Goal: Transaction & Acquisition: Book appointment/travel/reservation

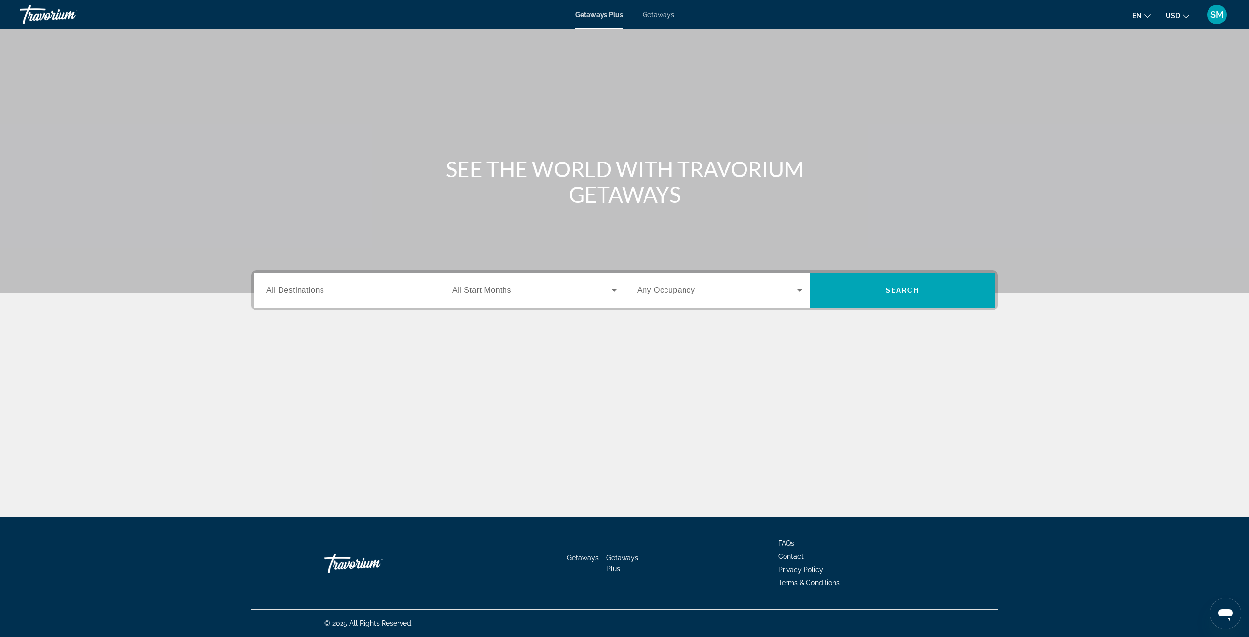
click at [348, 296] on input "Destination All Destinations" at bounding box center [348, 291] width 165 height 12
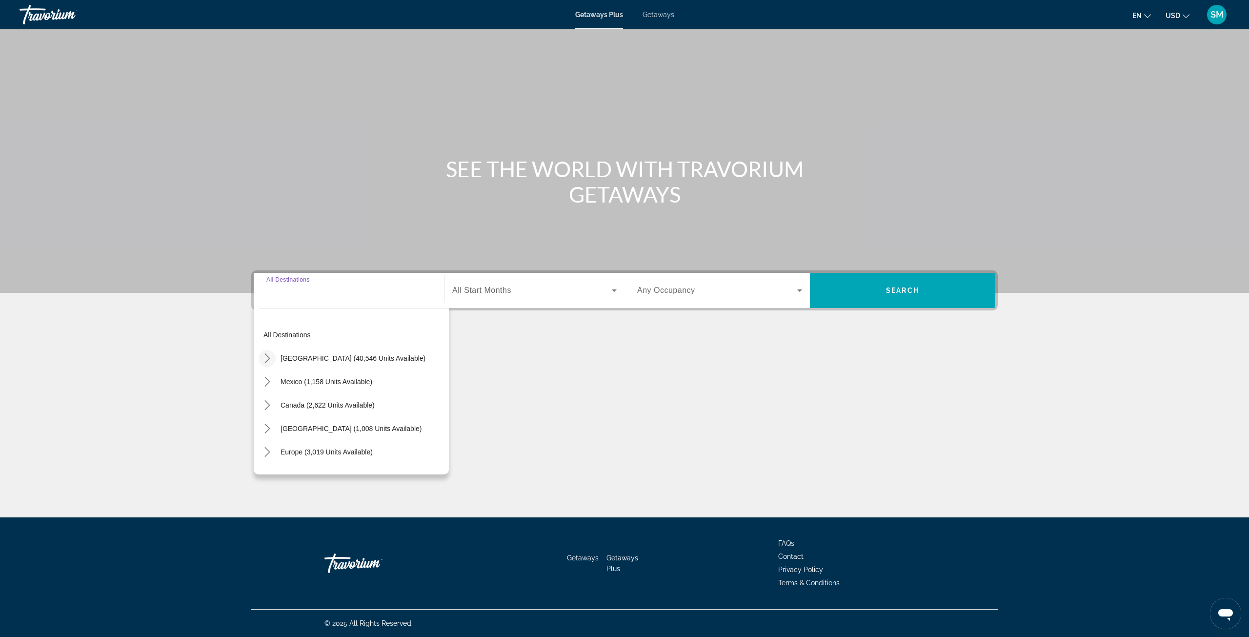
click at [269, 356] on icon "Toggle United States (40,546 units available) submenu" at bounding box center [268, 358] width 10 height 10
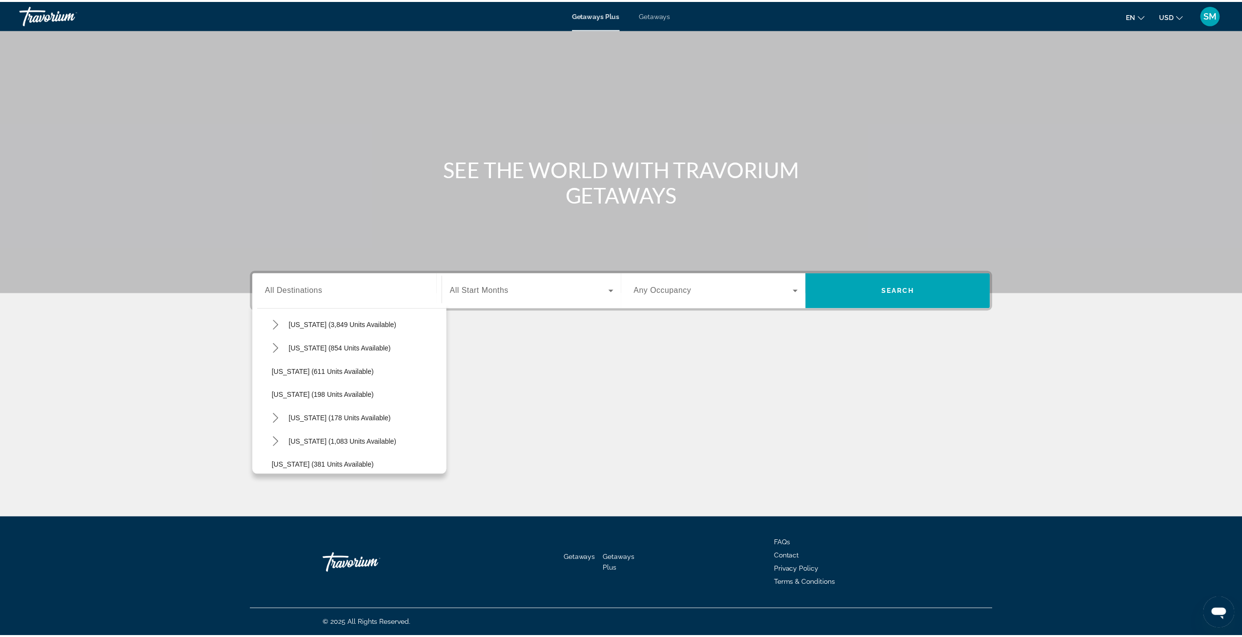
scroll to position [565, 0]
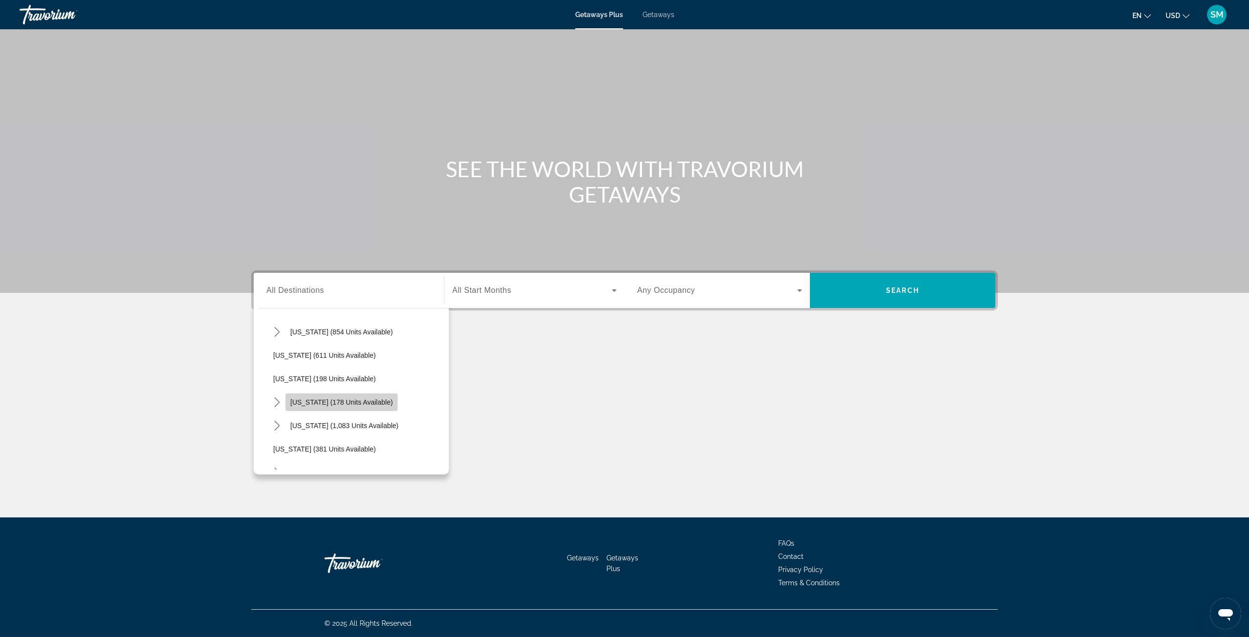
click at [344, 400] on span "[US_STATE] (178 units available)" at bounding box center [341, 402] width 102 height 8
type input "**********"
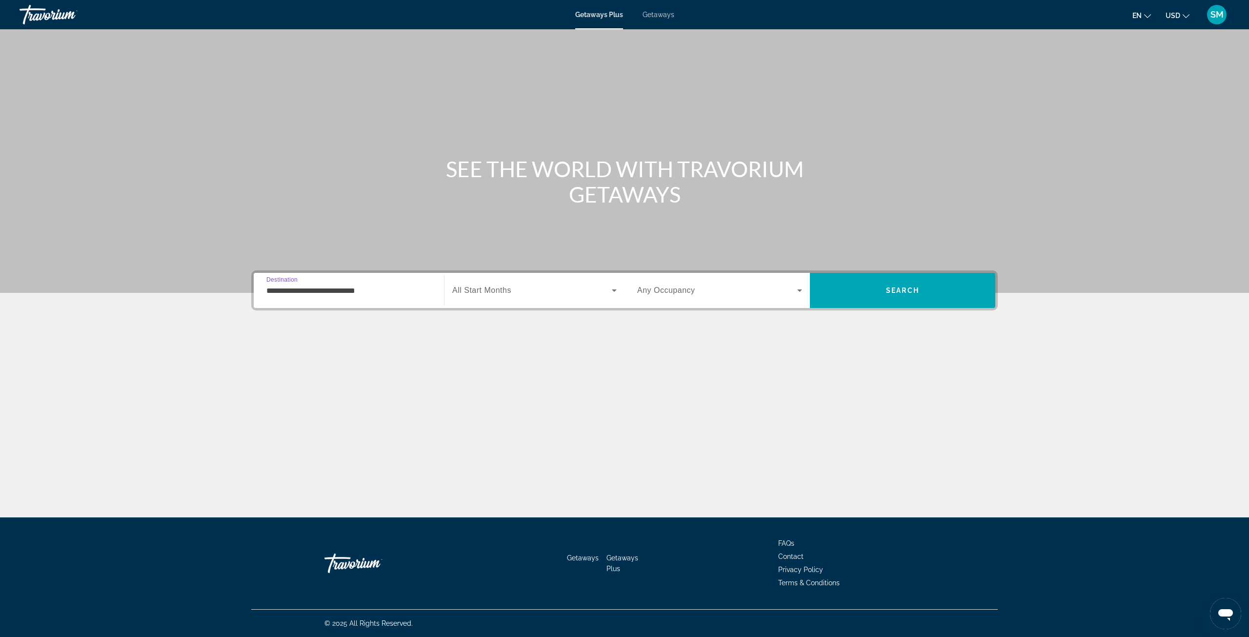
click at [493, 295] on span "Search widget" at bounding box center [532, 290] width 160 height 12
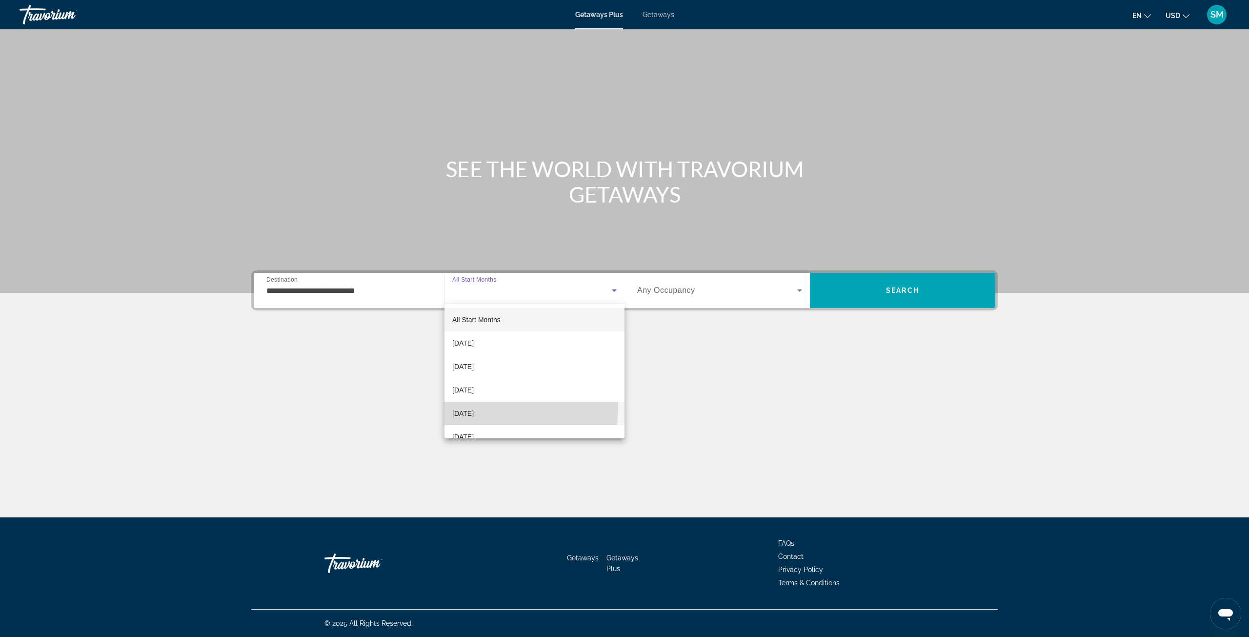
click at [481, 407] on mat-option "[DATE]" at bounding box center [535, 413] width 180 height 23
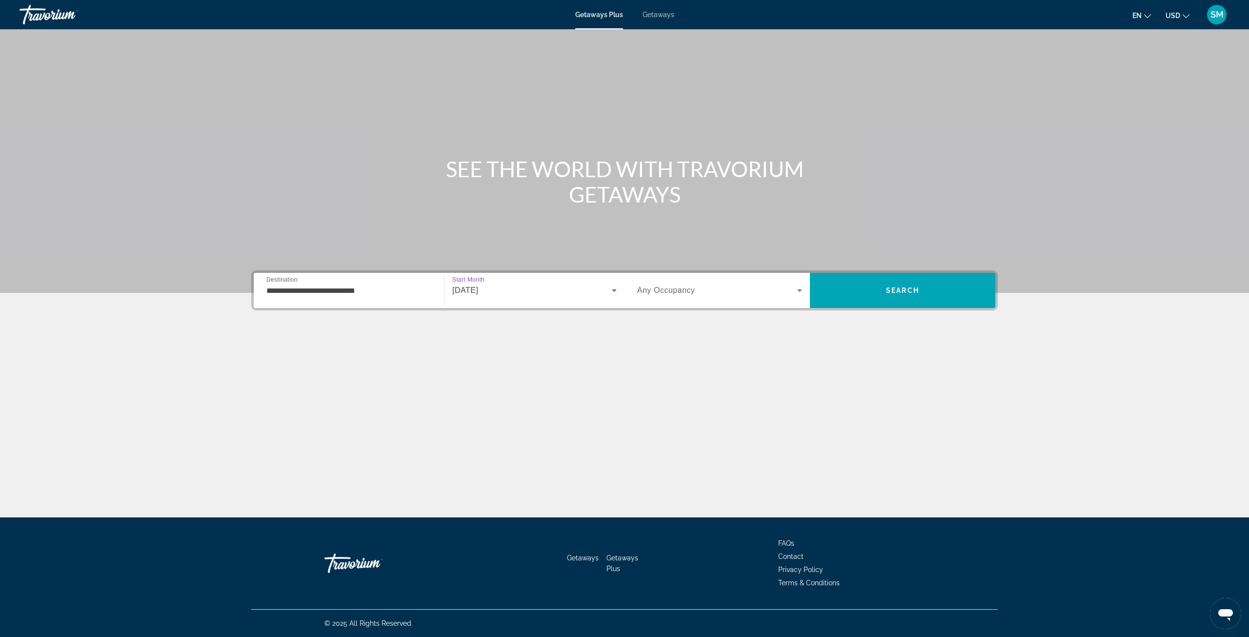
click at [756, 300] on div "Search widget" at bounding box center [719, 290] width 165 height 27
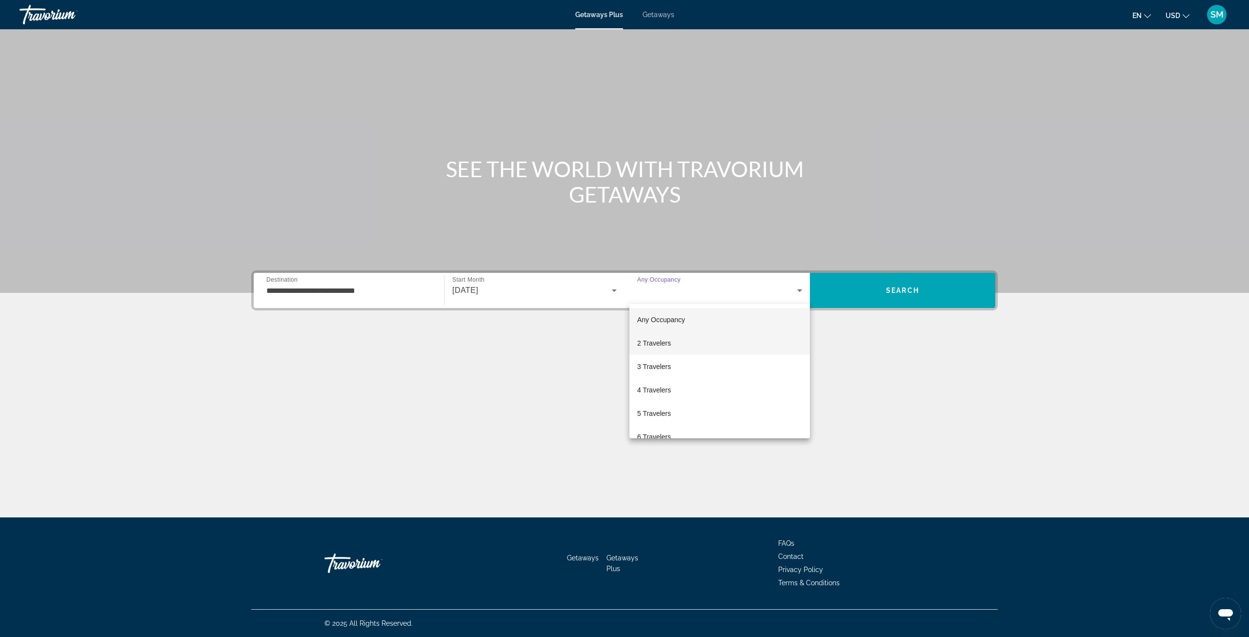
click at [684, 343] on mat-option "2 Travelers" at bounding box center [719, 342] width 181 height 23
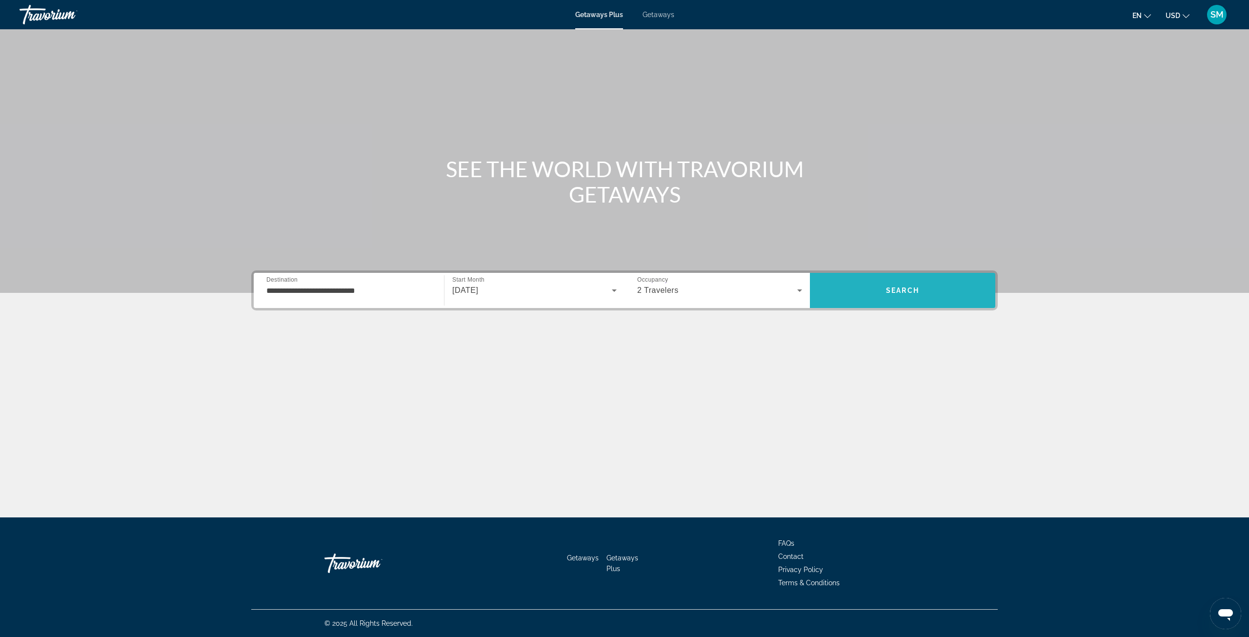
click at [874, 292] on span "Search" at bounding box center [902, 290] width 185 height 23
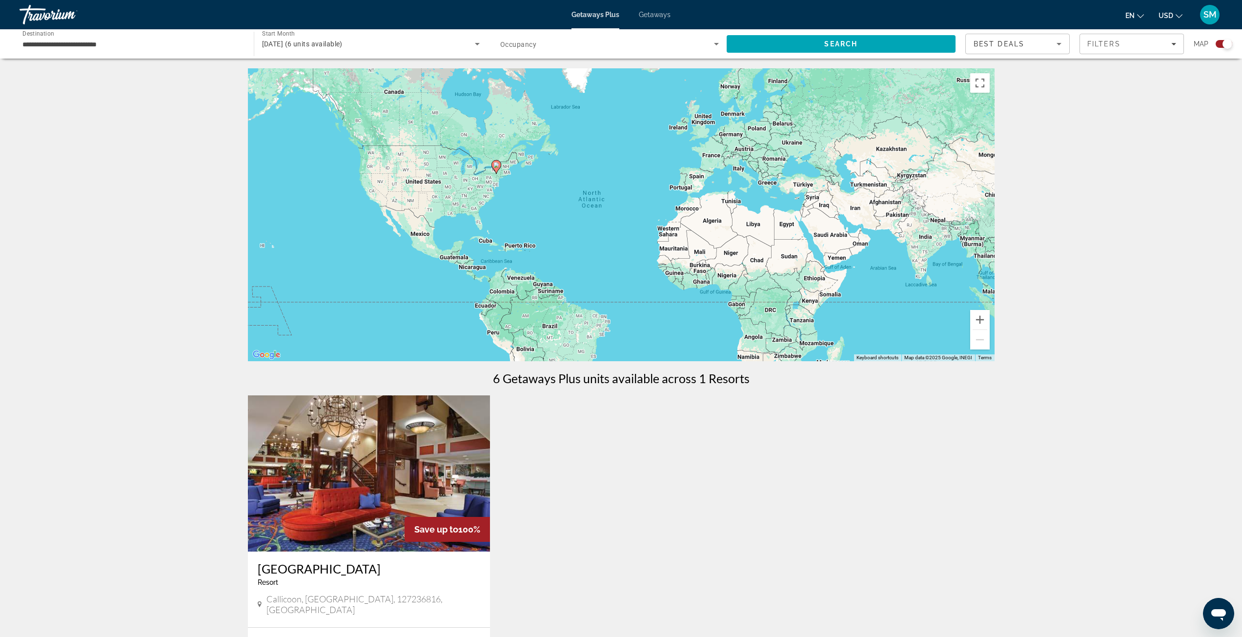
click at [140, 51] on div "**********" at bounding box center [131, 44] width 219 height 28
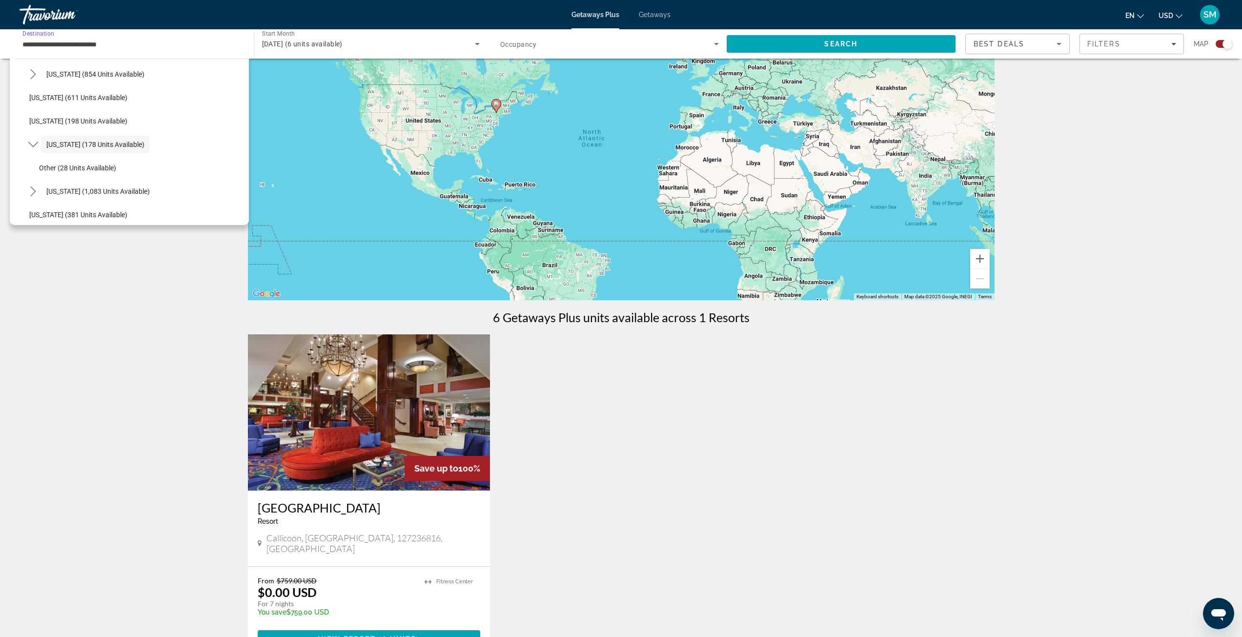
scroll to position [146, 0]
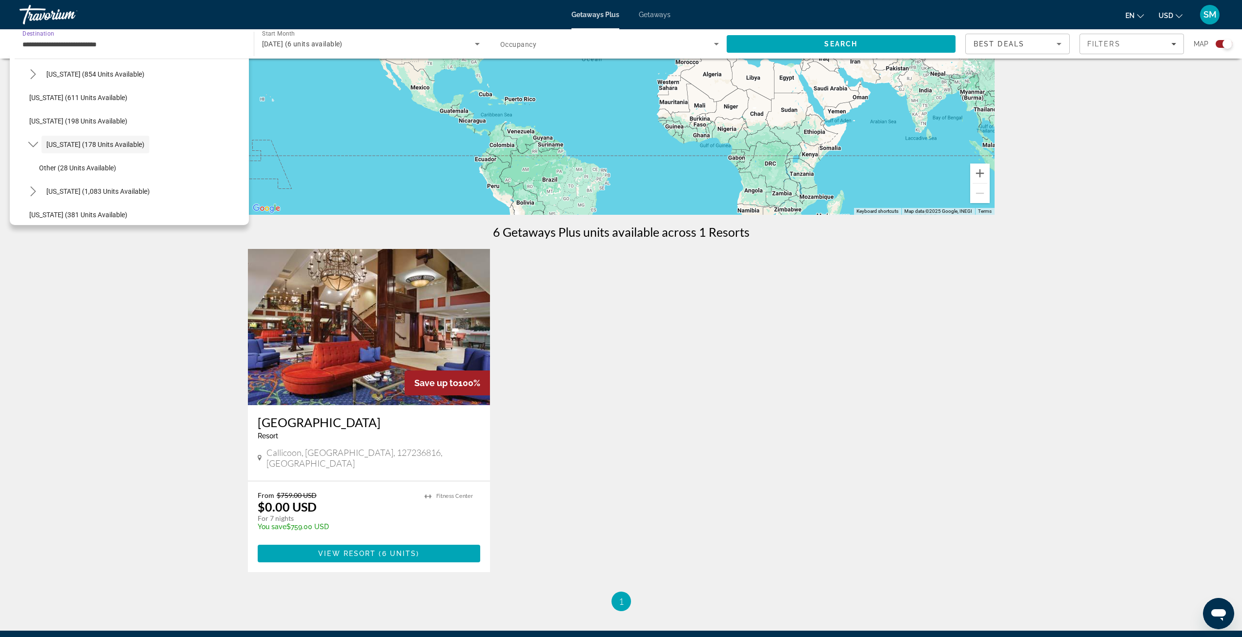
click at [375, 380] on img "Main content" at bounding box center [369, 327] width 243 height 156
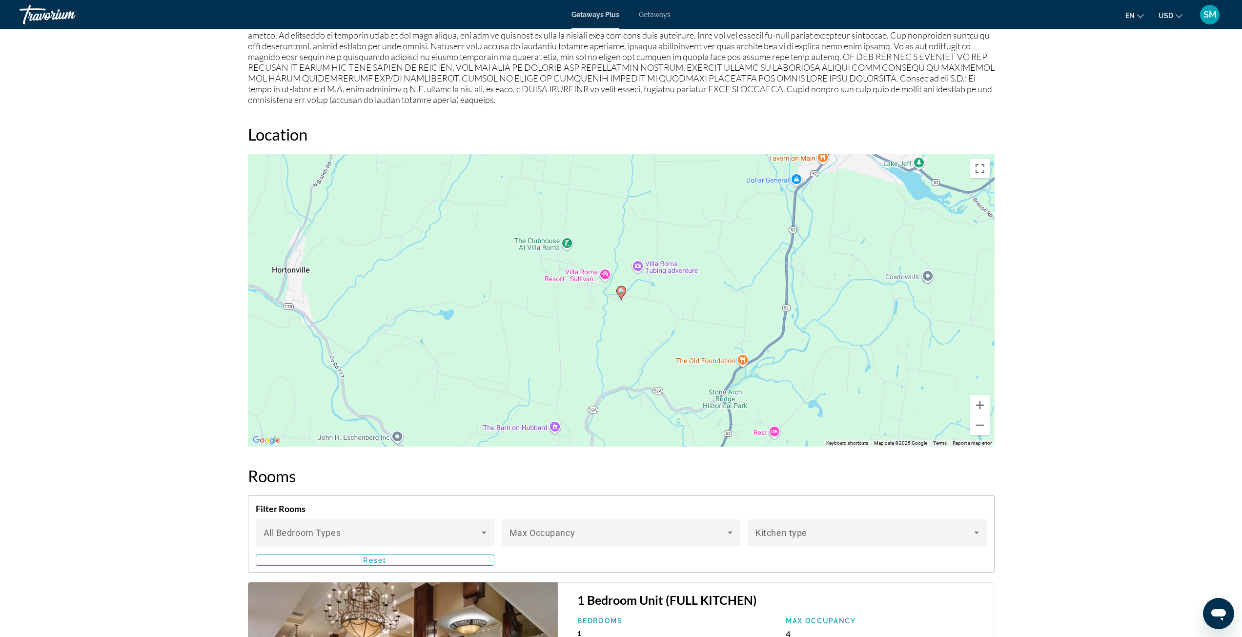
scroll to position [976, 0]
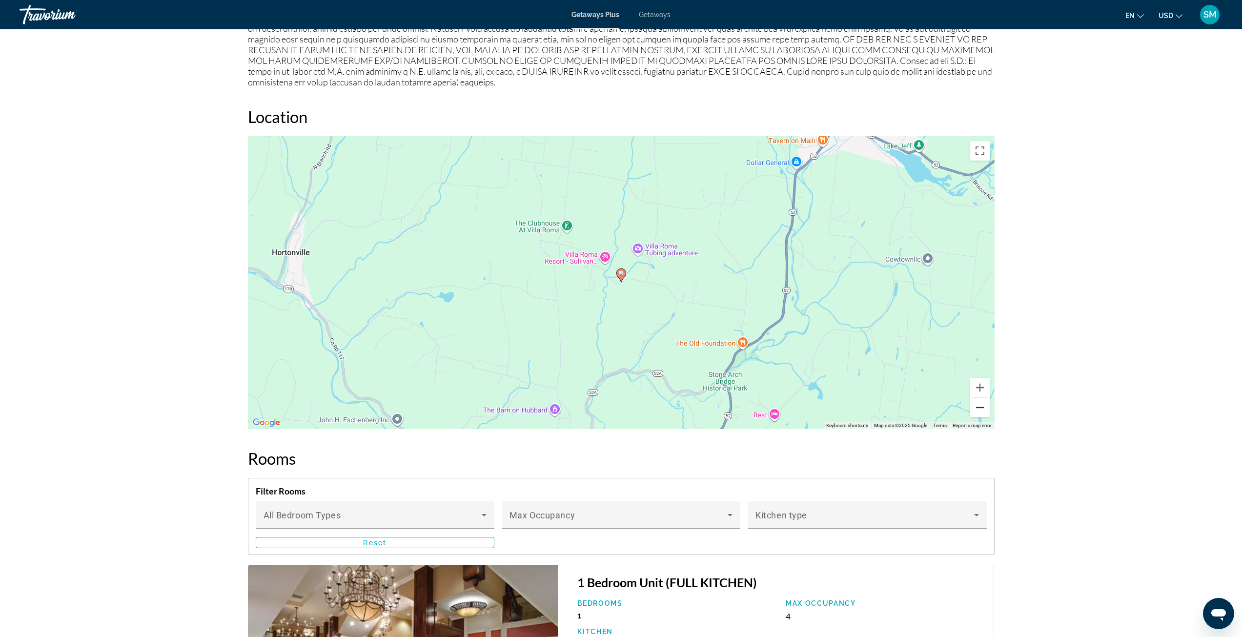
click at [980, 401] on button "Zoom out" at bounding box center [980, 408] width 20 height 20
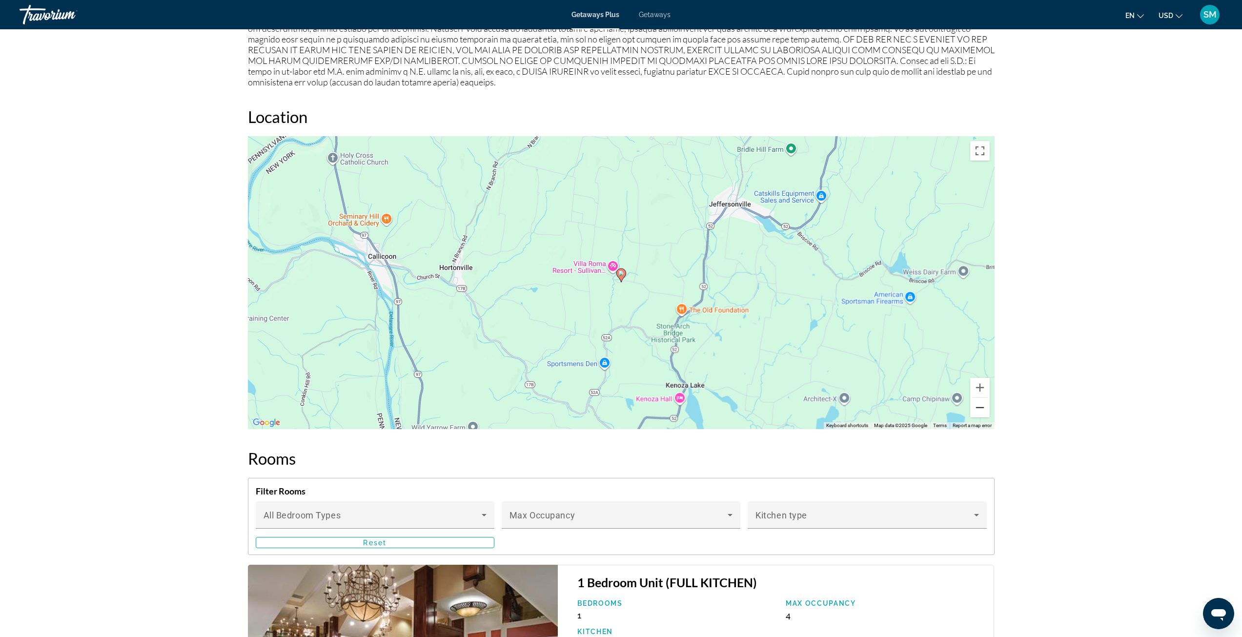
click at [980, 401] on button "Zoom out" at bounding box center [980, 408] width 20 height 20
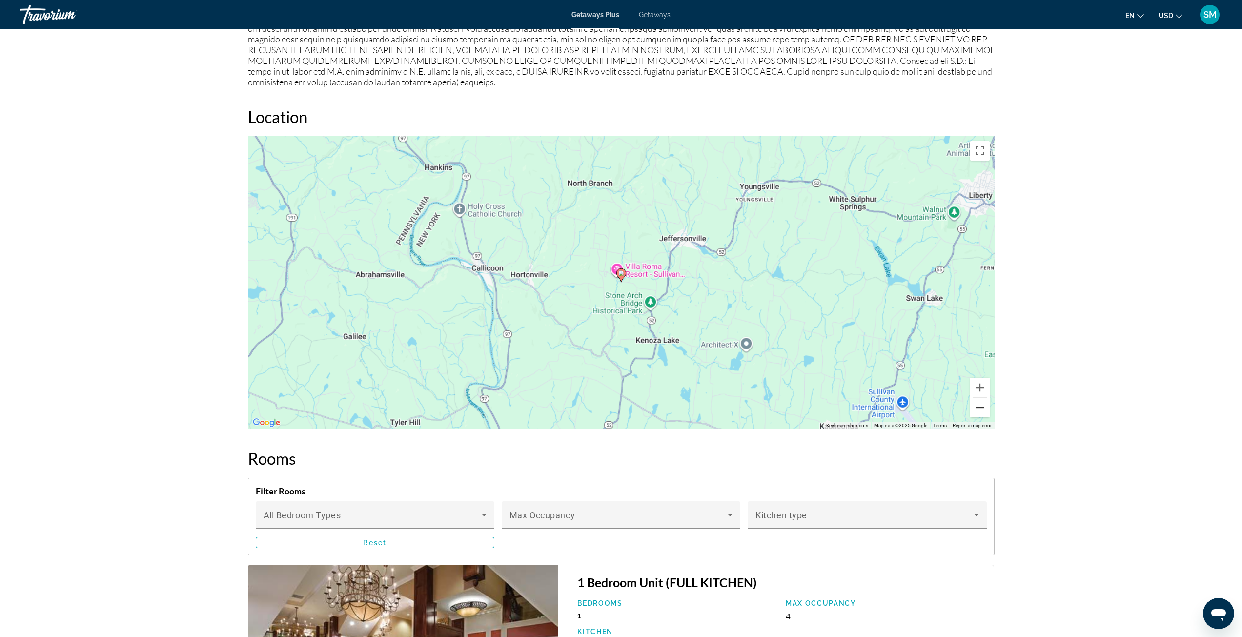
click at [980, 401] on button "Zoom out" at bounding box center [980, 408] width 20 height 20
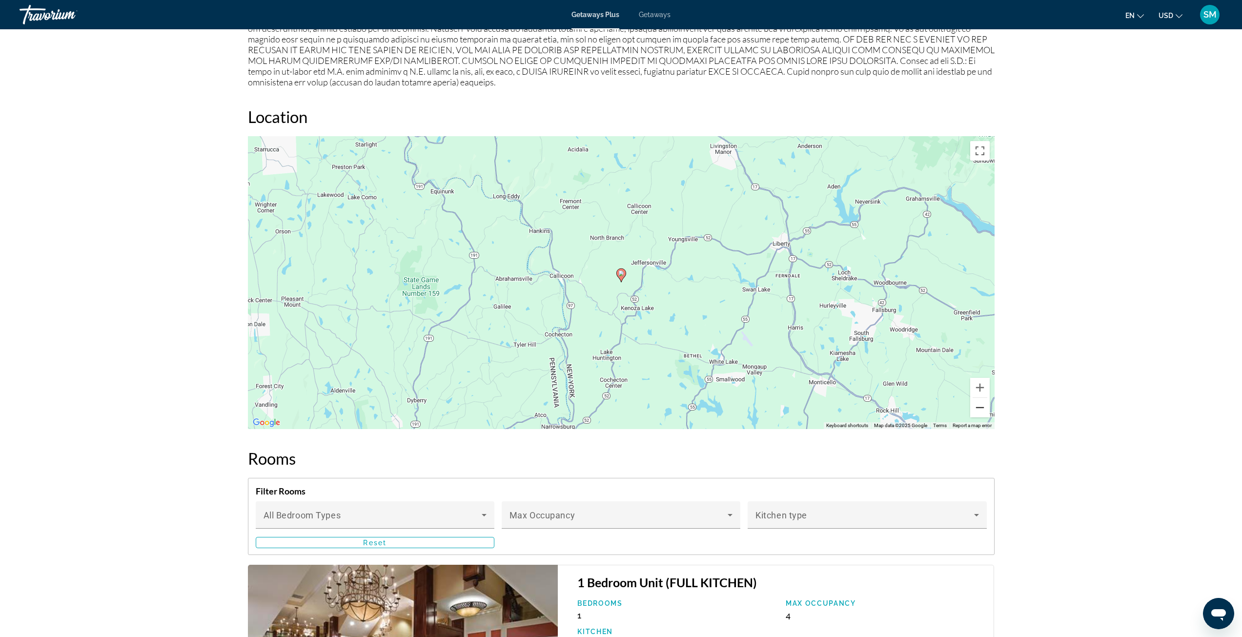
click at [980, 401] on button "Zoom out" at bounding box center [980, 408] width 20 height 20
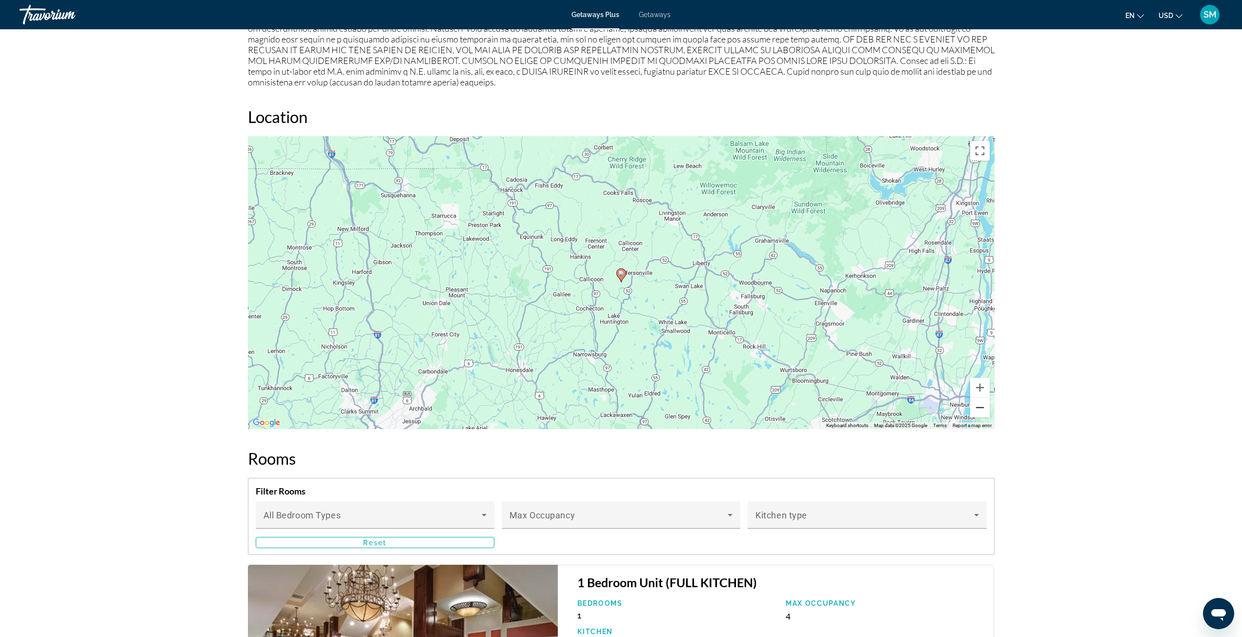
click at [980, 401] on button "Zoom out" at bounding box center [980, 408] width 20 height 20
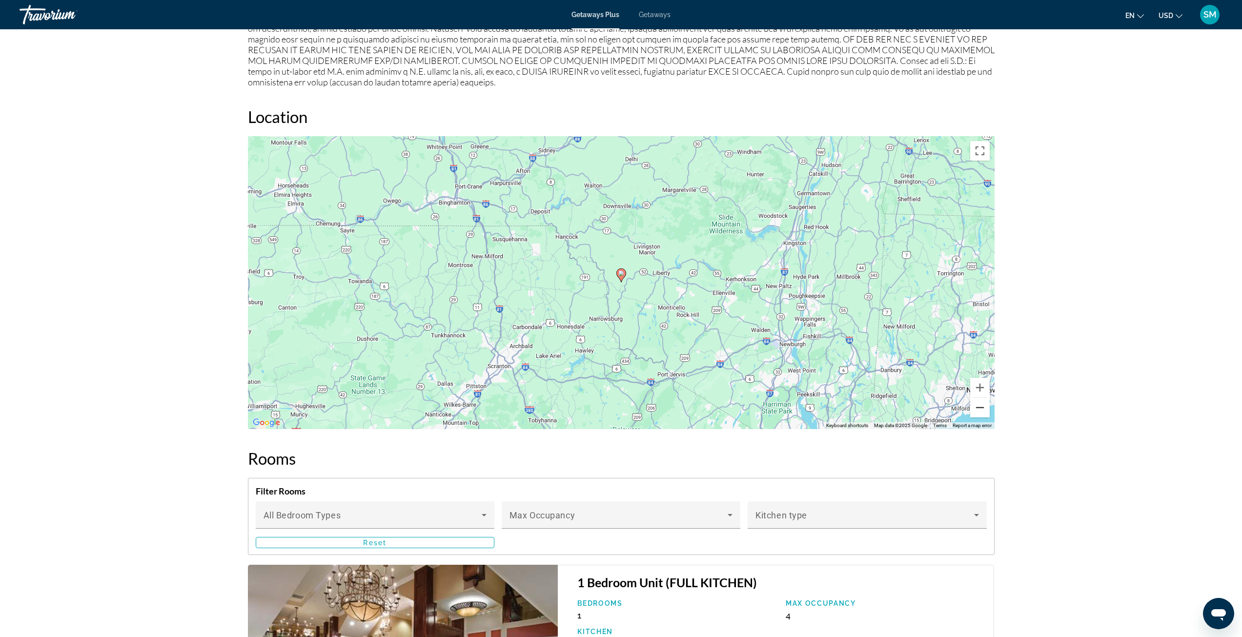
click at [980, 401] on button "Zoom out" at bounding box center [980, 408] width 20 height 20
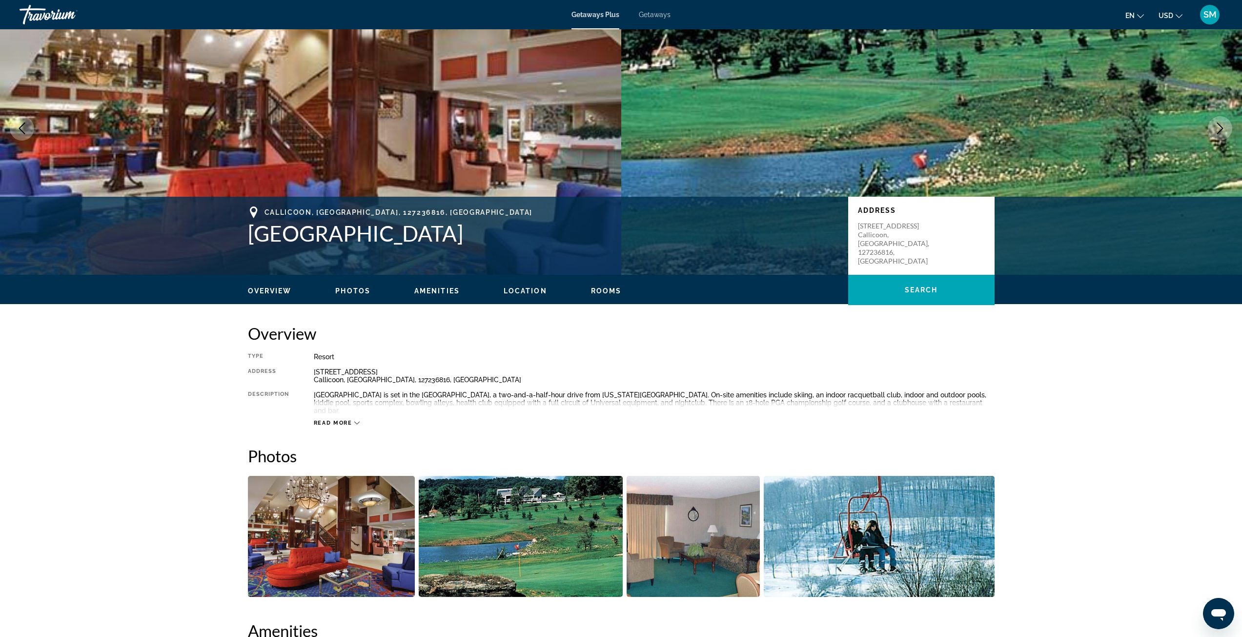
scroll to position [0, 0]
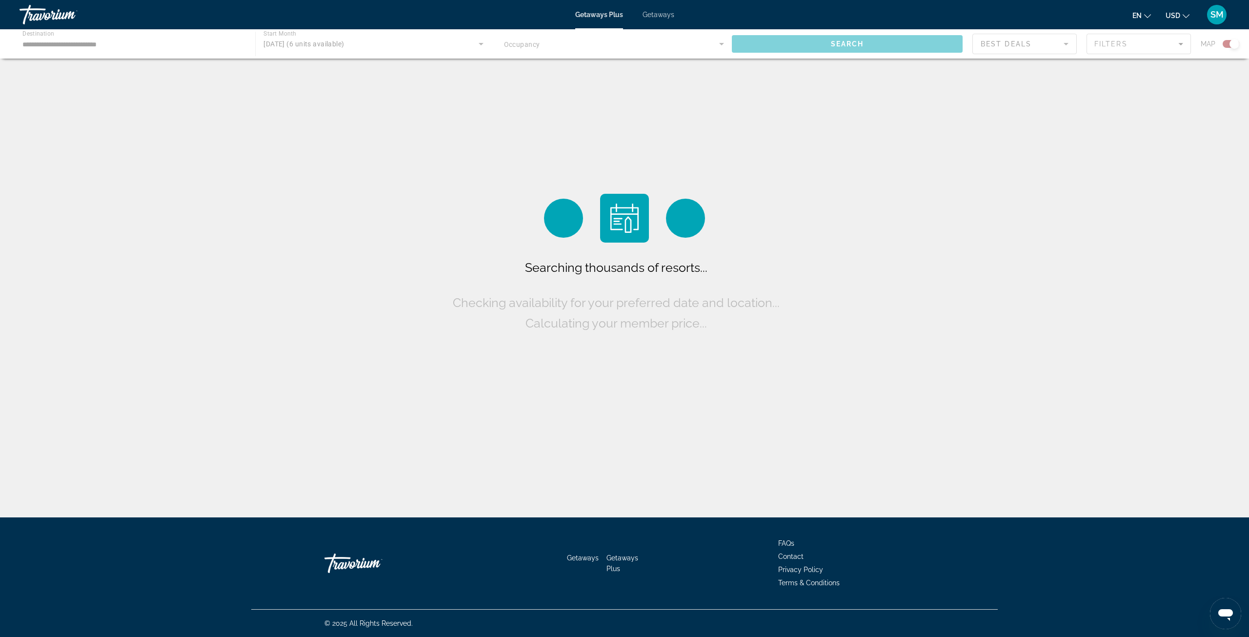
click at [135, 48] on div "Main content" at bounding box center [624, 43] width 1249 height 29
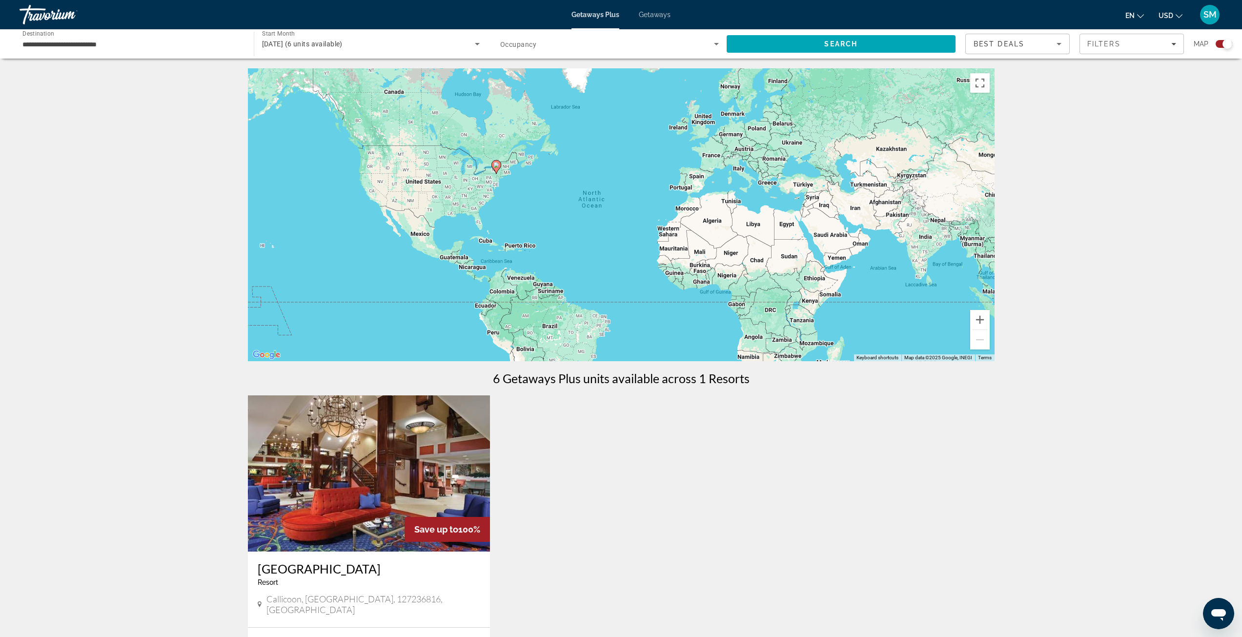
click at [127, 45] on input "**********" at bounding box center [131, 45] width 219 height 12
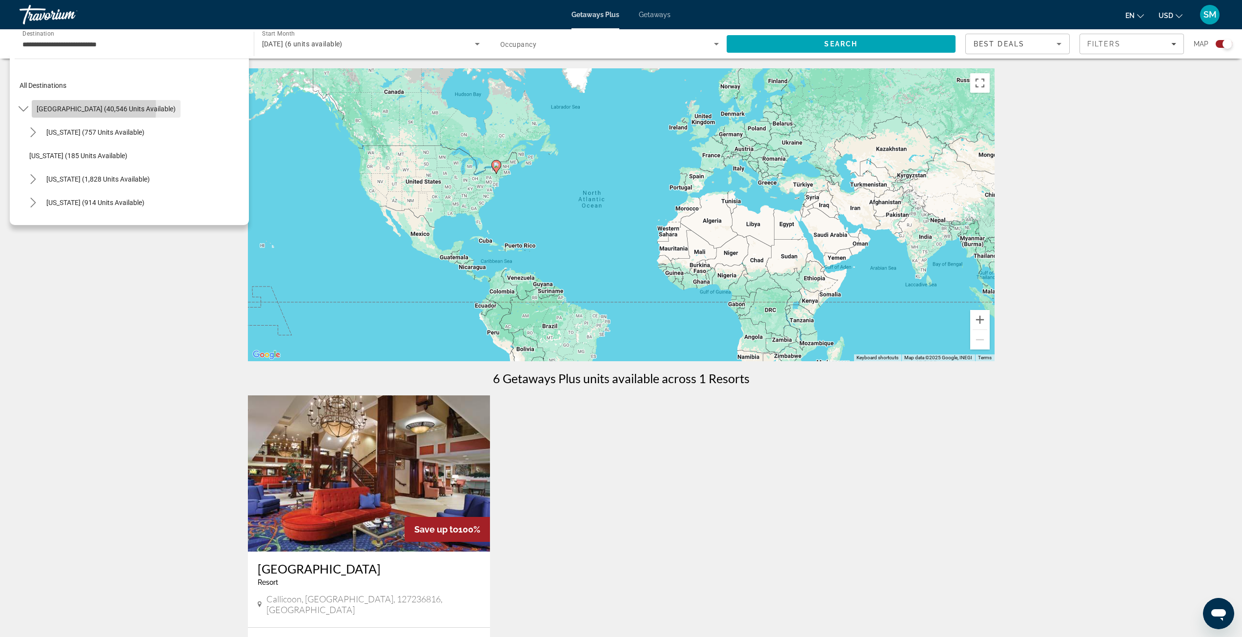
click at [70, 108] on span "[GEOGRAPHIC_DATA] (40,546 units available)" at bounding box center [106, 109] width 139 height 8
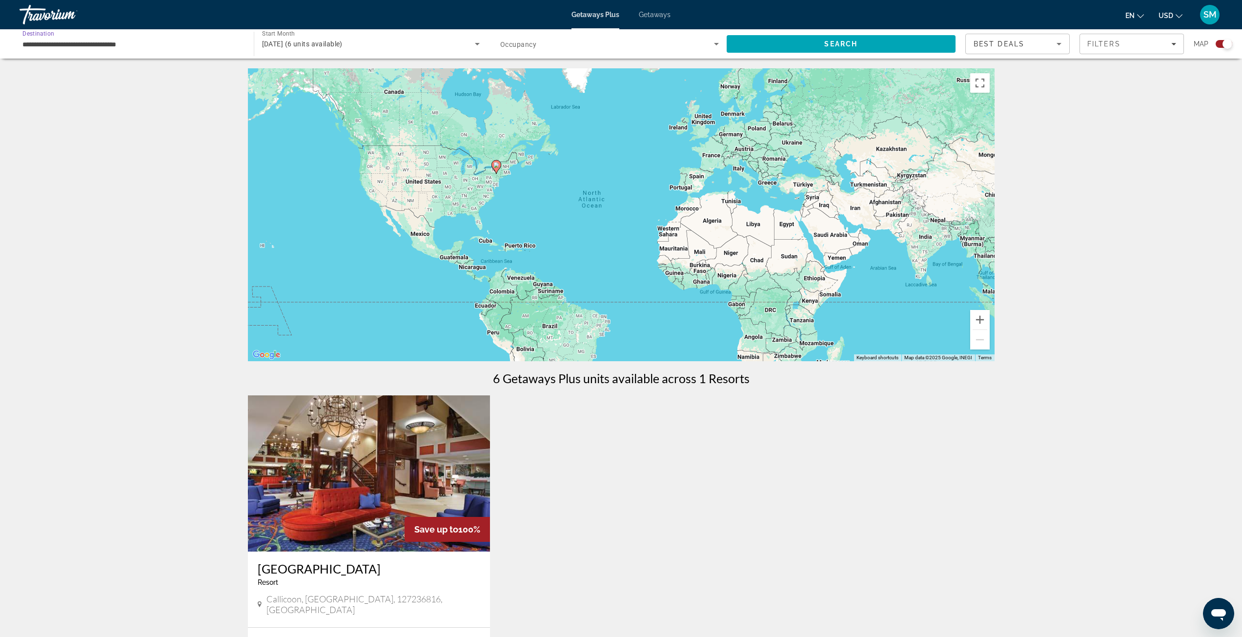
click at [74, 44] on input "**********" at bounding box center [131, 45] width 219 height 12
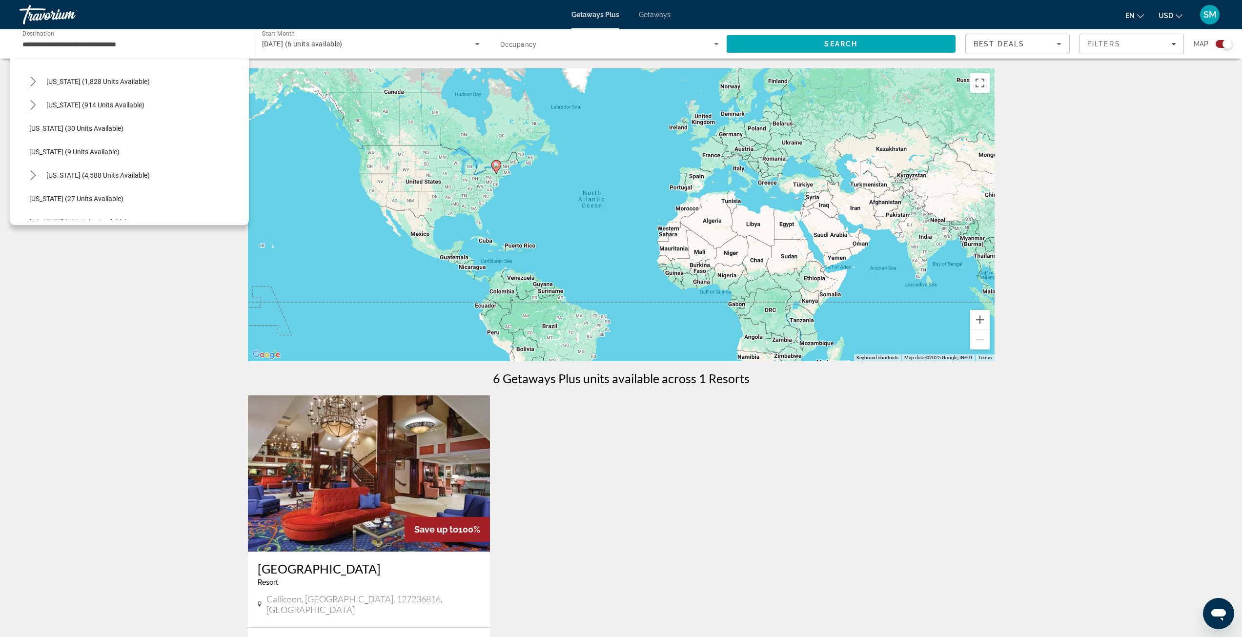
scroll to position [117, 0]
click at [69, 153] on span "[US_STATE] (4,588 units available)" at bounding box center [97, 156] width 103 height 8
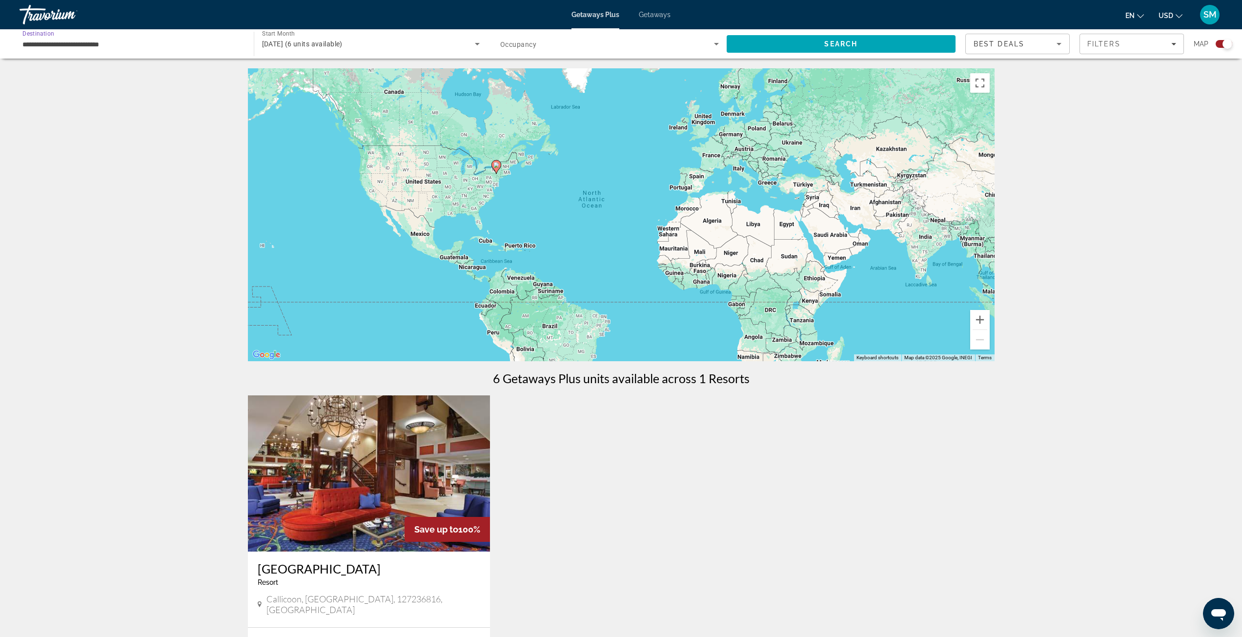
click at [135, 43] on input "**********" at bounding box center [131, 45] width 219 height 12
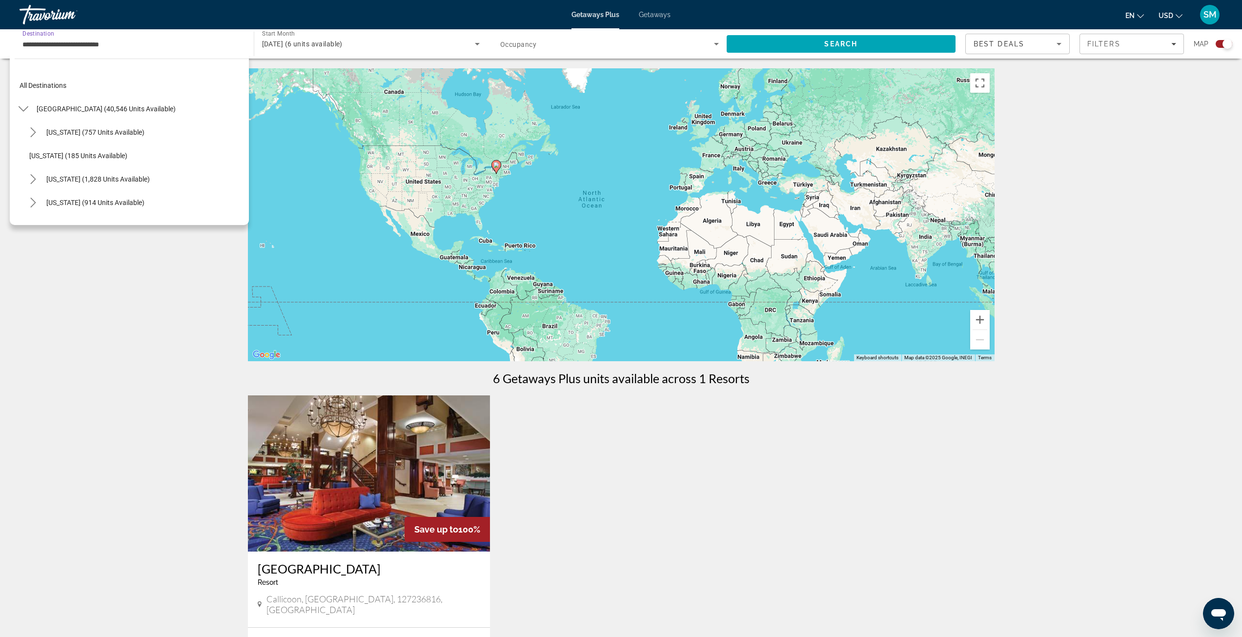
scroll to position [128, 0]
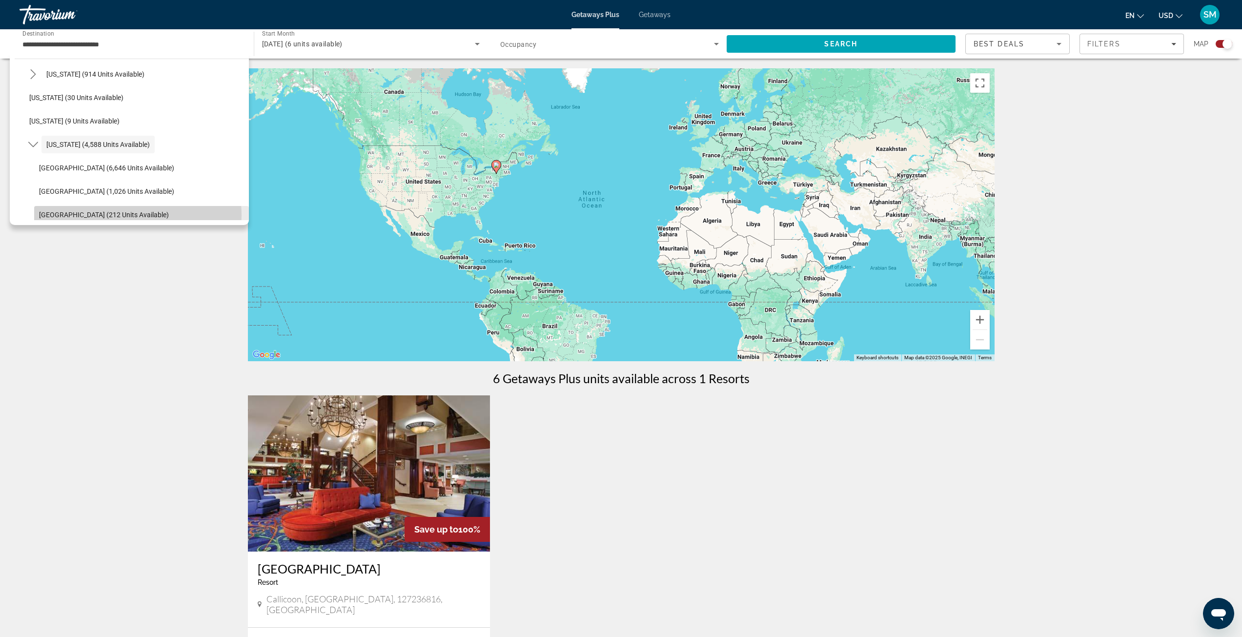
click at [119, 215] on span "[GEOGRAPHIC_DATA] (212 units available)" at bounding box center [104, 215] width 130 height 8
type input "**********"
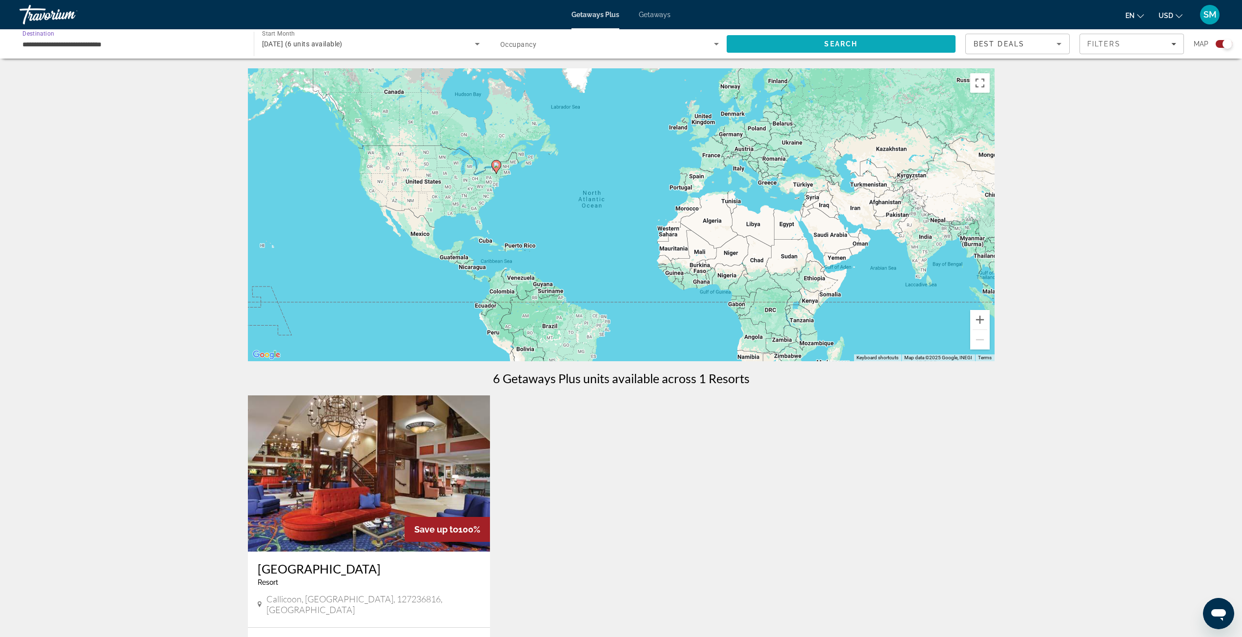
click at [827, 43] on span "Search" at bounding box center [840, 44] width 33 height 8
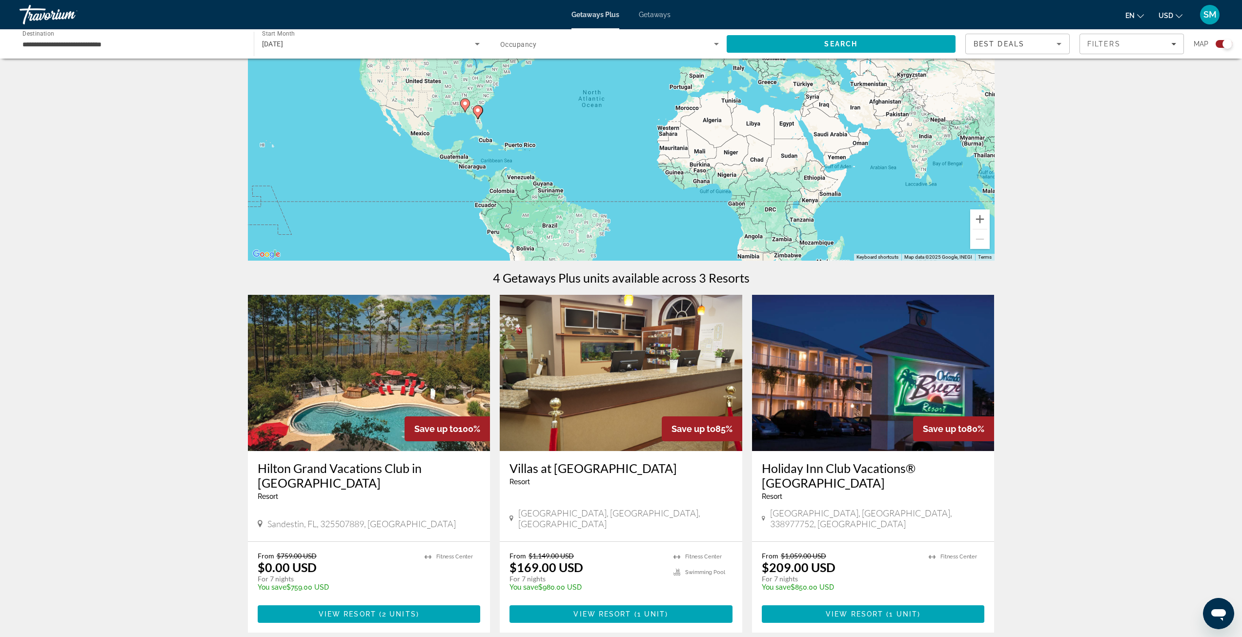
scroll to position [98, 0]
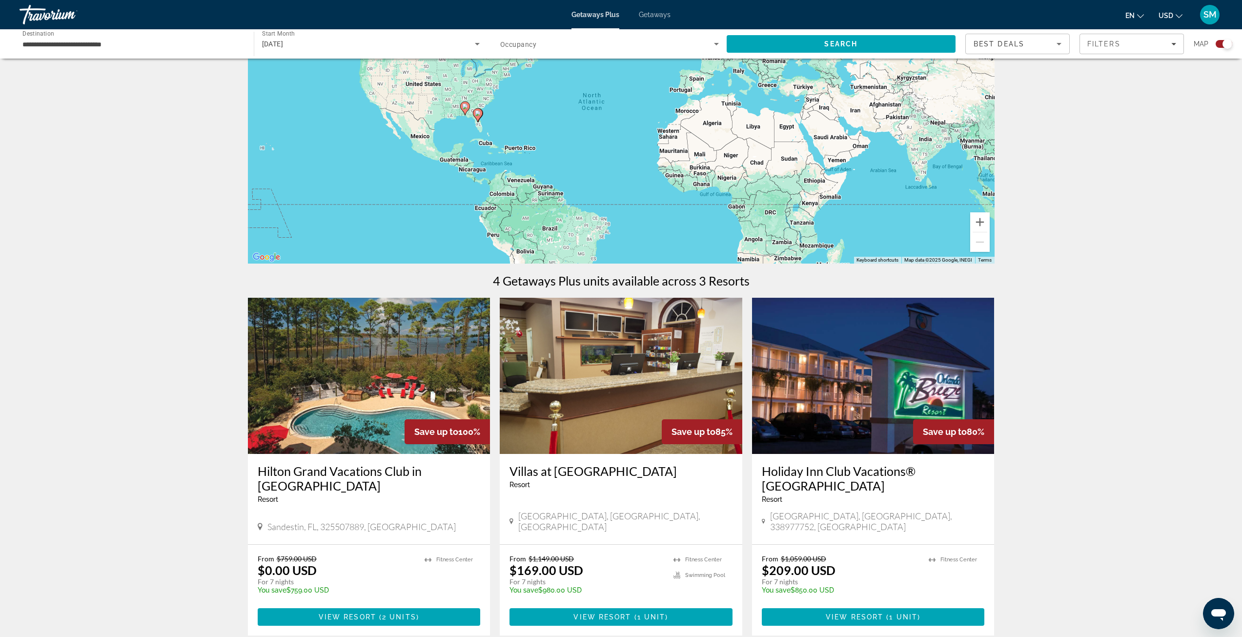
click at [465, 111] on icon "Main content" at bounding box center [464, 108] width 9 height 13
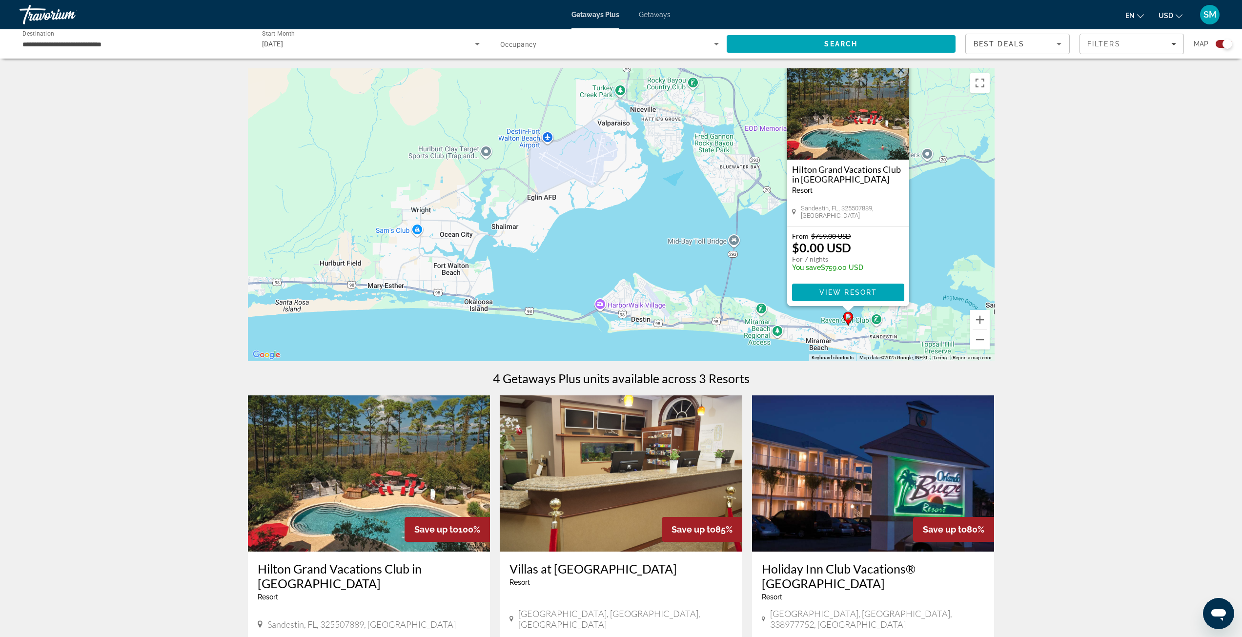
drag, startPoint x: 422, startPoint y: 281, endPoint x: 654, endPoint y: 259, distance: 233.8
click at [654, 259] on div "To activate drag with keyboard, press Alt + Enter. Once in keyboard drag state,…" at bounding box center [621, 214] width 747 height 293
click at [979, 344] on button "Zoom out" at bounding box center [980, 340] width 20 height 20
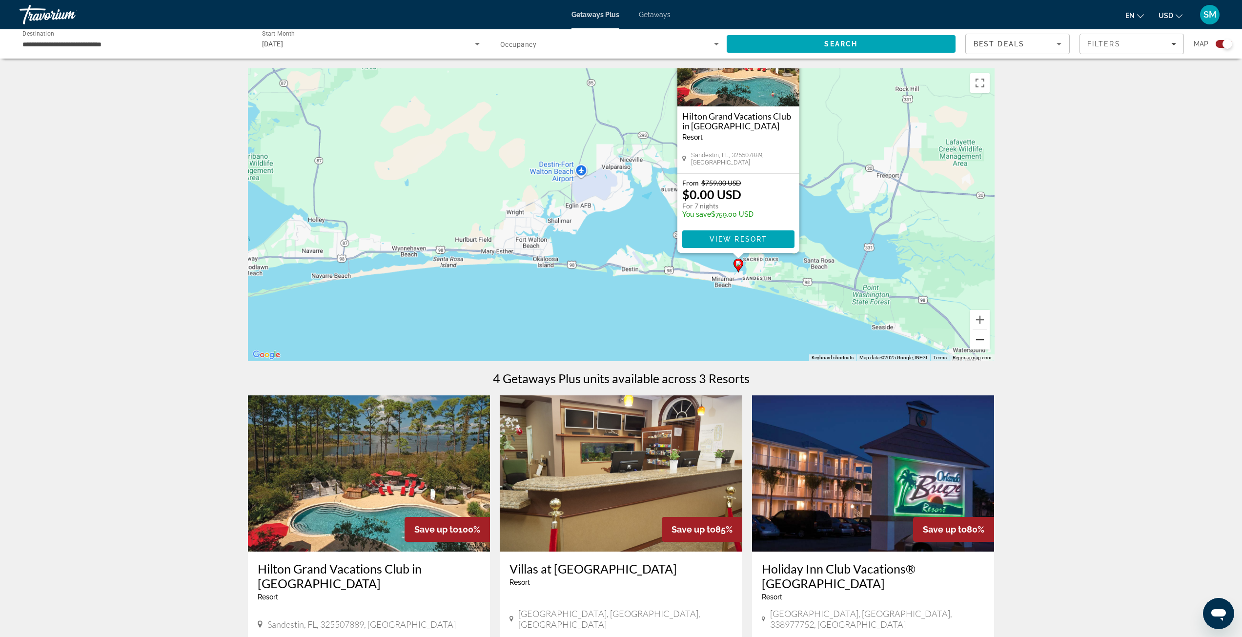
click at [979, 344] on button "Zoom out" at bounding box center [980, 340] width 20 height 20
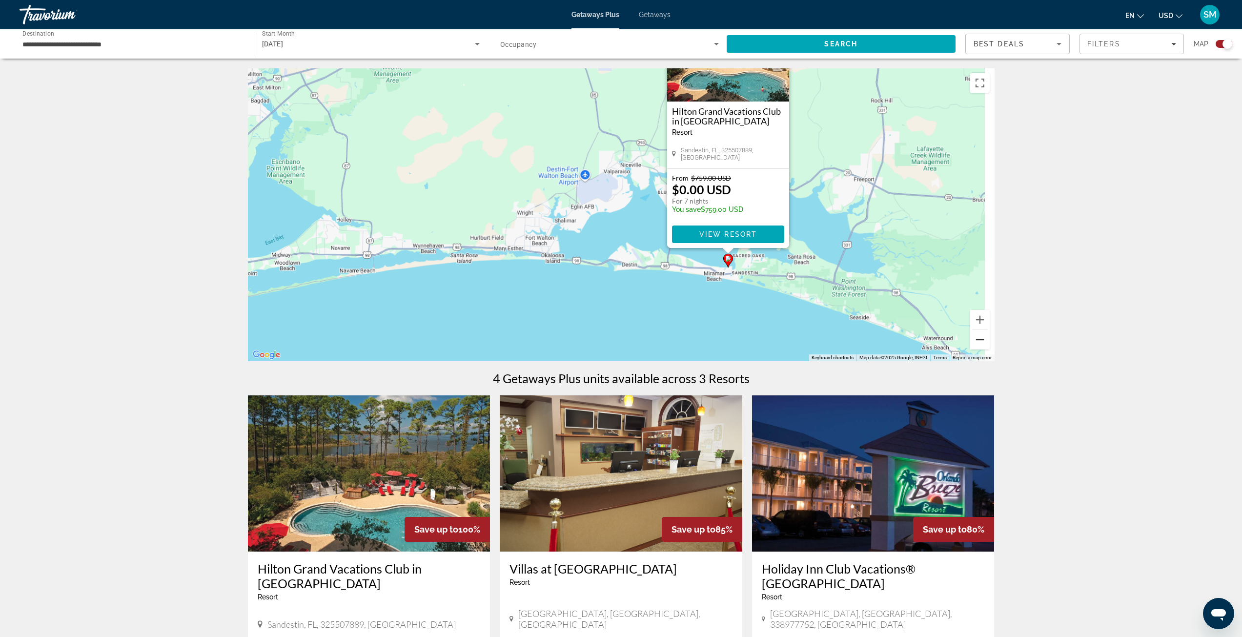
click at [979, 344] on button "Zoom out" at bounding box center [980, 340] width 20 height 20
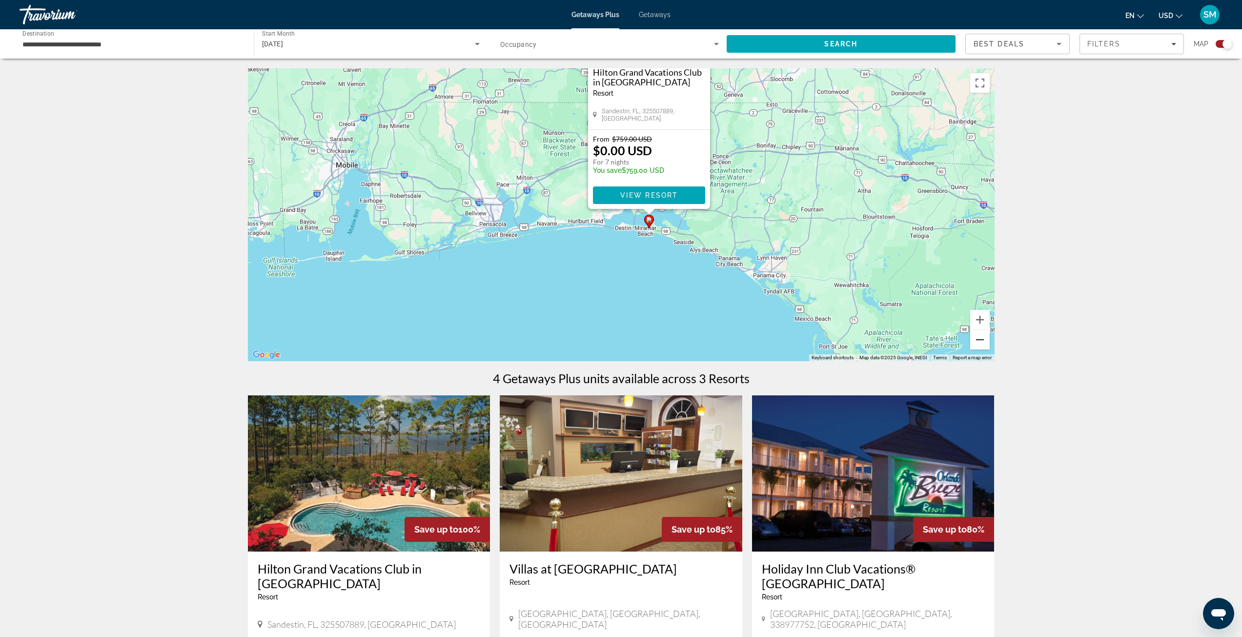
click at [979, 344] on button "Zoom out" at bounding box center [980, 340] width 20 height 20
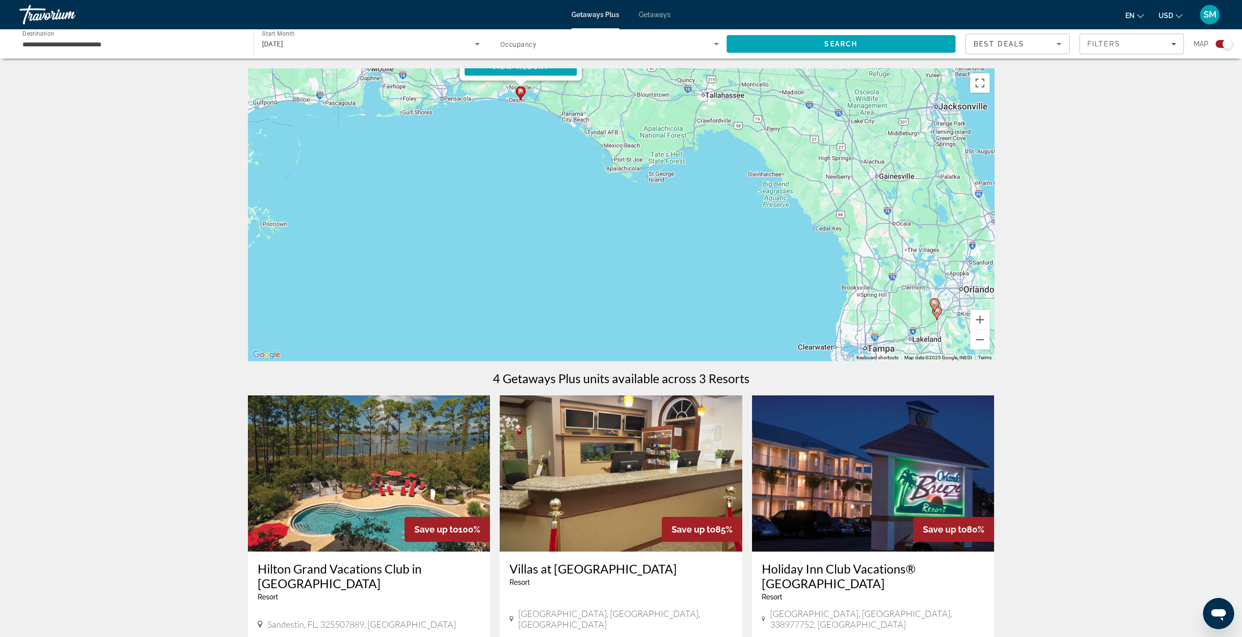
drag, startPoint x: 906, startPoint y: 278, endPoint x: 790, endPoint y: 156, distance: 168.4
click at [790, 156] on div "To activate drag with keyboard, press Alt + Enter. Once in keyboard drag state,…" at bounding box center [621, 214] width 747 height 293
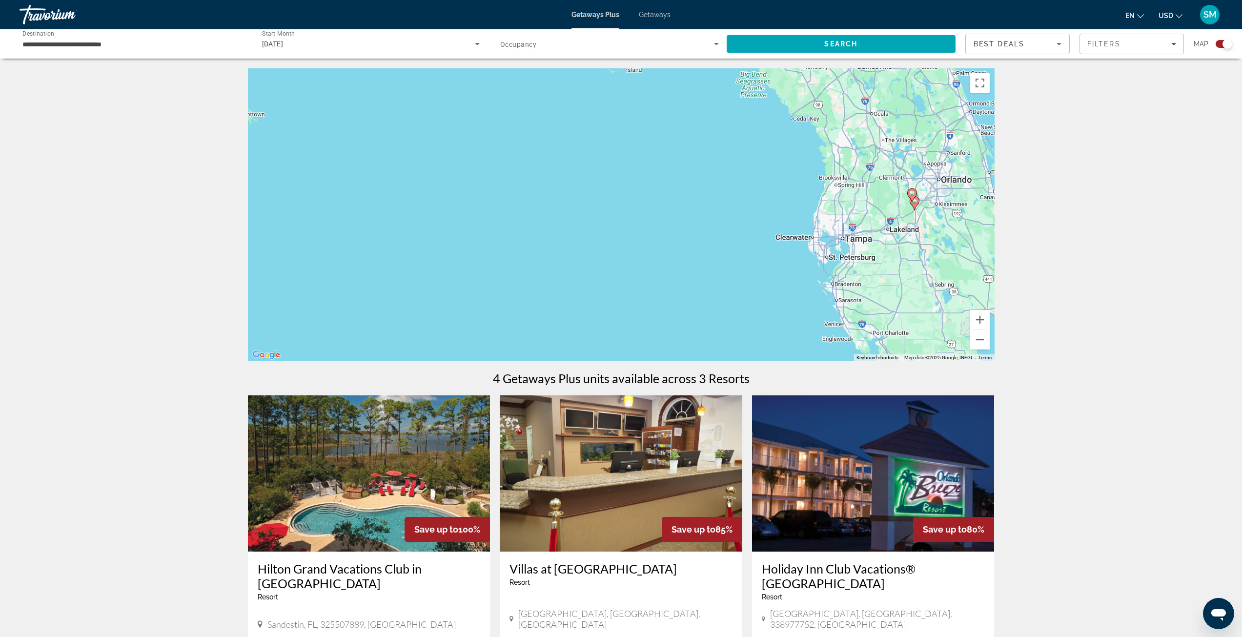
drag, startPoint x: 853, startPoint y: 297, endPoint x: 831, endPoint y: 187, distance: 112.4
click at [831, 187] on div "To activate drag with keyboard, press Alt + Enter. Once in keyboard drag state,…" at bounding box center [621, 214] width 747 height 293
click at [914, 203] on image "Main content" at bounding box center [915, 201] width 6 height 6
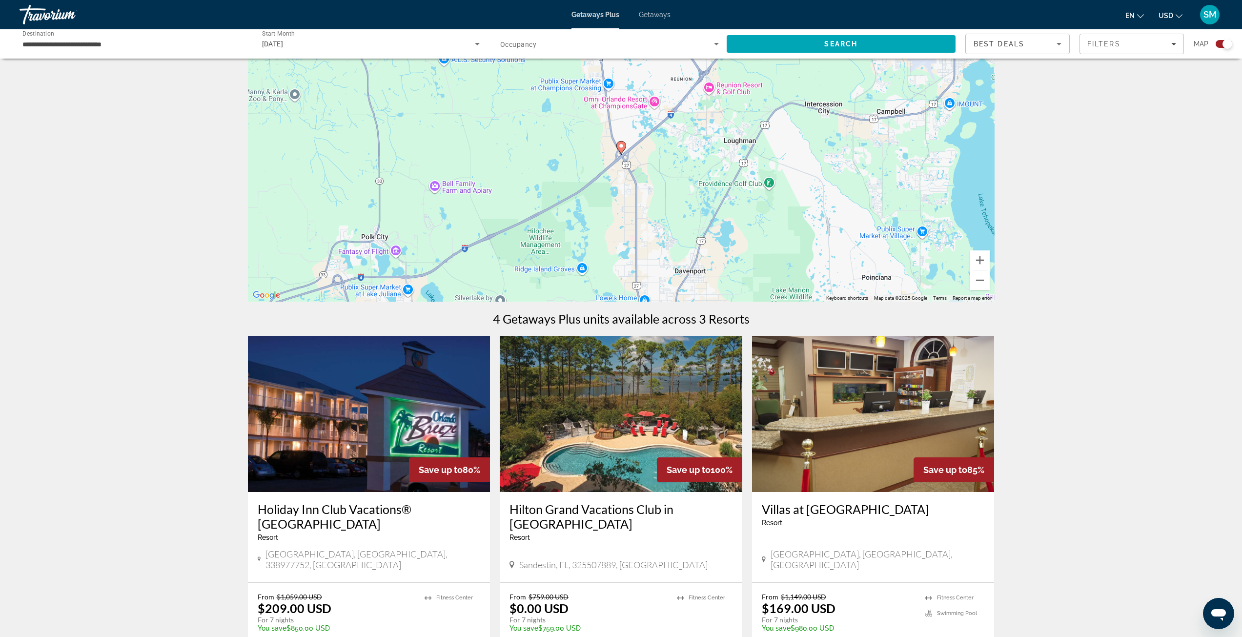
scroll to position [49, 0]
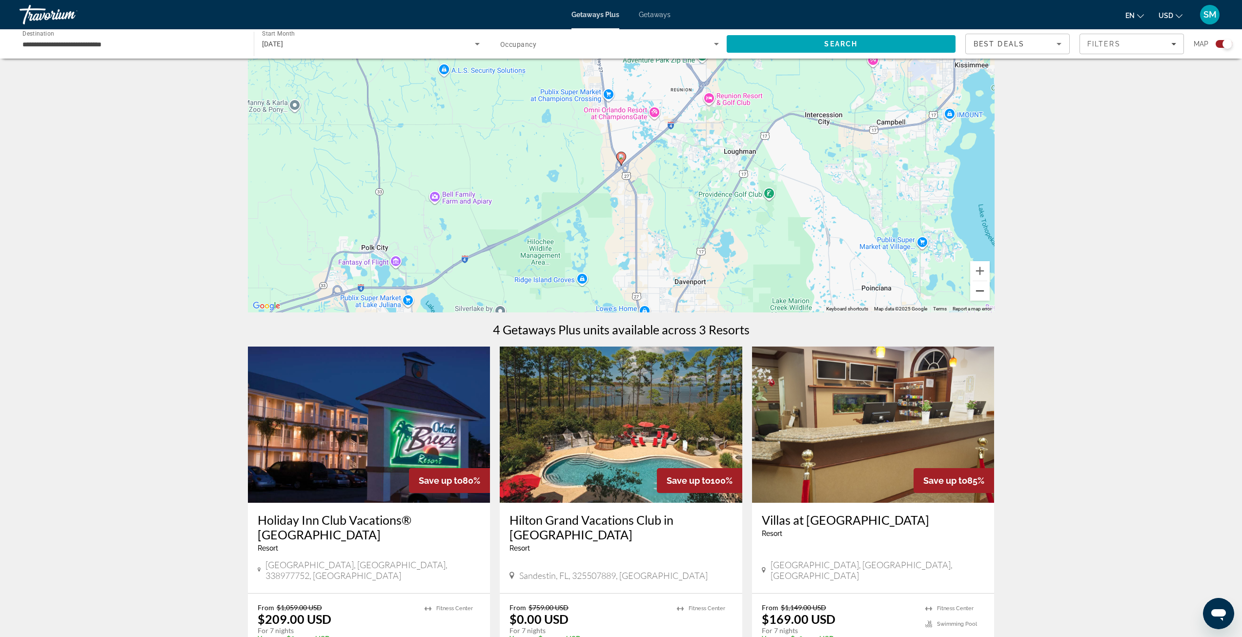
click at [983, 297] on button "Zoom out" at bounding box center [980, 291] width 20 height 20
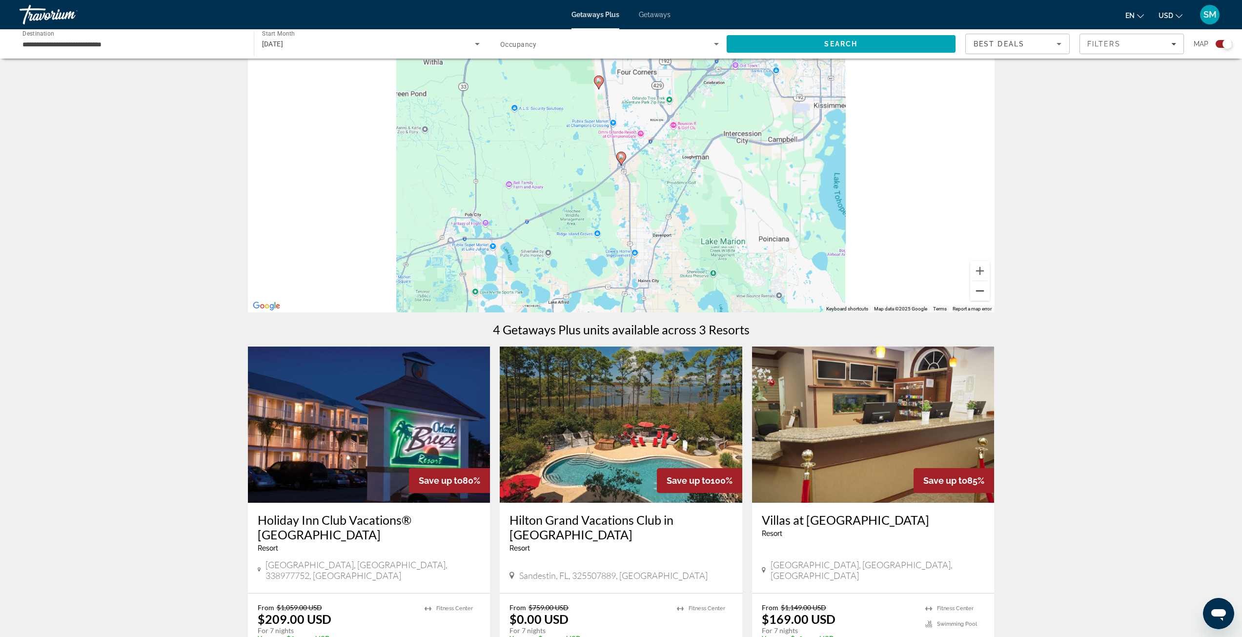
click at [983, 297] on button "Zoom out" at bounding box center [980, 291] width 20 height 20
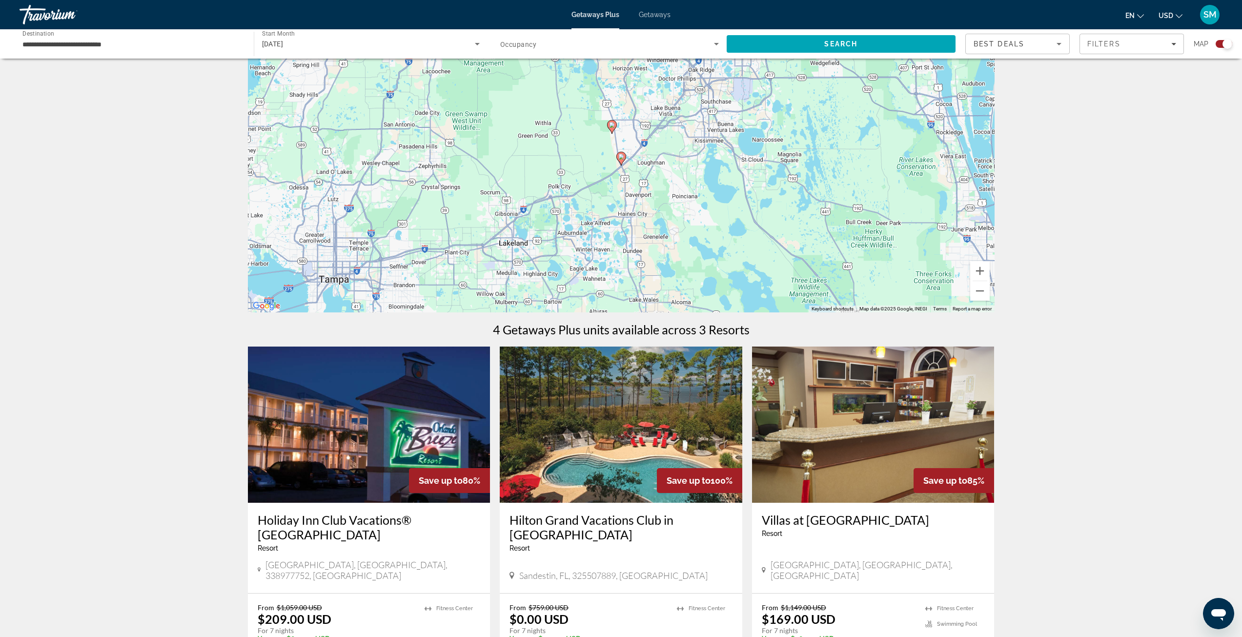
click at [613, 127] on image "Main content" at bounding box center [612, 125] width 6 height 6
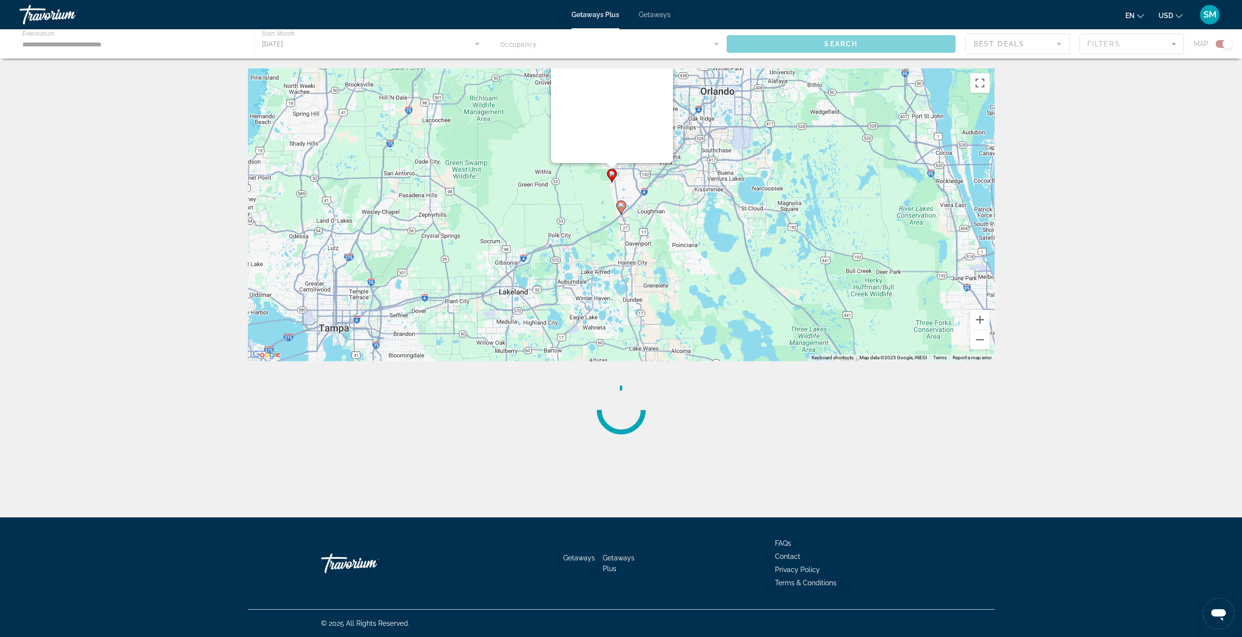
scroll to position [0, 0]
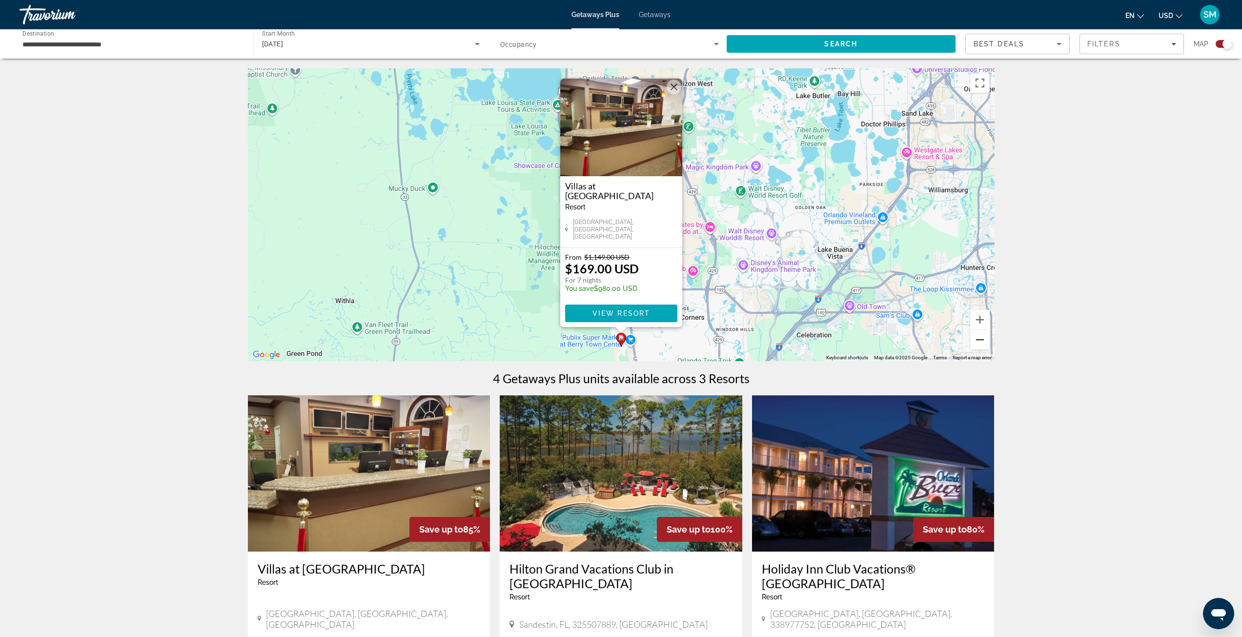
click at [984, 347] on button "Zoom out" at bounding box center [980, 340] width 20 height 20
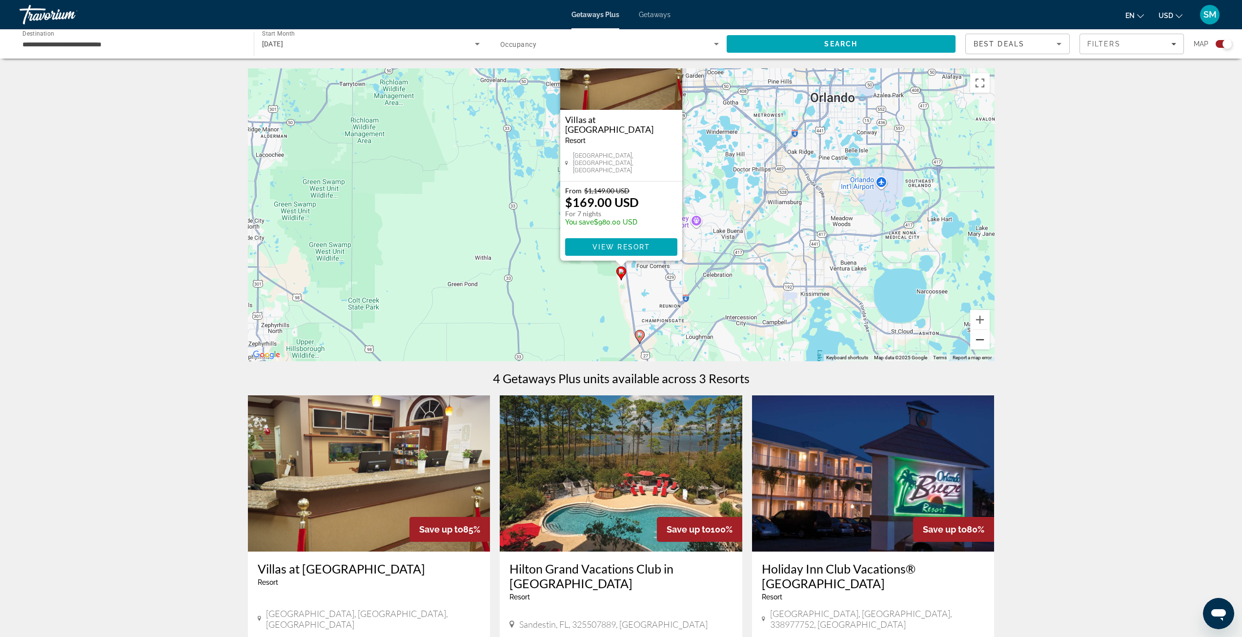
click at [984, 347] on button "Zoom out" at bounding box center [980, 340] width 20 height 20
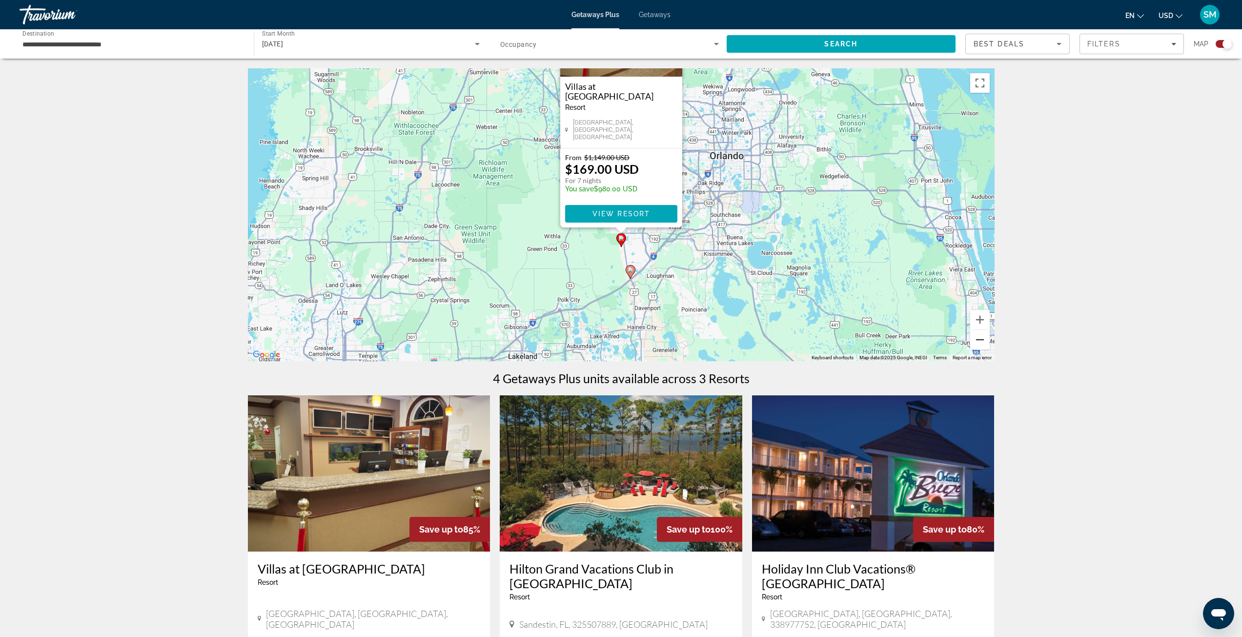
click at [984, 347] on button "Zoom out" at bounding box center [980, 340] width 20 height 20
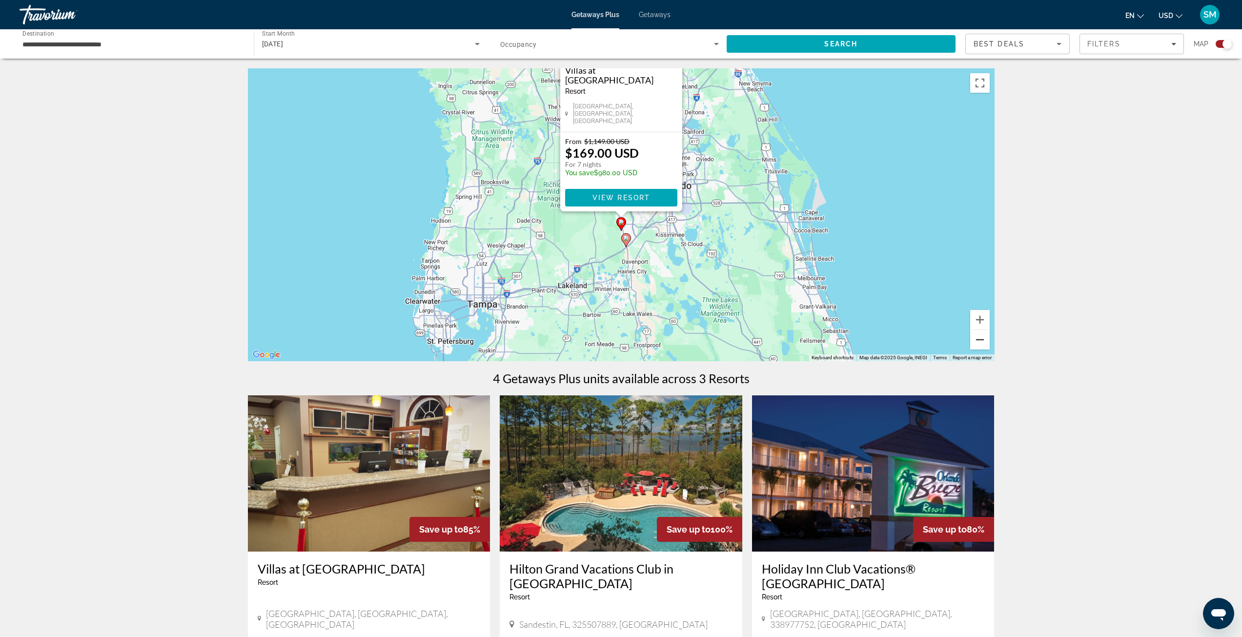
click at [985, 345] on button "Zoom out" at bounding box center [980, 340] width 20 height 20
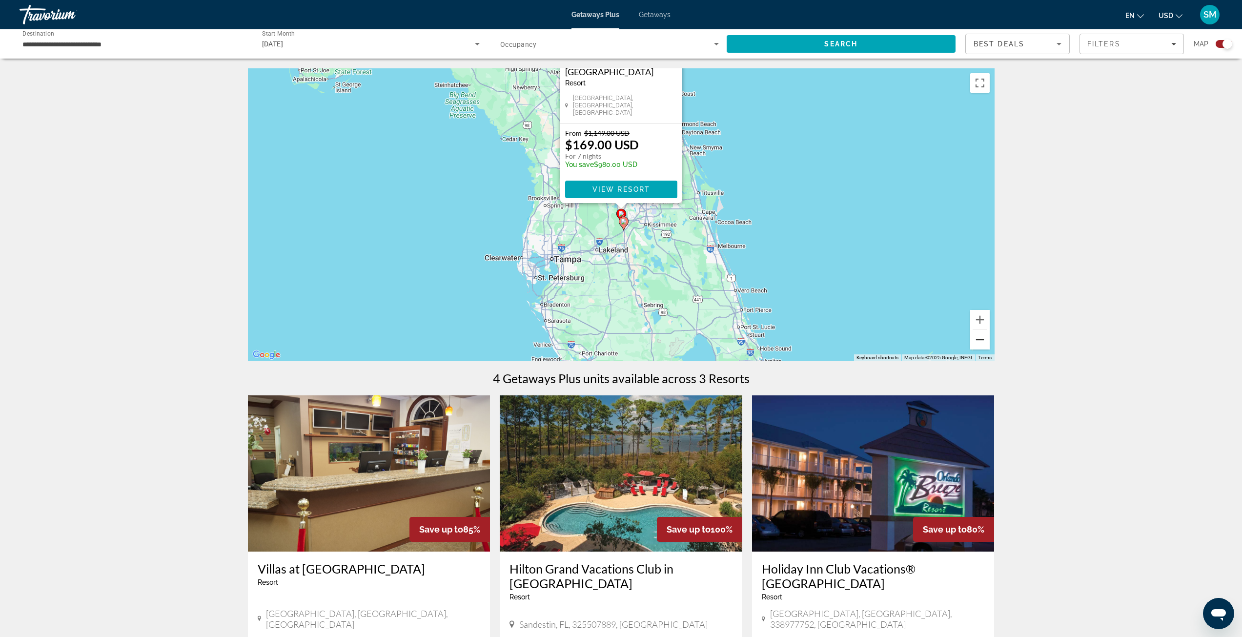
click at [985, 345] on button "Zoom out" at bounding box center [980, 340] width 20 height 20
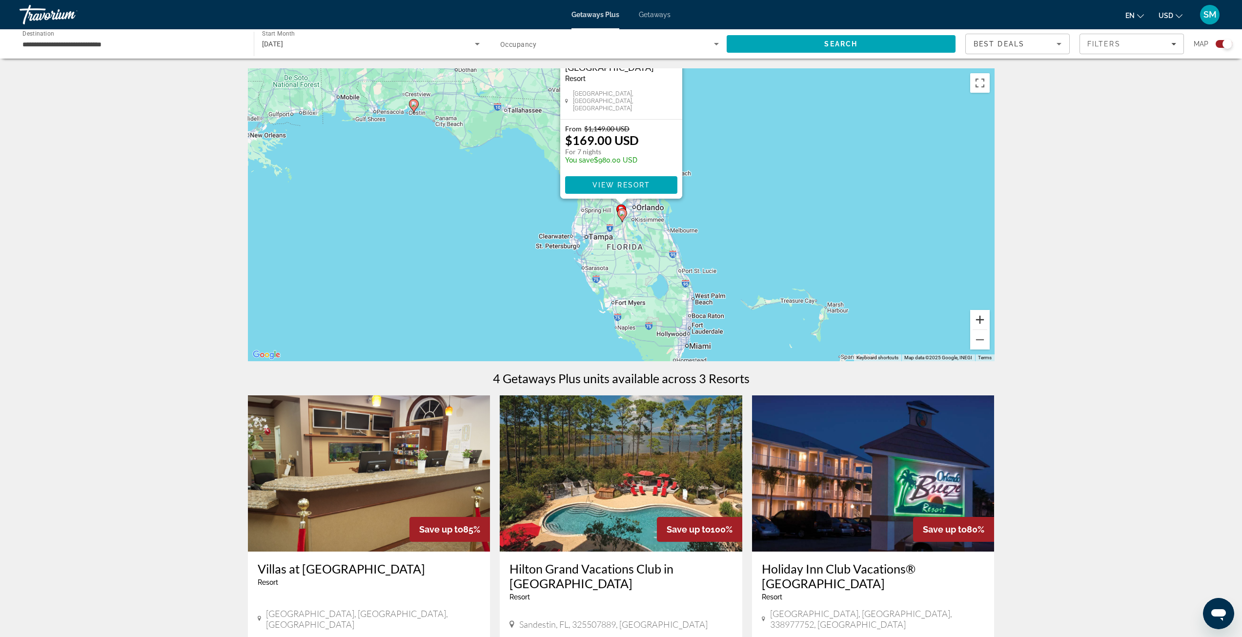
click at [978, 319] on button "Zoom in" at bounding box center [980, 320] width 20 height 20
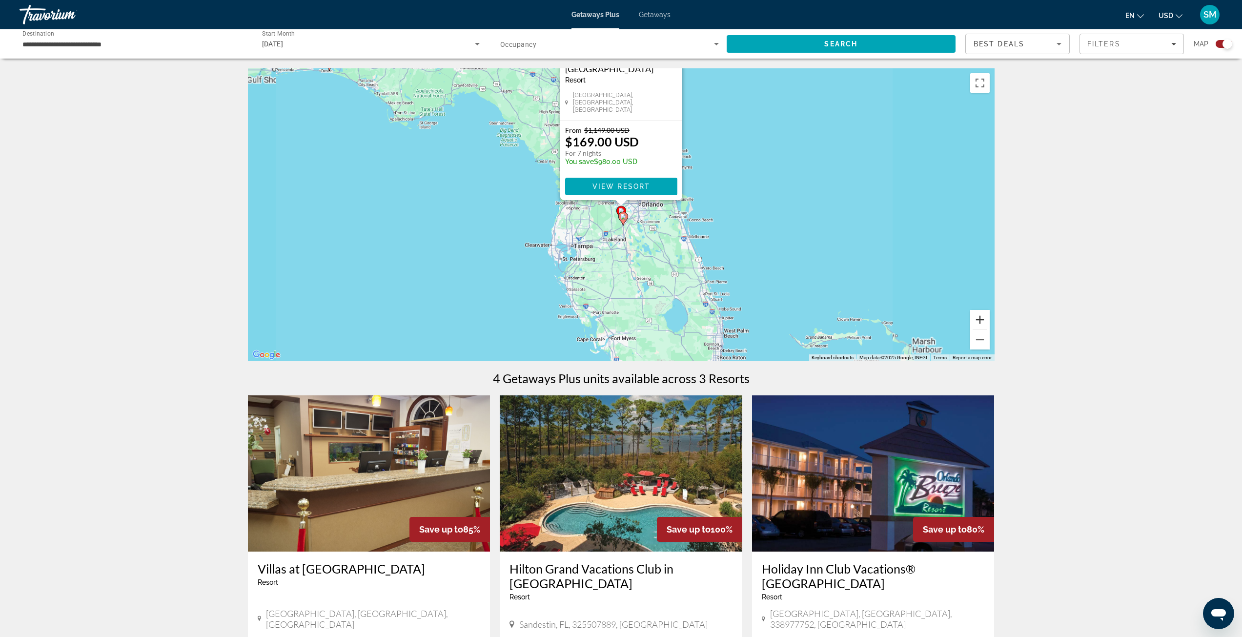
click at [978, 319] on button "Zoom in" at bounding box center [980, 320] width 20 height 20
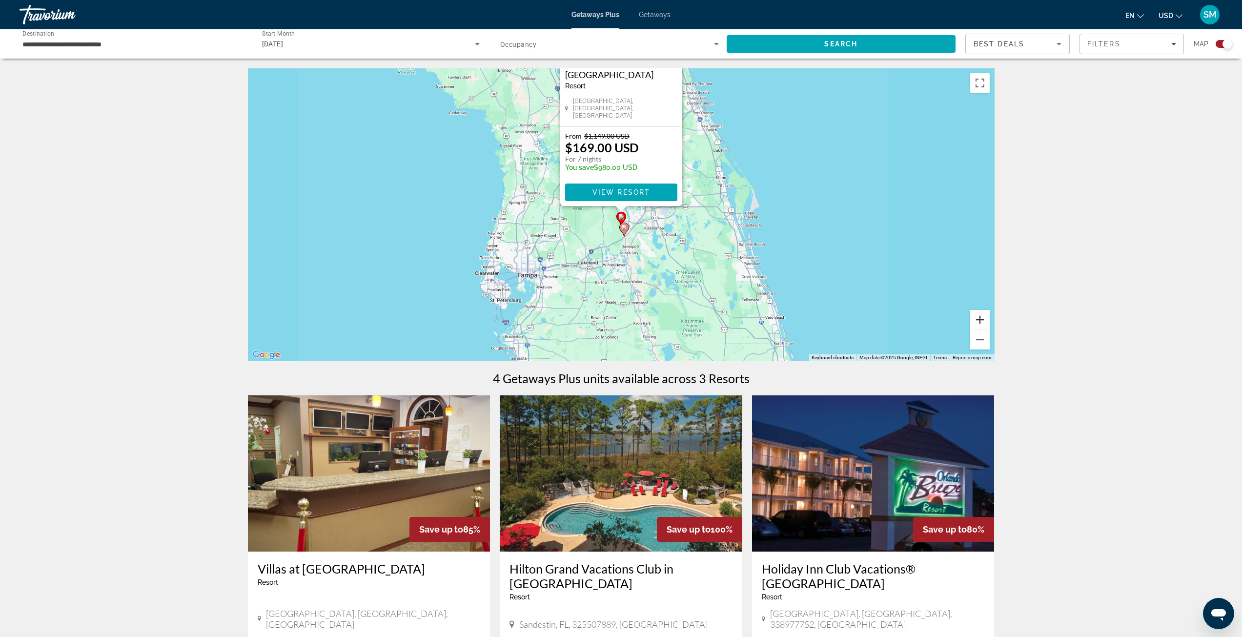
click at [978, 319] on button "Zoom in" at bounding box center [980, 320] width 20 height 20
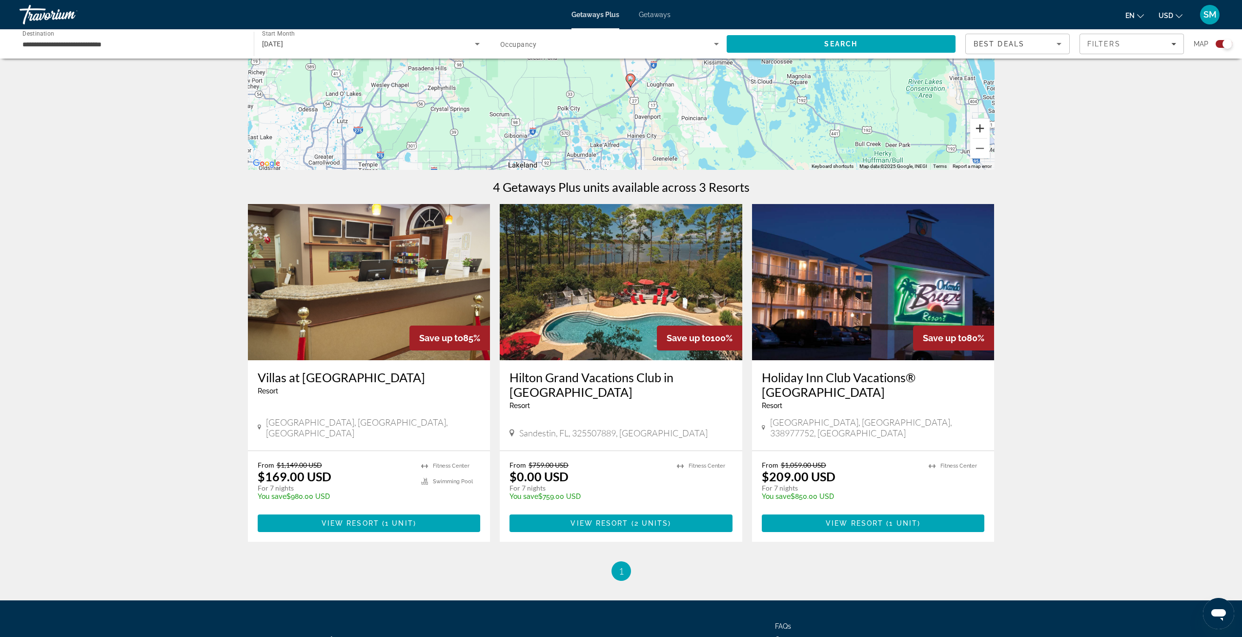
scroll to position [195, 0]
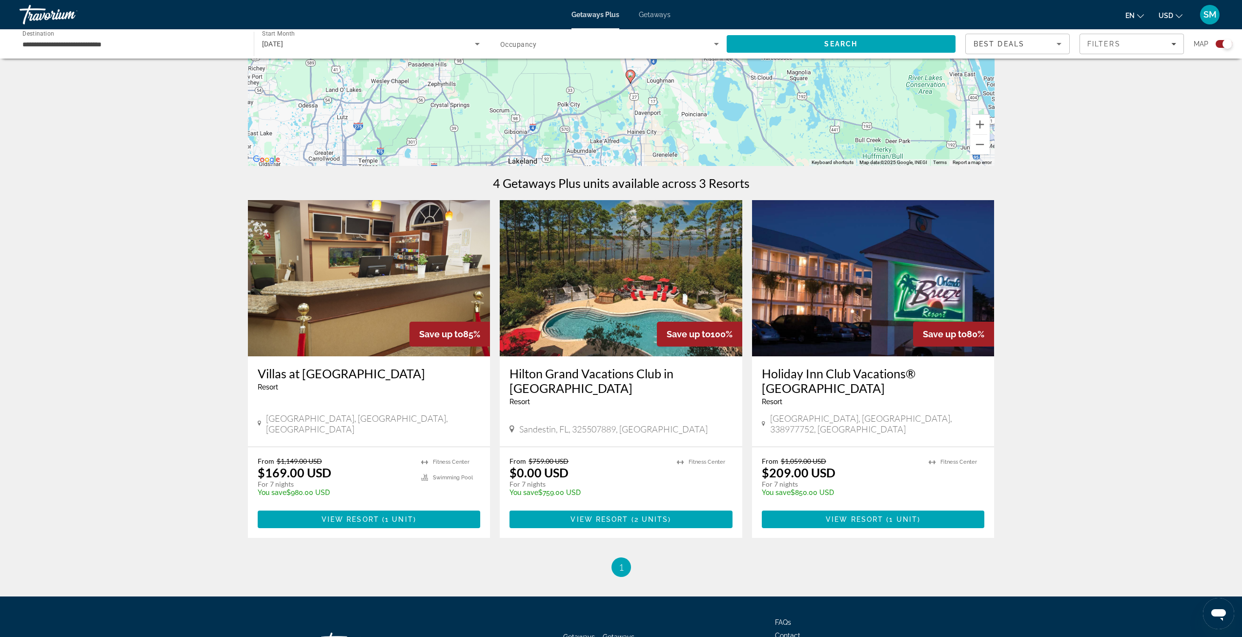
click at [405, 294] on img "Main content" at bounding box center [369, 278] width 243 height 156
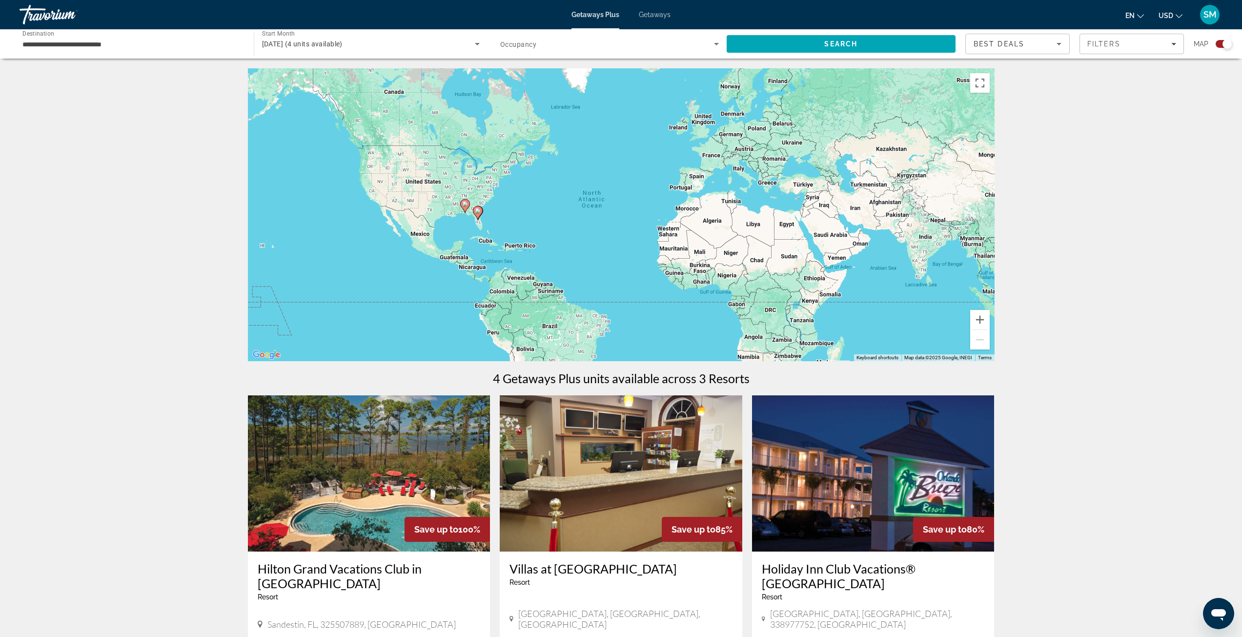
click at [568, 49] on span "Search widget" at bounding box center [607, 44] width 214 height 12
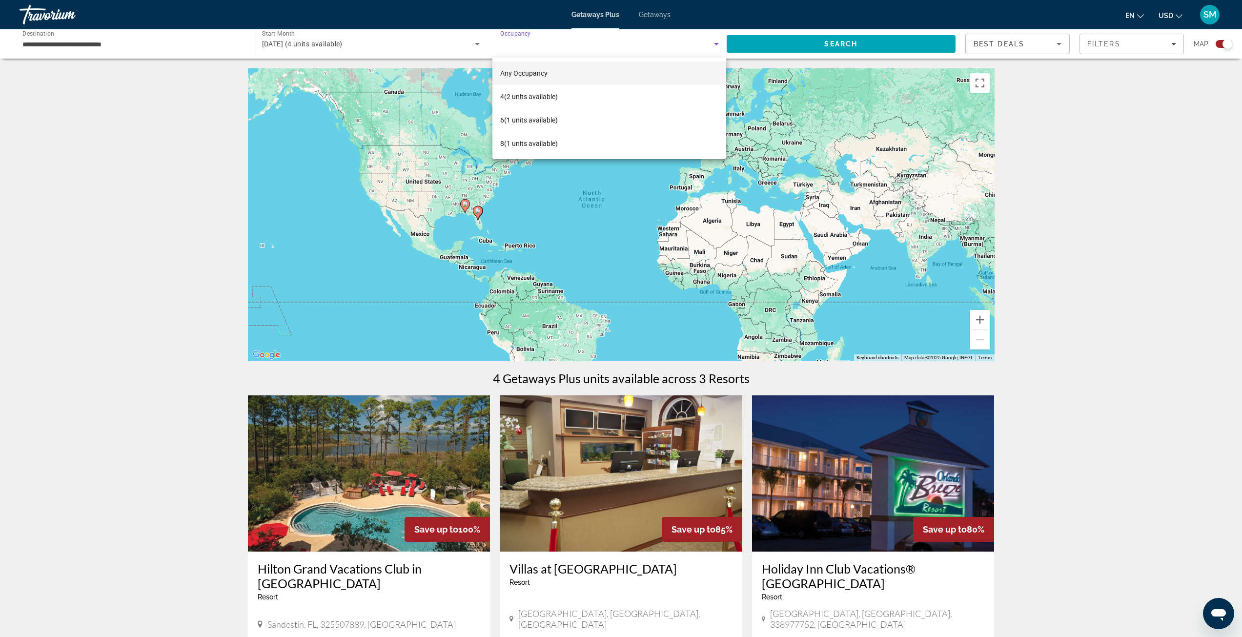
click at [538, 76] on span "Any Occupancy" at bounding box center [523, 73] width 47 height 8
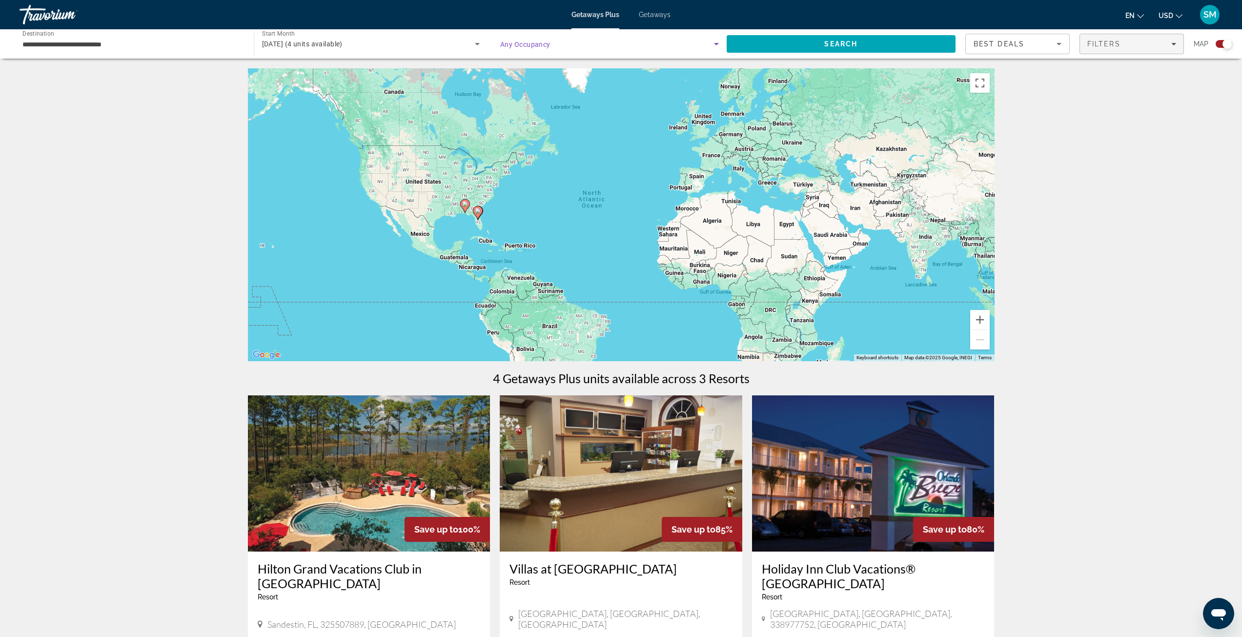
click at [1133, 49] on span "Filters" at bounding box center [1131, 43] width 103 height 23
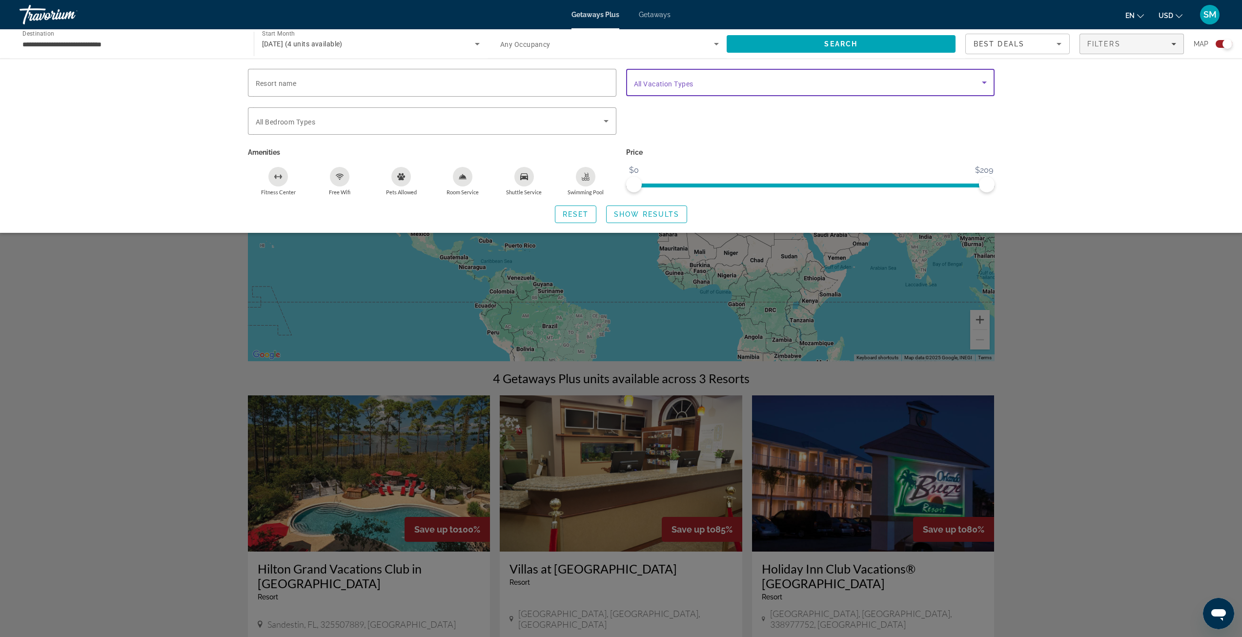
click at [709, 87] on span "Search widget" at bounding box center [808, 83] width 348 height 12
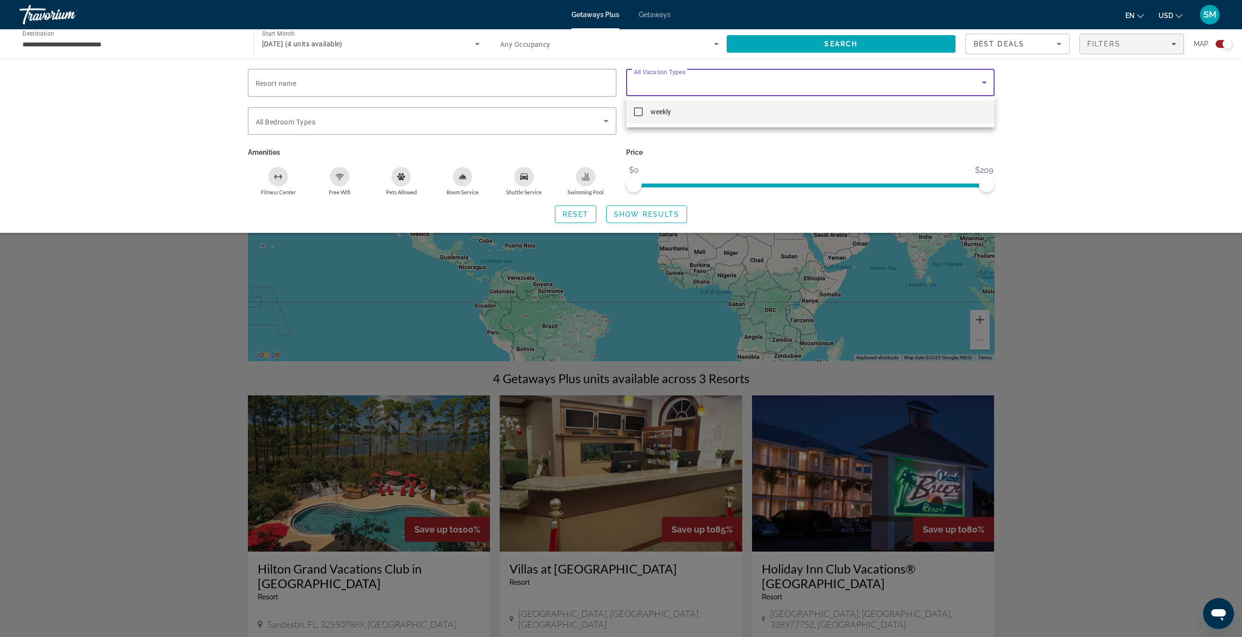
click at [709, 87] on div at bounding box center [621, 318] width 1242 height 637
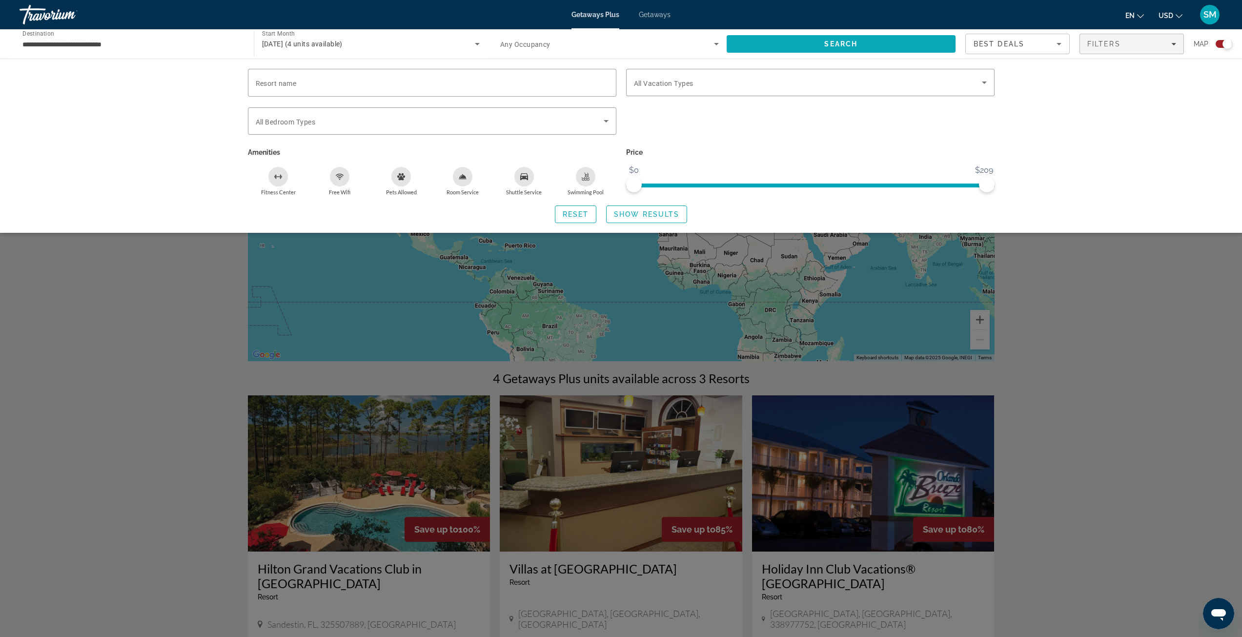
click at [864, 45] on span "Search" at bounding box center [841, 43] width 229 height 23
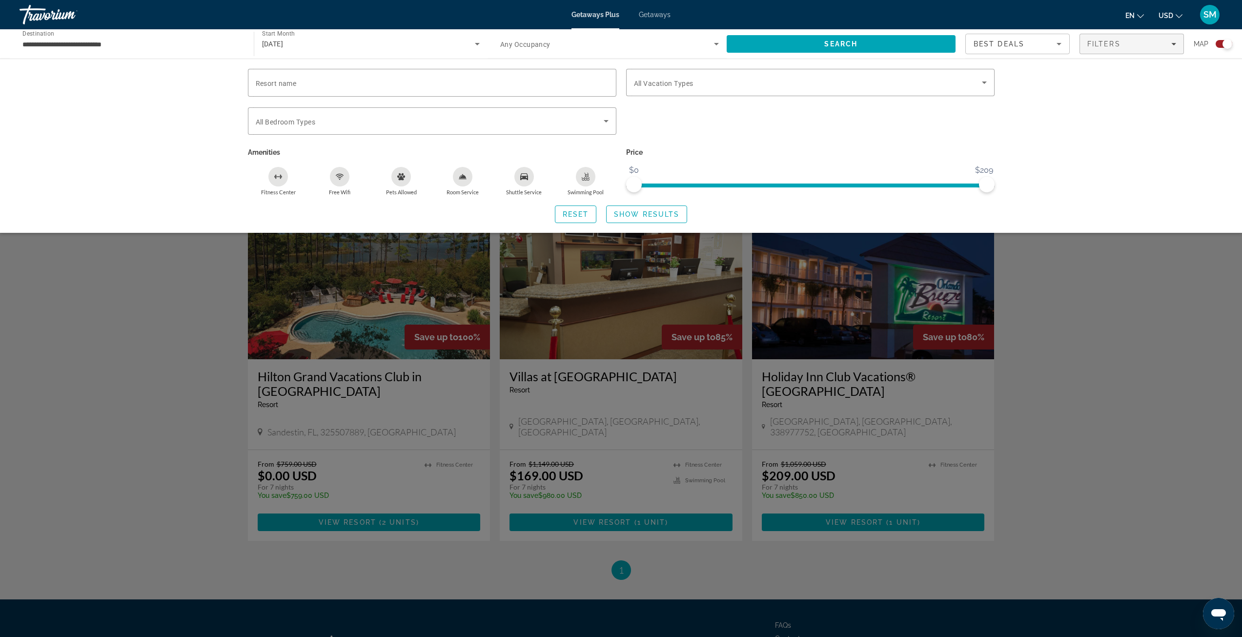
scroll to position [195, 0]
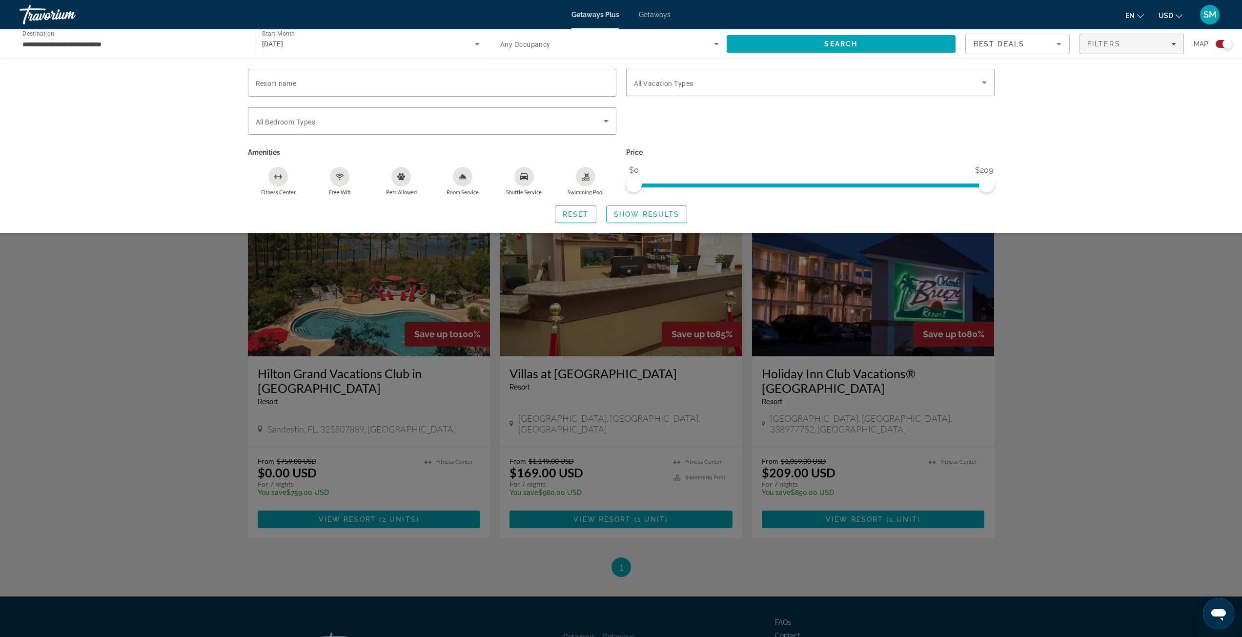
click at [621, 402] on div "Search widget" at bounding box center [621, 391] width 1242 height 490
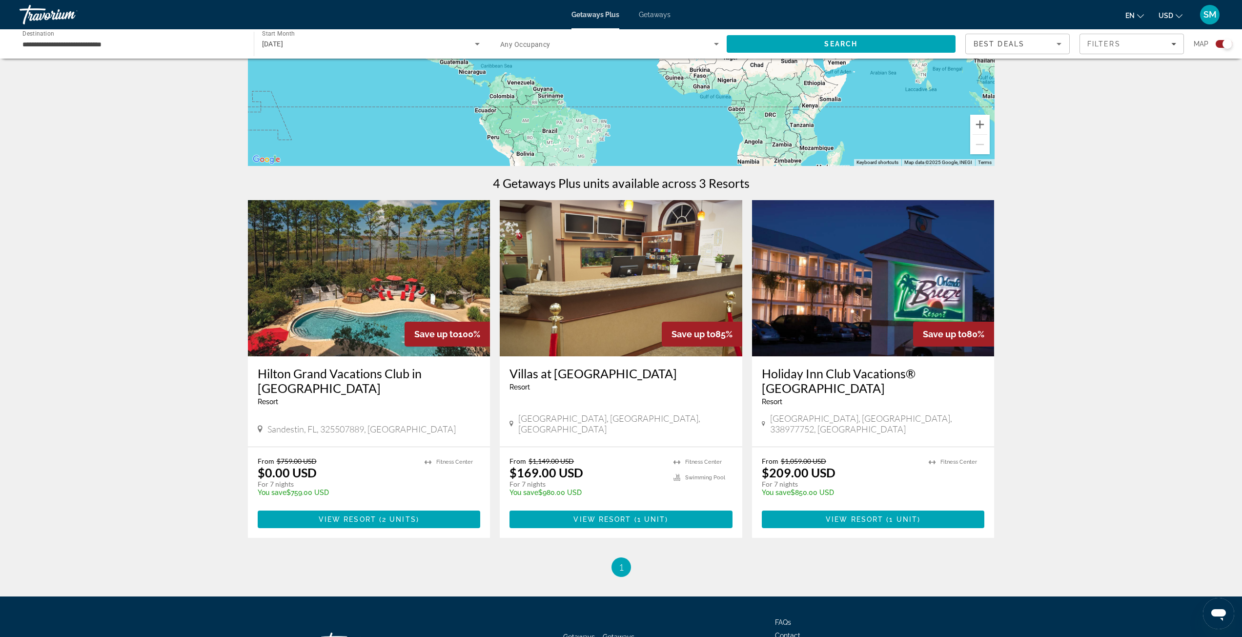
click at [660, 297] on img "Main content" at bounding box center [621, 278] width 243 height 156
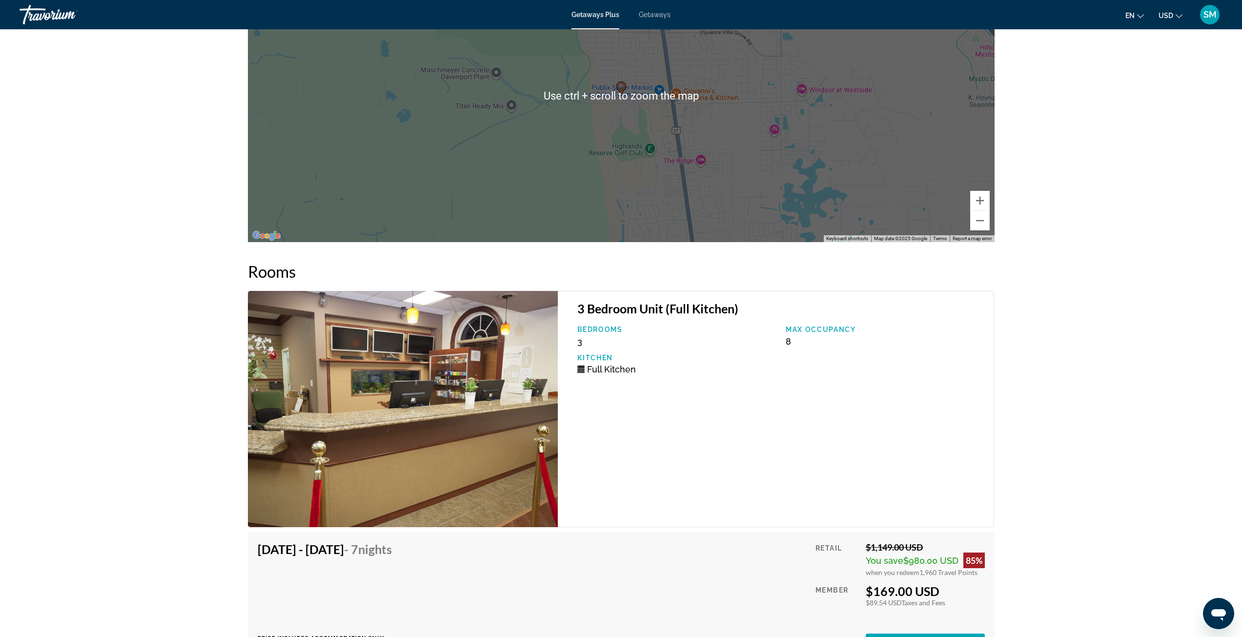
scroll to position [1562, 0]
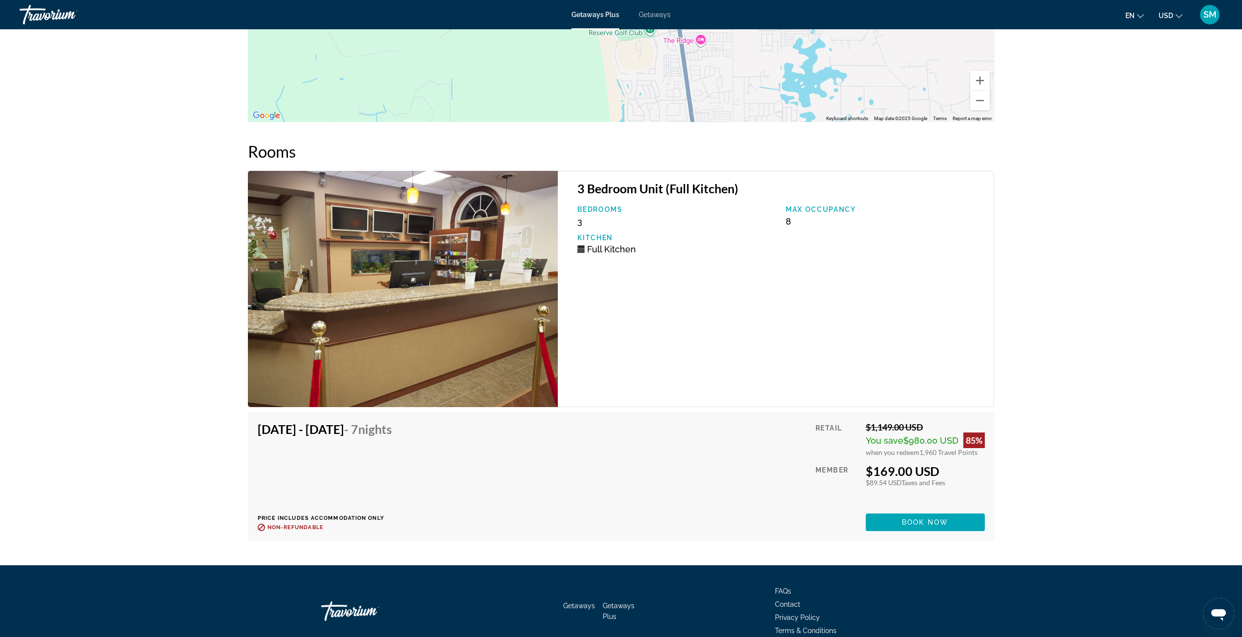
click at [437, 259] on img "Main content" at bounding box center [403, 289] width 310 height 236
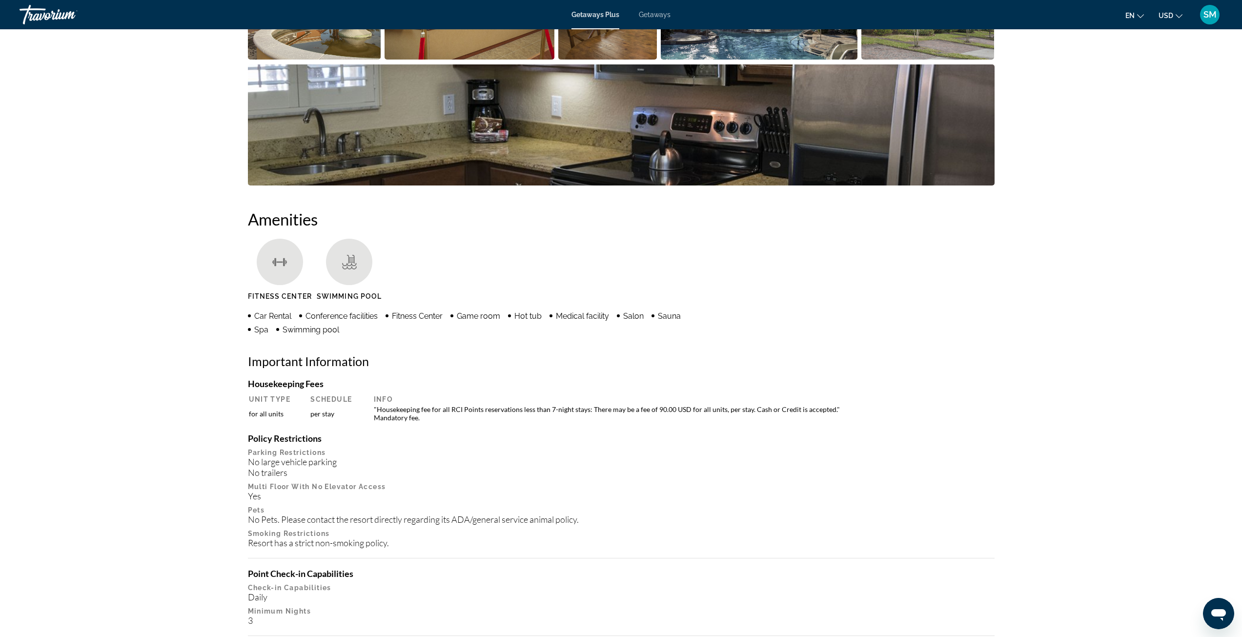
scroll to position [342, 0]
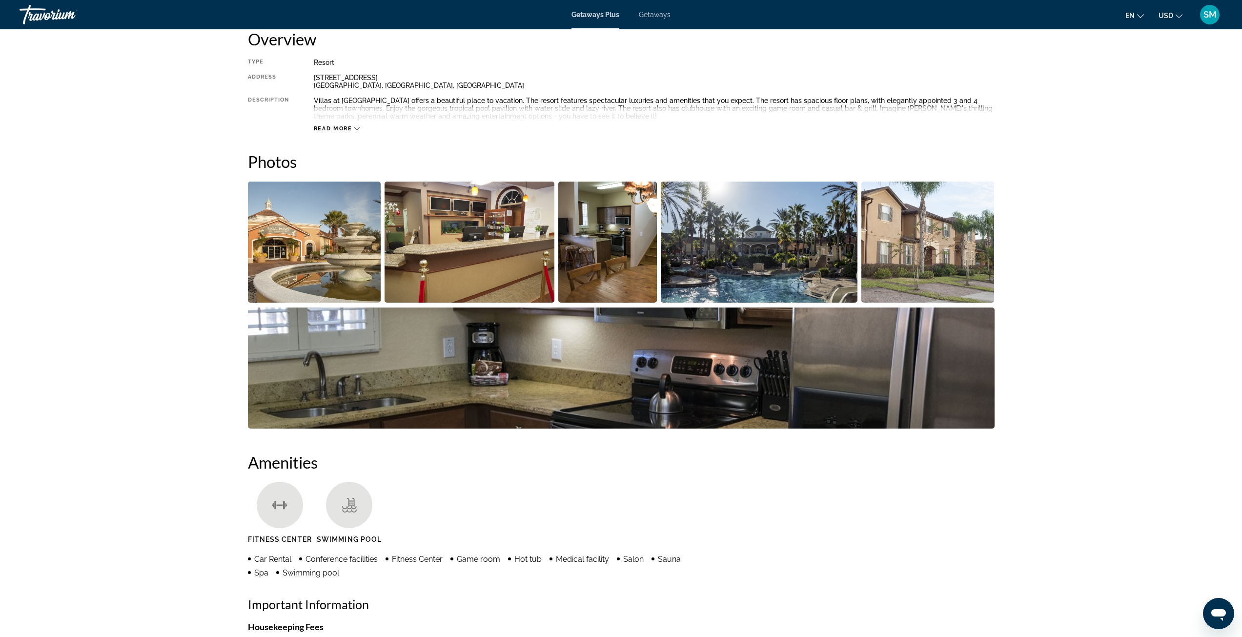
click at [453, 365] on img "Open full-screen image slider" at bounding box center [621, 367] width 747 height 121
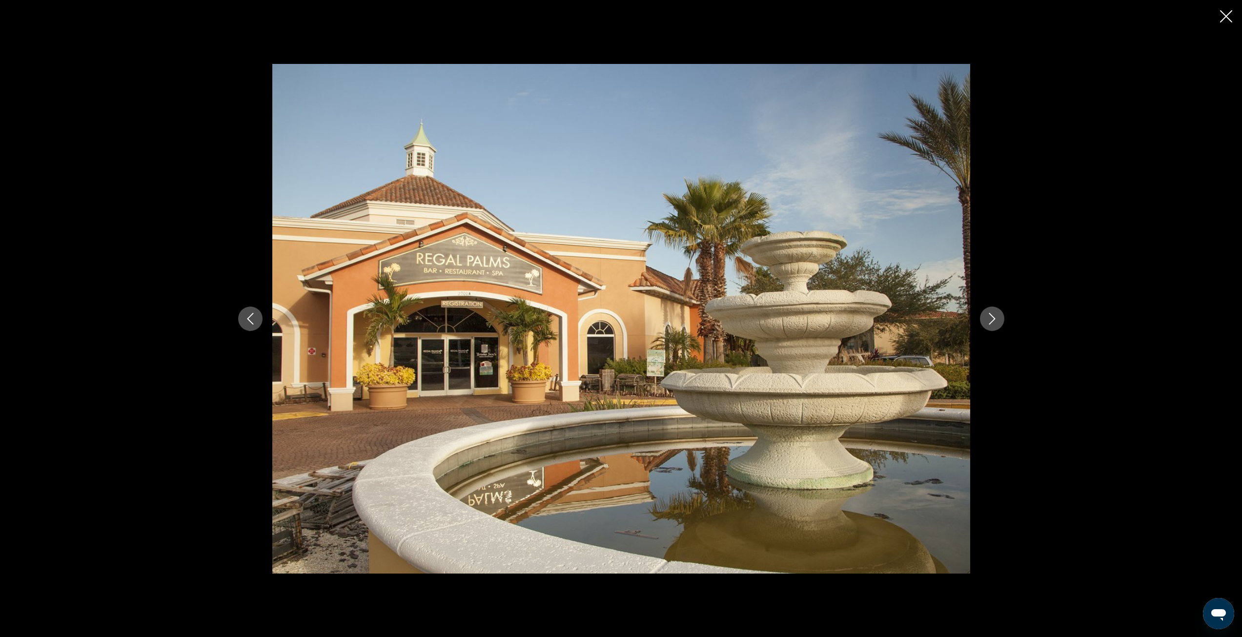
click at [995, 322] on icon "Next image" at bounding box center [992, 319] width 12 height 12
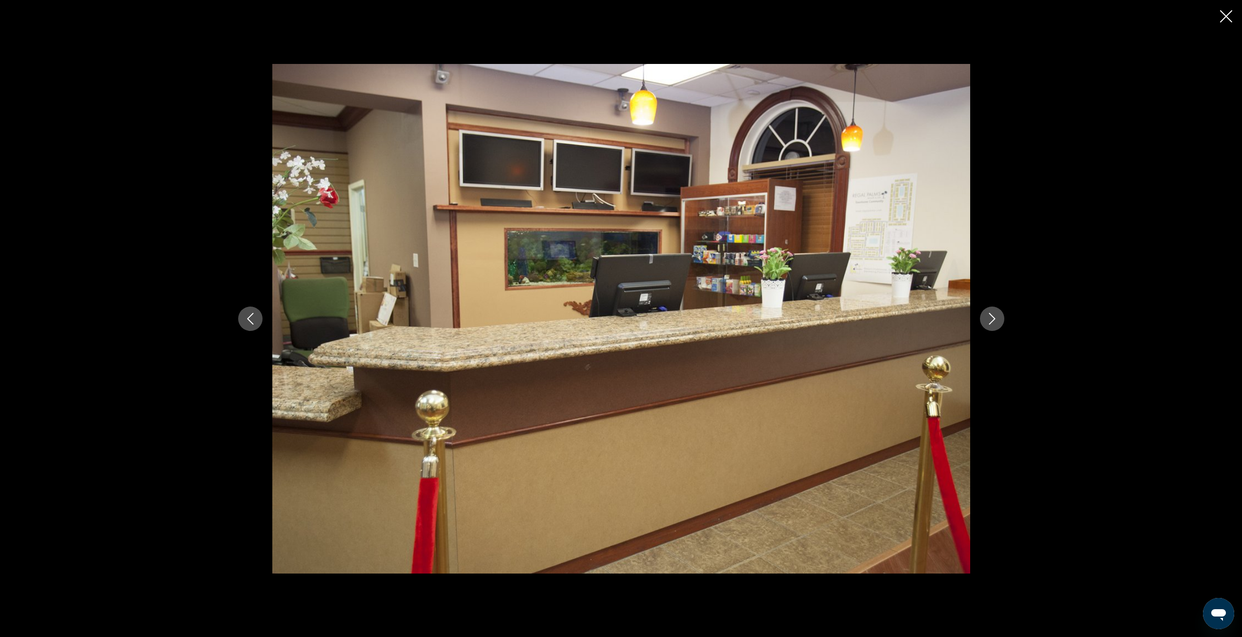
click at [995, 322] on icon "Next image" at bounding box center [992, 319] width 12 height 12
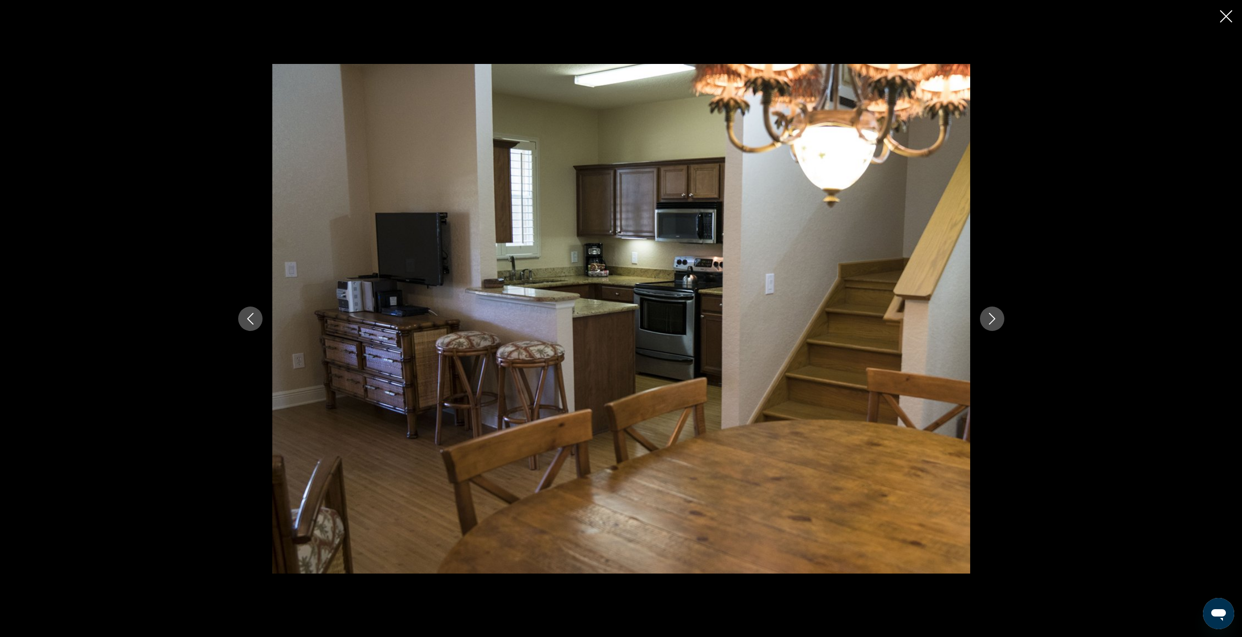
click at [995, 322] on icon "Next image" at bounding box center [992, 319] width 12 height 12
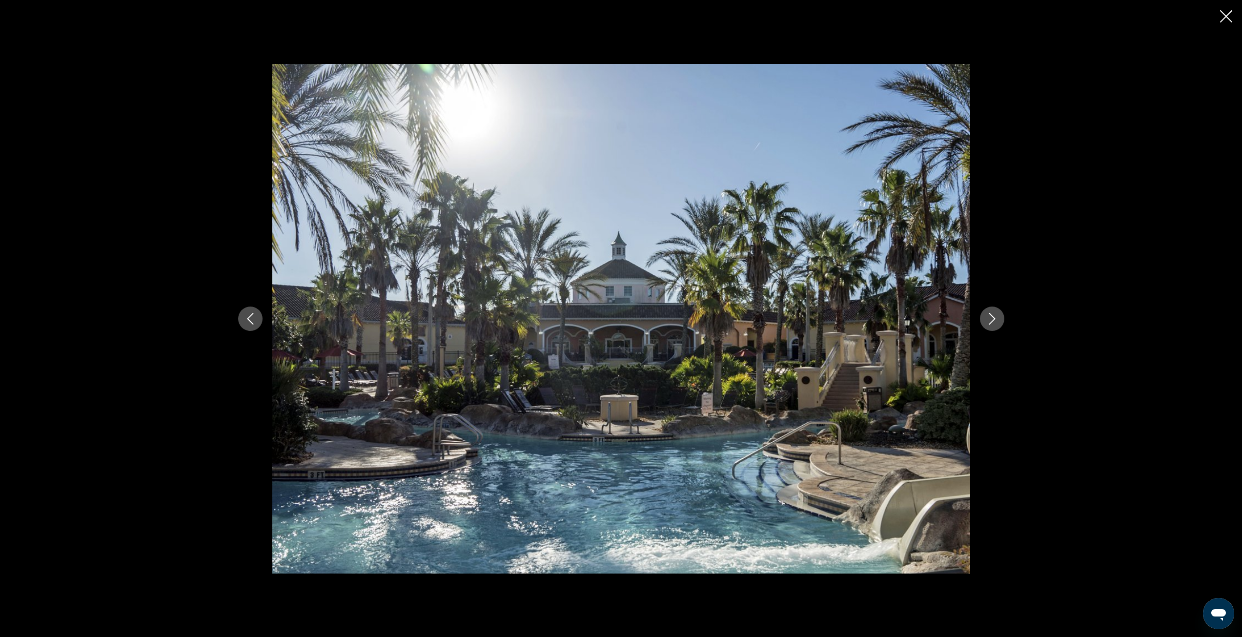
click at [995, 322] on icon "Next image" at bounding box center [992, 319] width 12 height 12
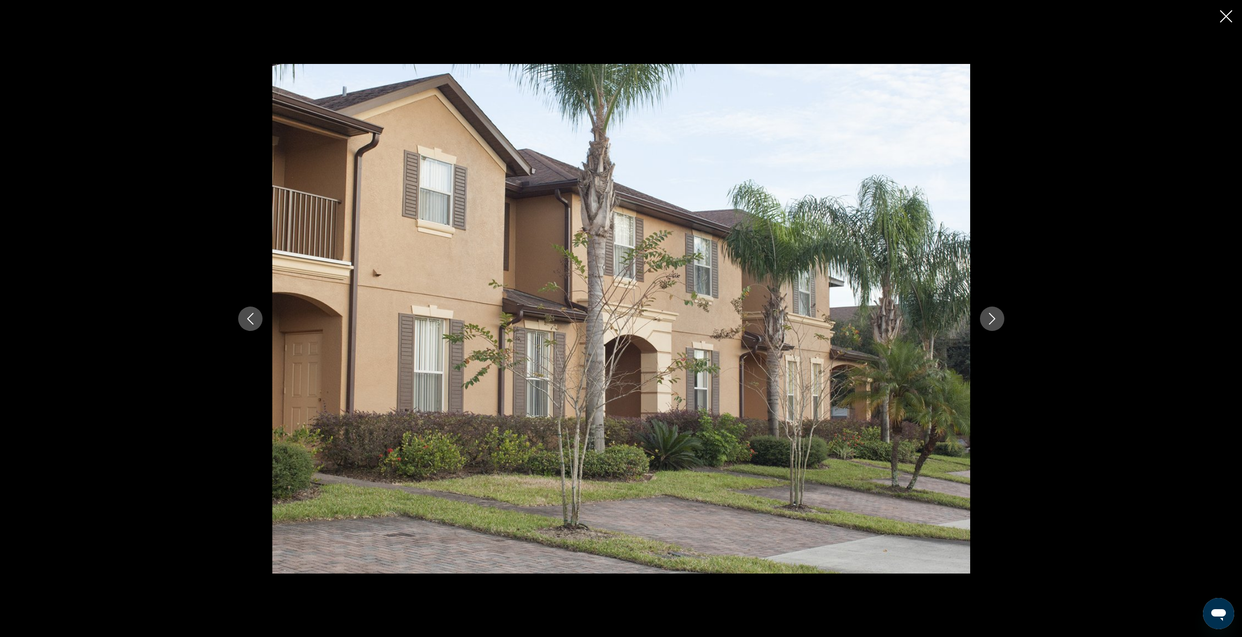
click at [995, 322] on icon "Next image" at bounding box center [992, 319] width 12 height 12
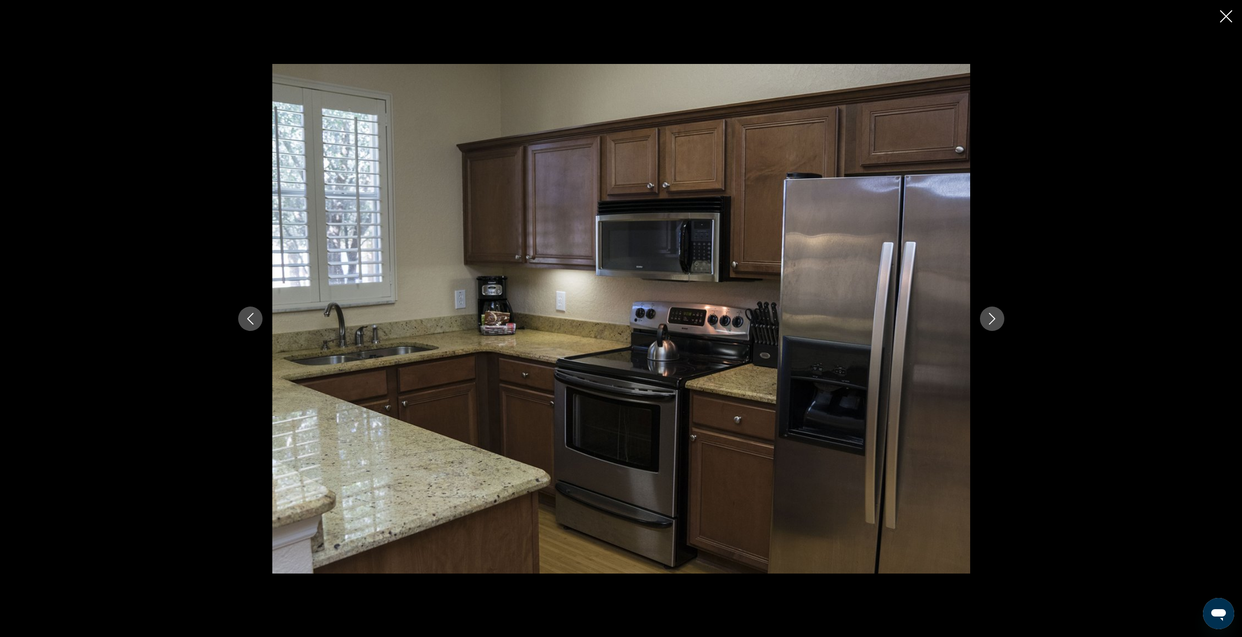
click at [995, 322] on icon "Next image" at bounding box center [992, 319] width 12 height 12
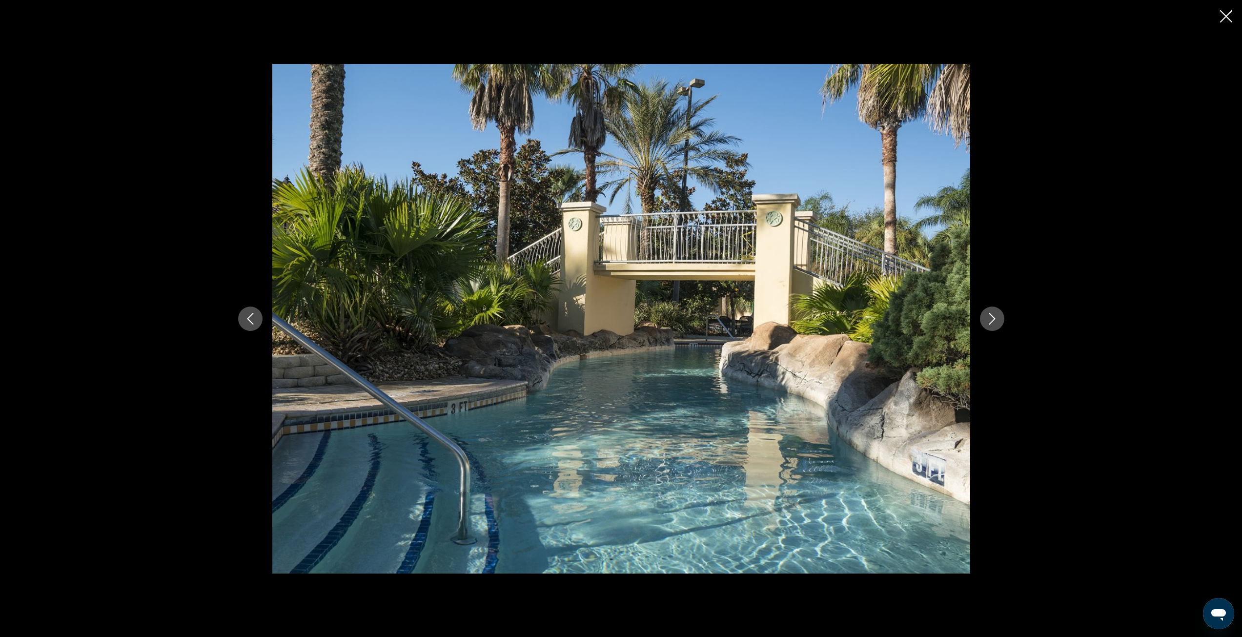
click at [995, 322] on icon "Next image" at bounding box center [992, 319] width 12 height 12
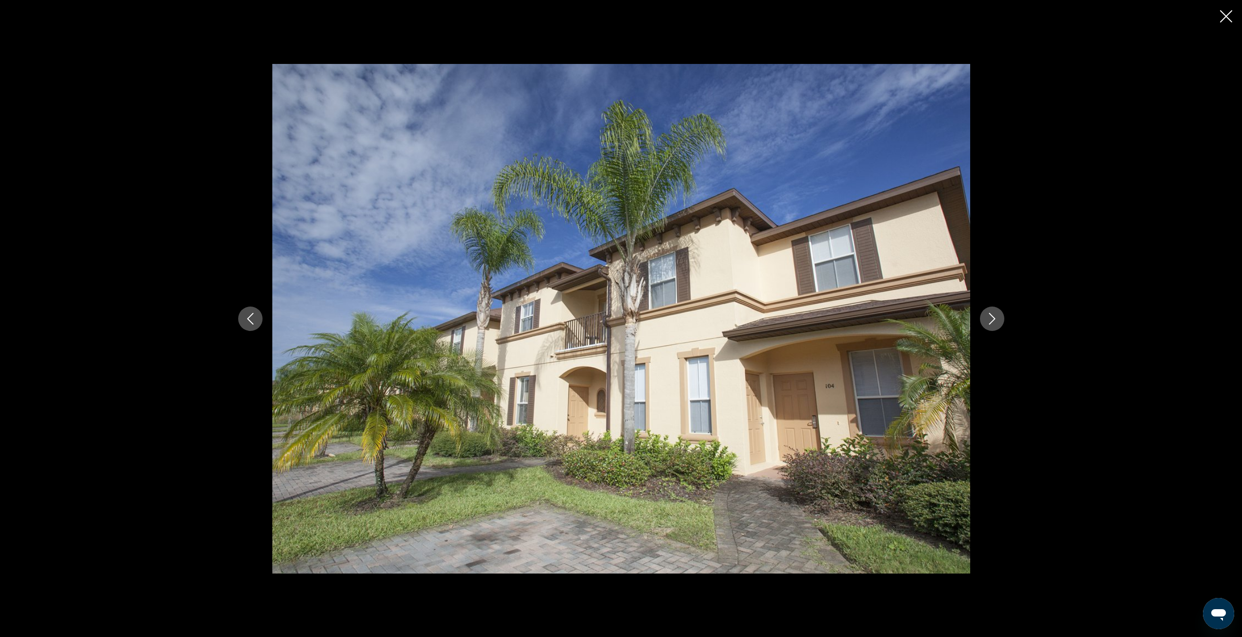
click at [995, 322] on icon "Next image" at bounding box center [992, 319] width 12 height 12
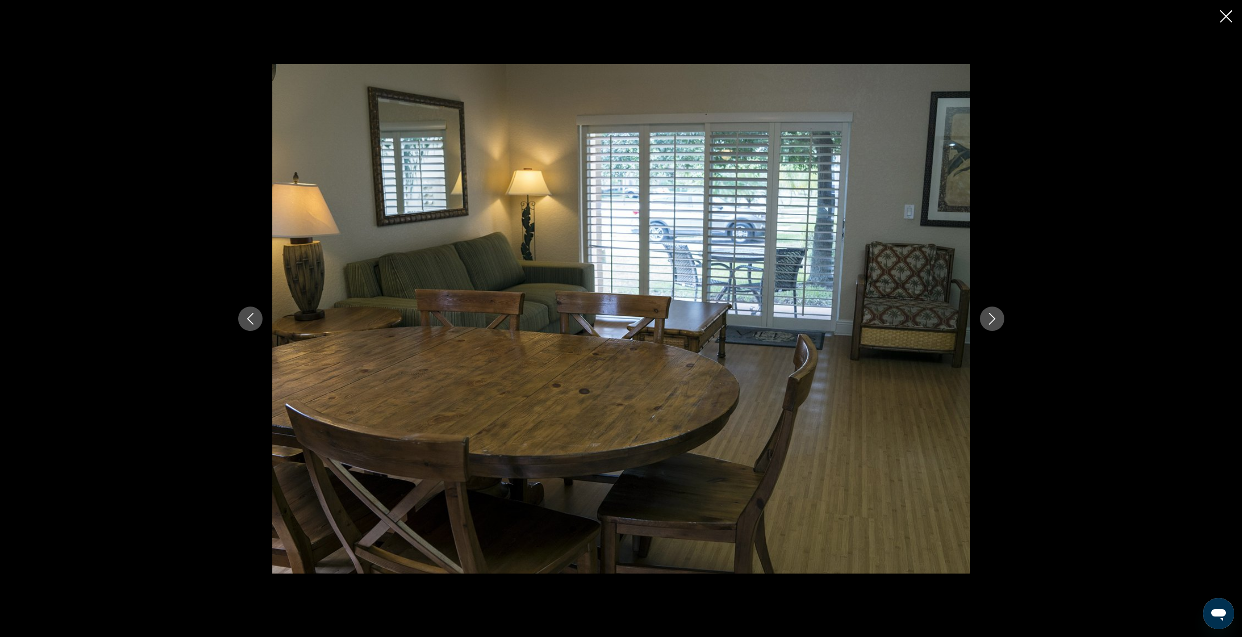
click at [995, 322] on icon "Next image" at bounding box center [992, 319] width 12 height 12
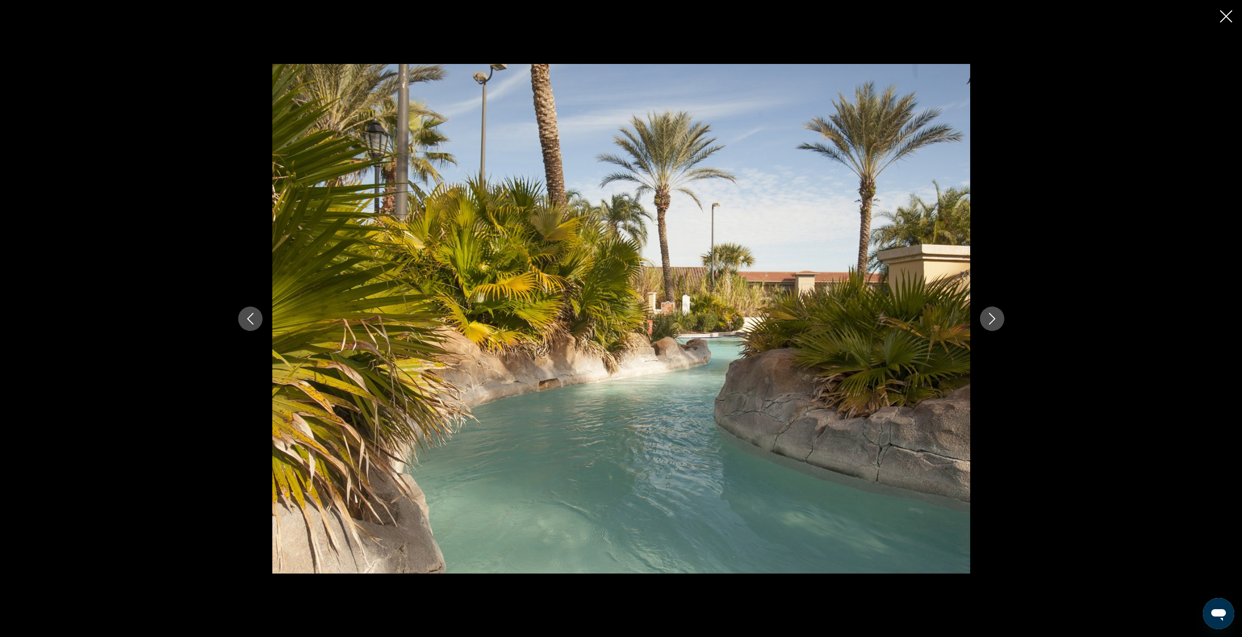
click at [995, 322] on icon "Next image" at bounding box center [992, 319] width 12 height 12
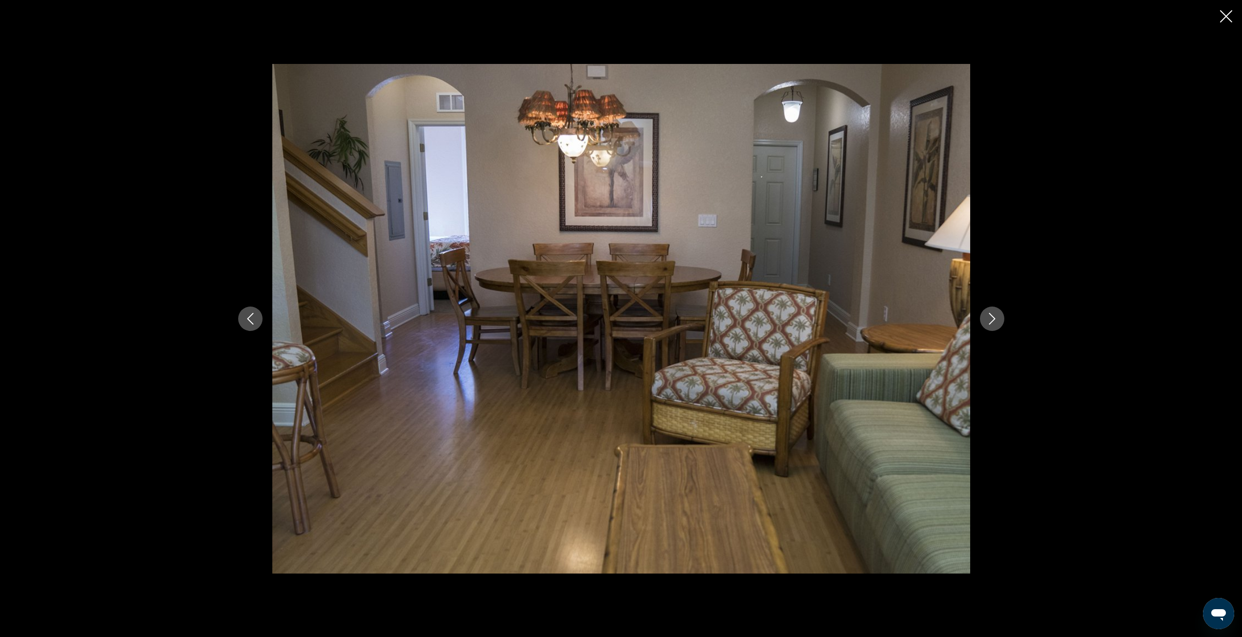
click at [995, 322] on icon "Next image" at bounding box center [992, 319] width 12 height 12
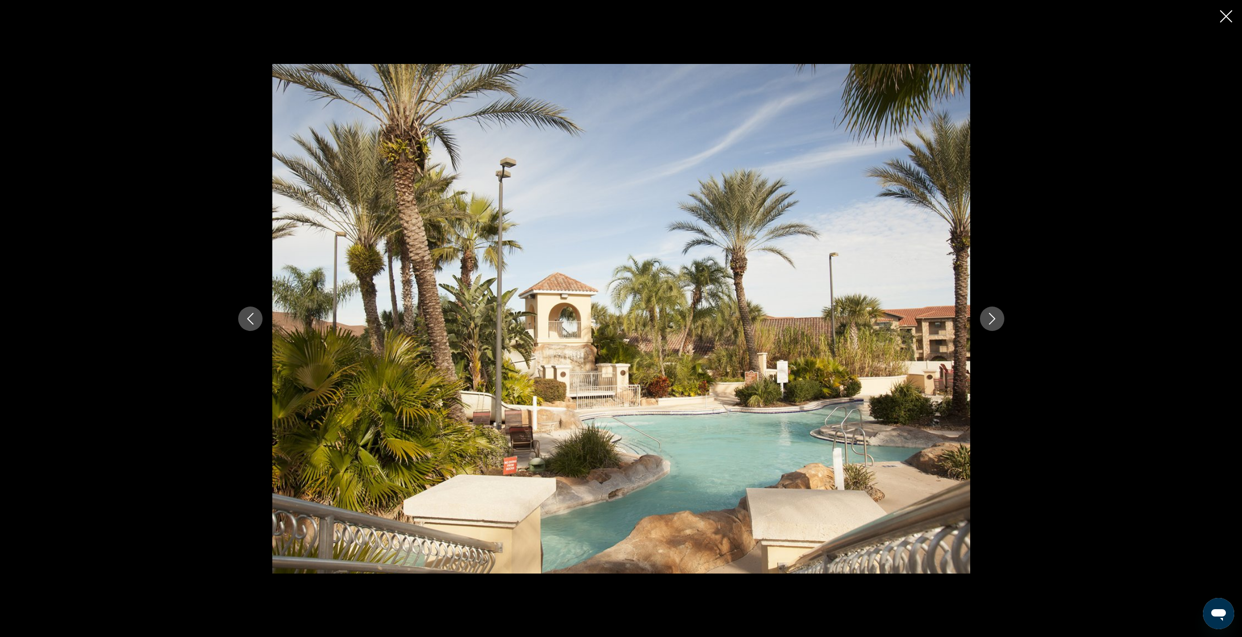
click at [995, 322] on icon "Next image" at bounding box center [992, 319] width 12 height 12
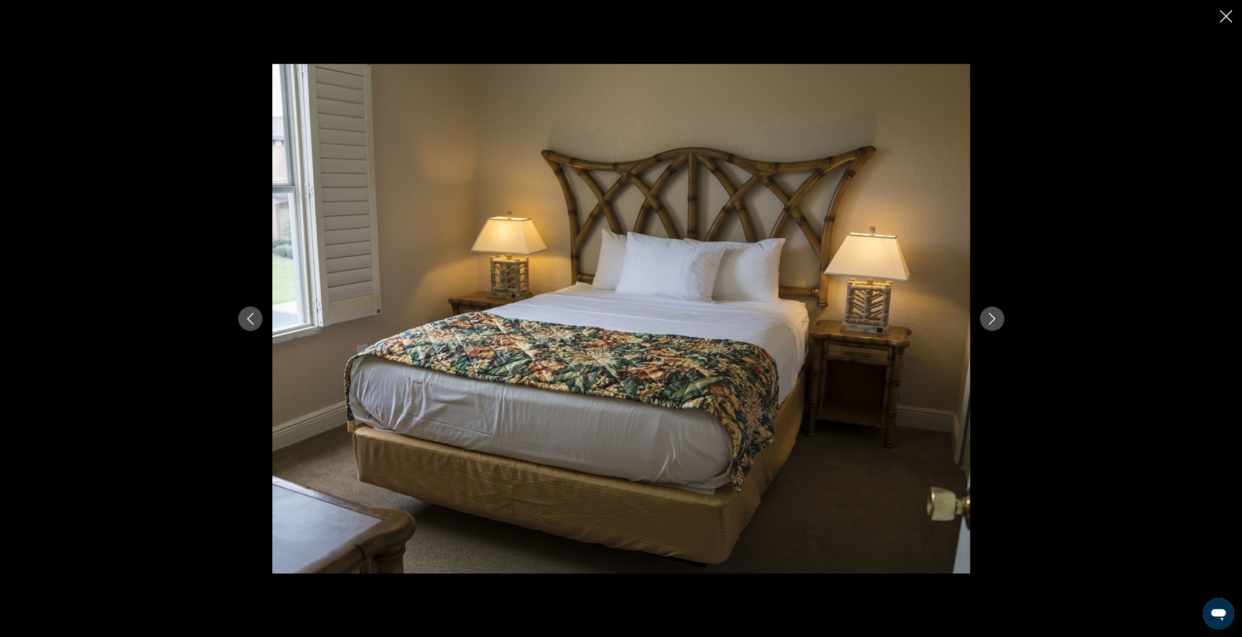
click at [995, 322] on icon "Next image" at bounding box center [992, 319] width 12 height 12
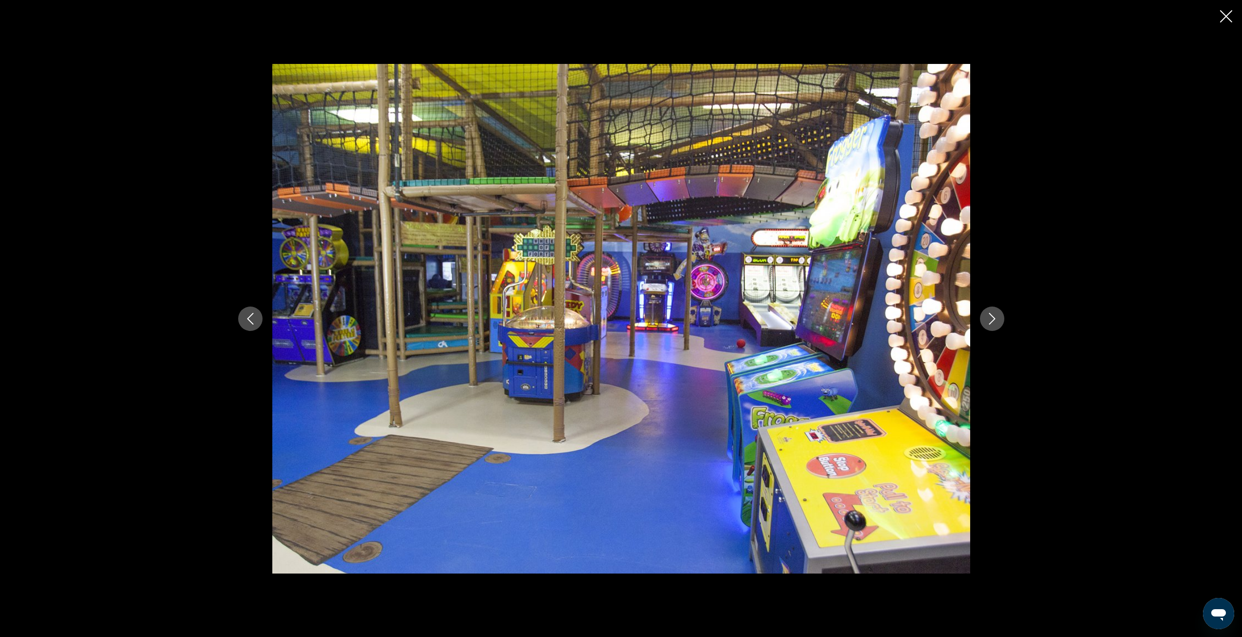
click at [995, 322] on icon "Next image" at bounding box center [992, 319] width 12 height 12
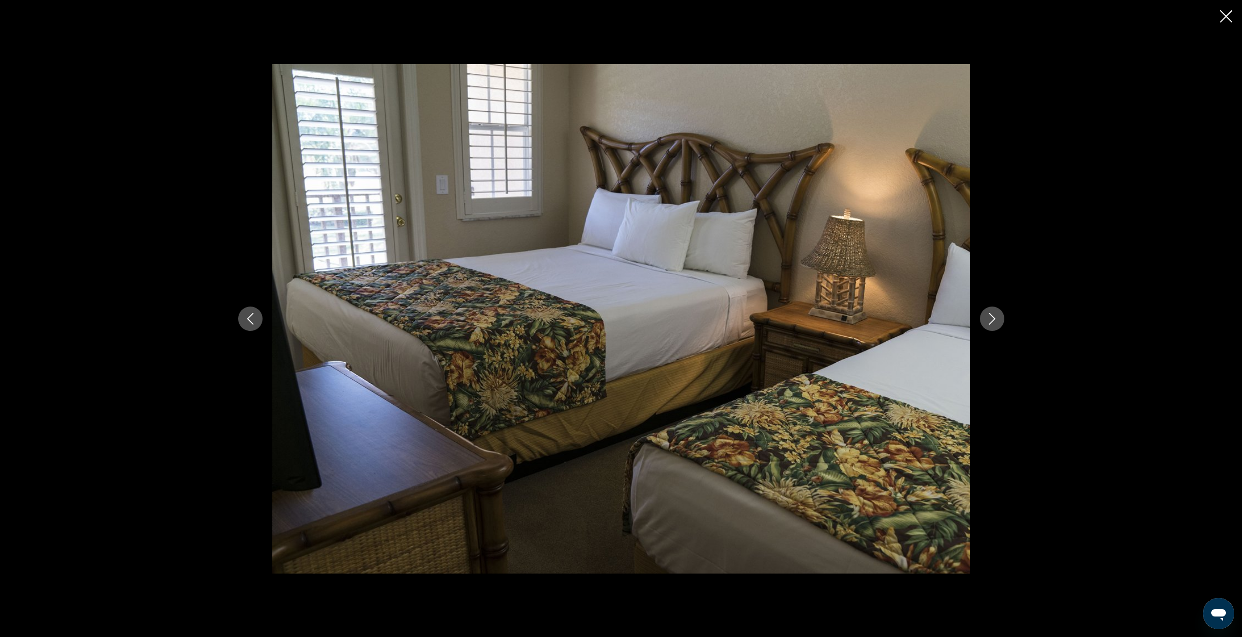
click at [995, 322] on icon "Next image" at bounding box center [992, 319] width 12 height 12
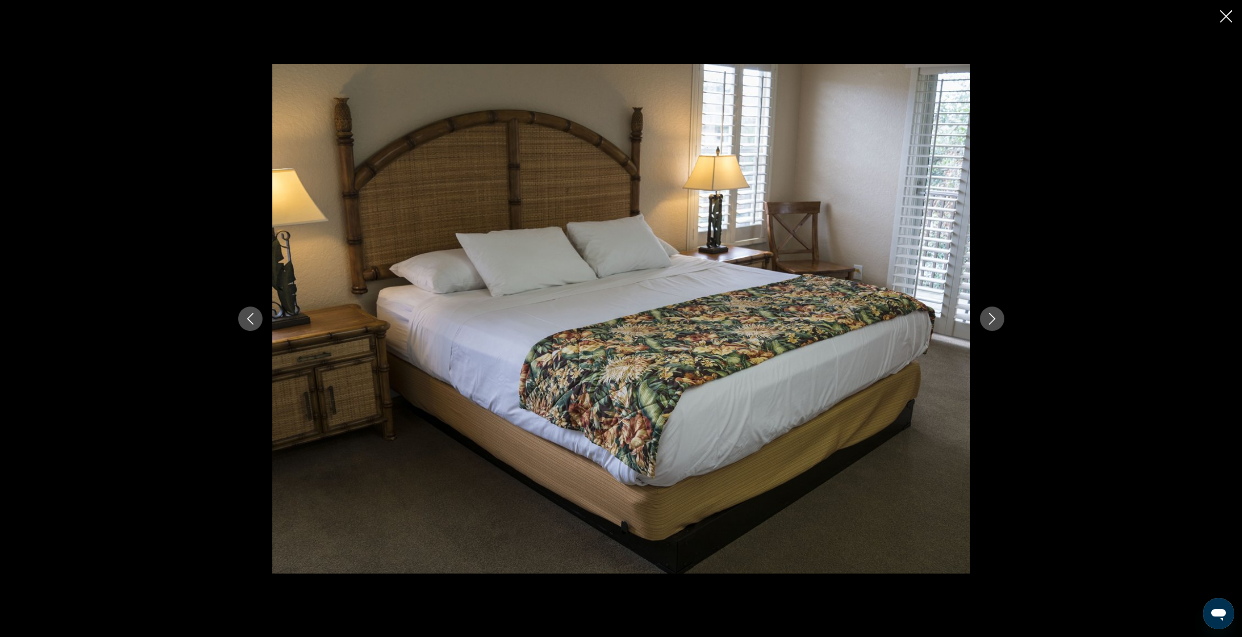
click at [995, 322] on icon "Next image" at bounding box center [992, 319] width 12 height 12
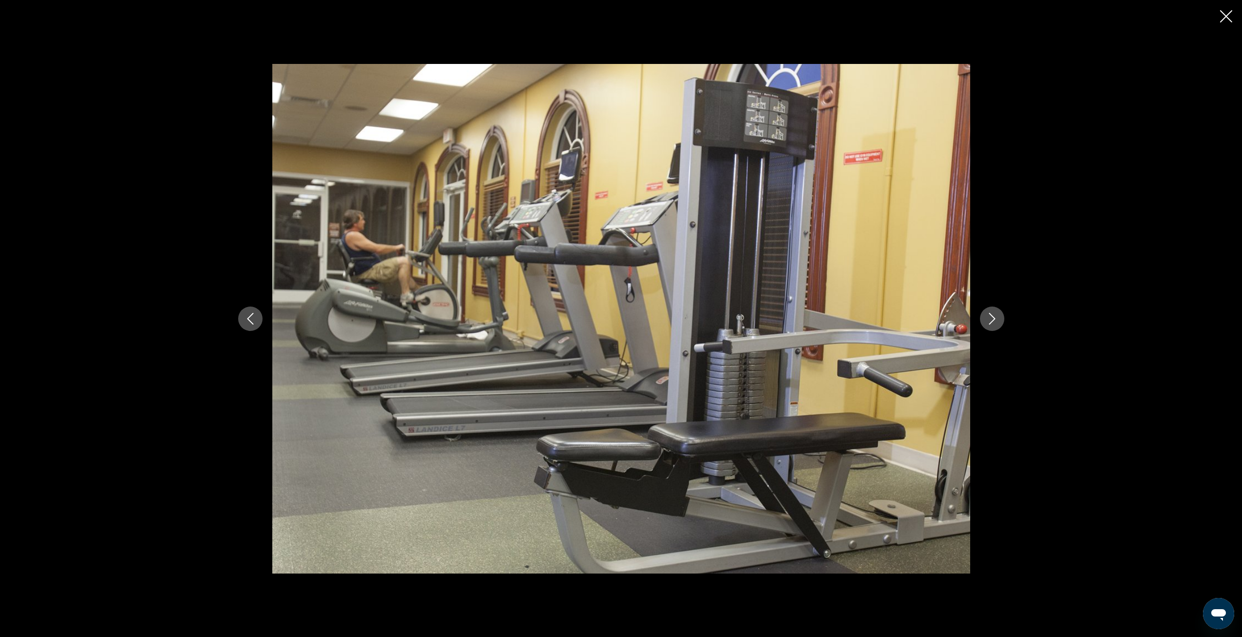
click at [1227, 12] on icon "Close slideshow" at bounding box center [1226, 16] width 12 height 12
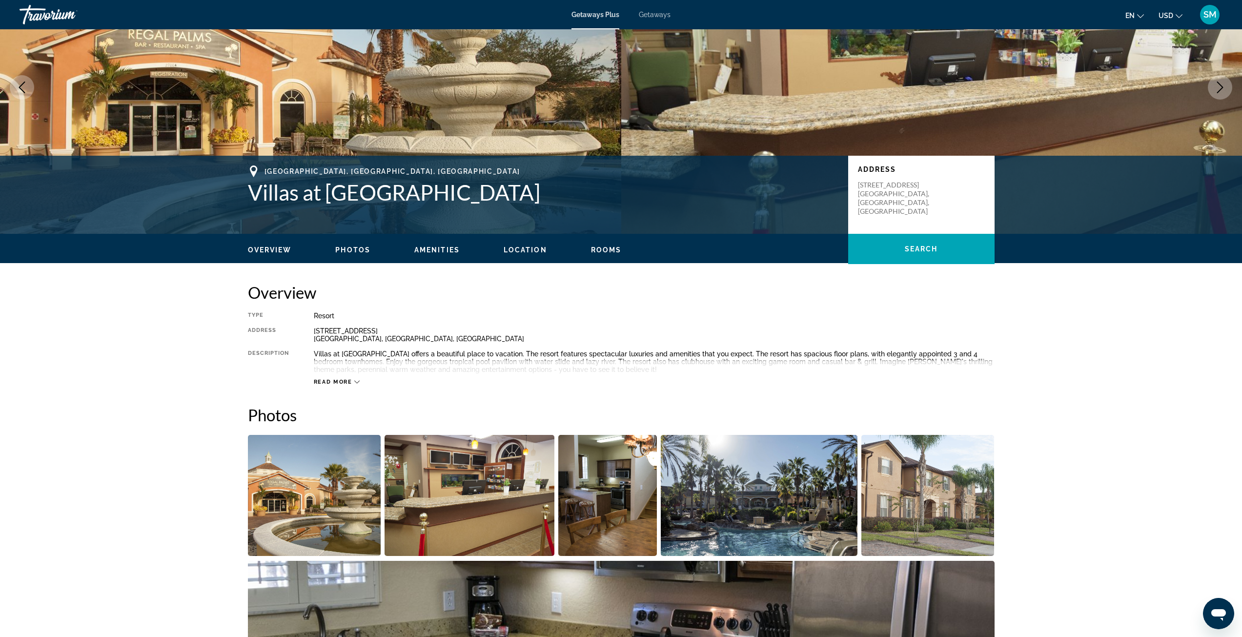
scroll to position [0, 0]
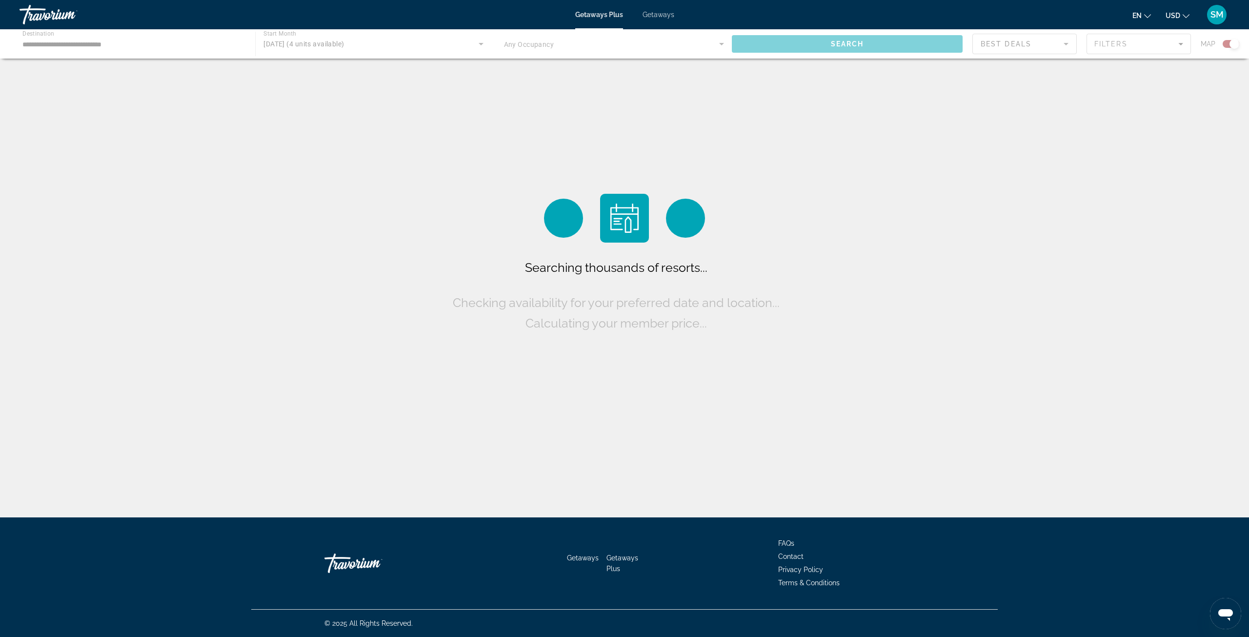
click at [166, 43] on div "Main content" at bounding box center [624, 43] width 1249 height 29
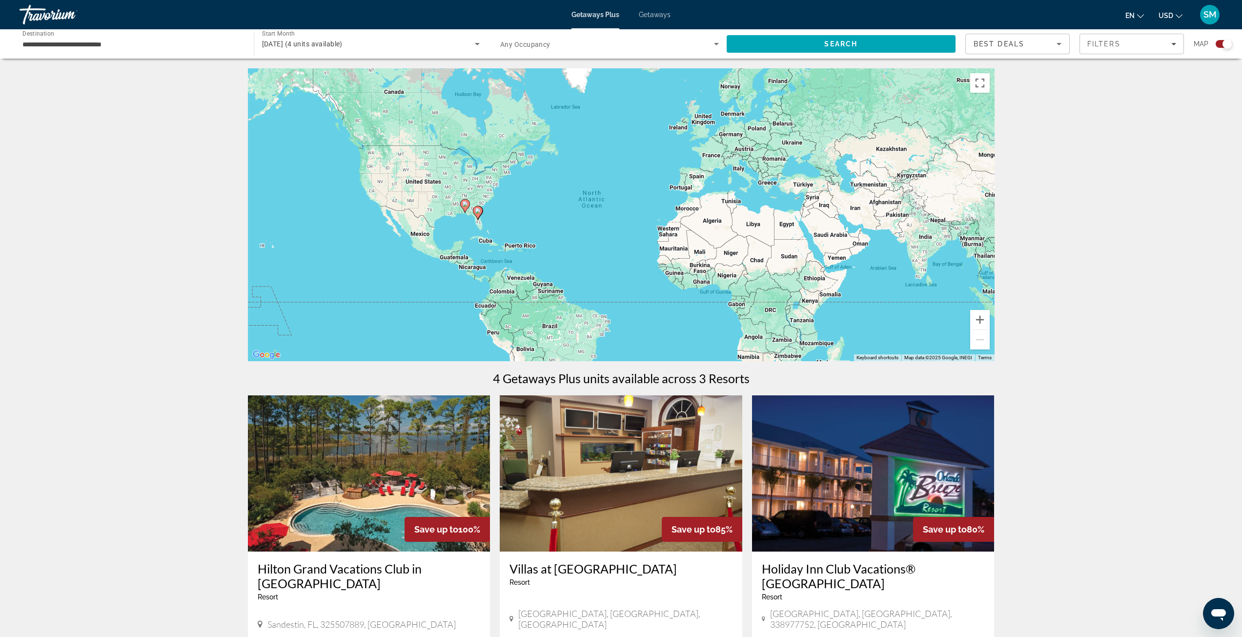
click at [166, 43] on input "**********" at bounding box center [131, 45] width 219 height 12
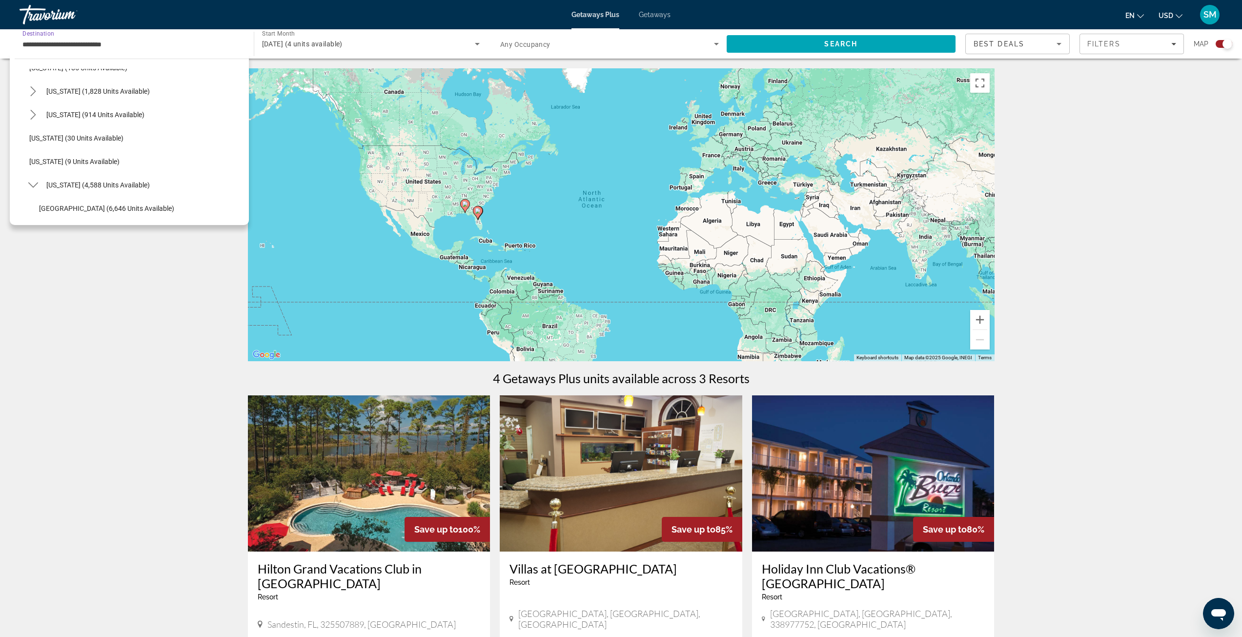
scroll to position [52, 0]
click at [44, 126] on span "Select destination: California (1,828 units available)" at bounding box center [97, 126] width 113 height 23
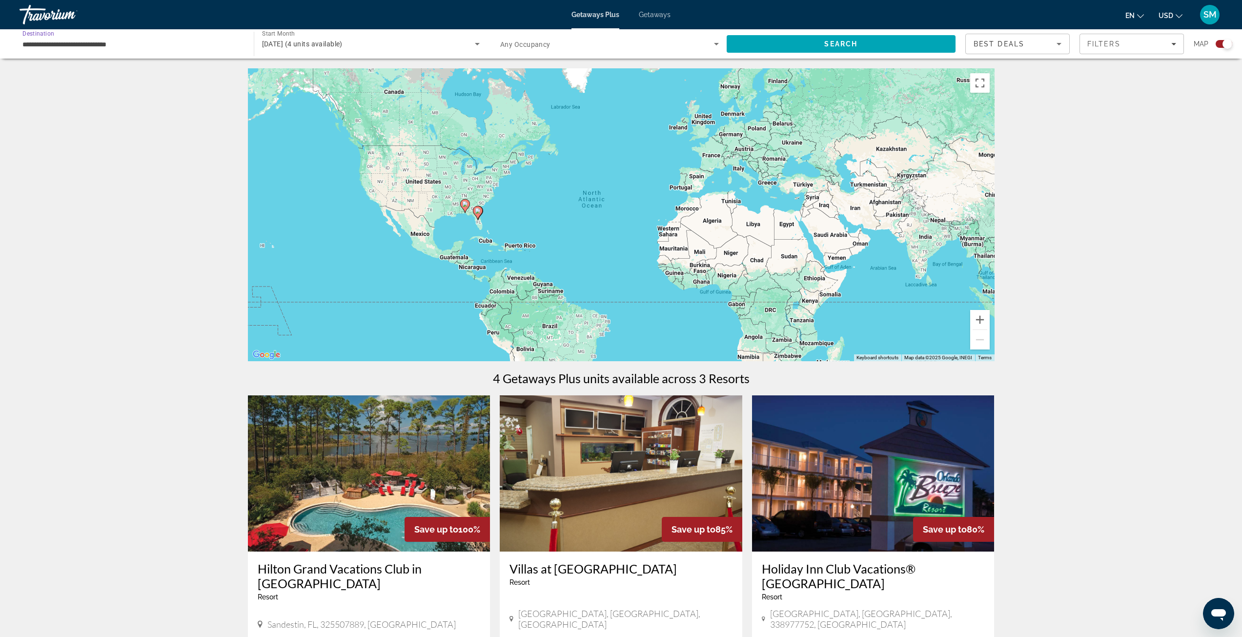
click at [149, 42] on input "**********" at bounding box center [131, 45] width 219 height 12
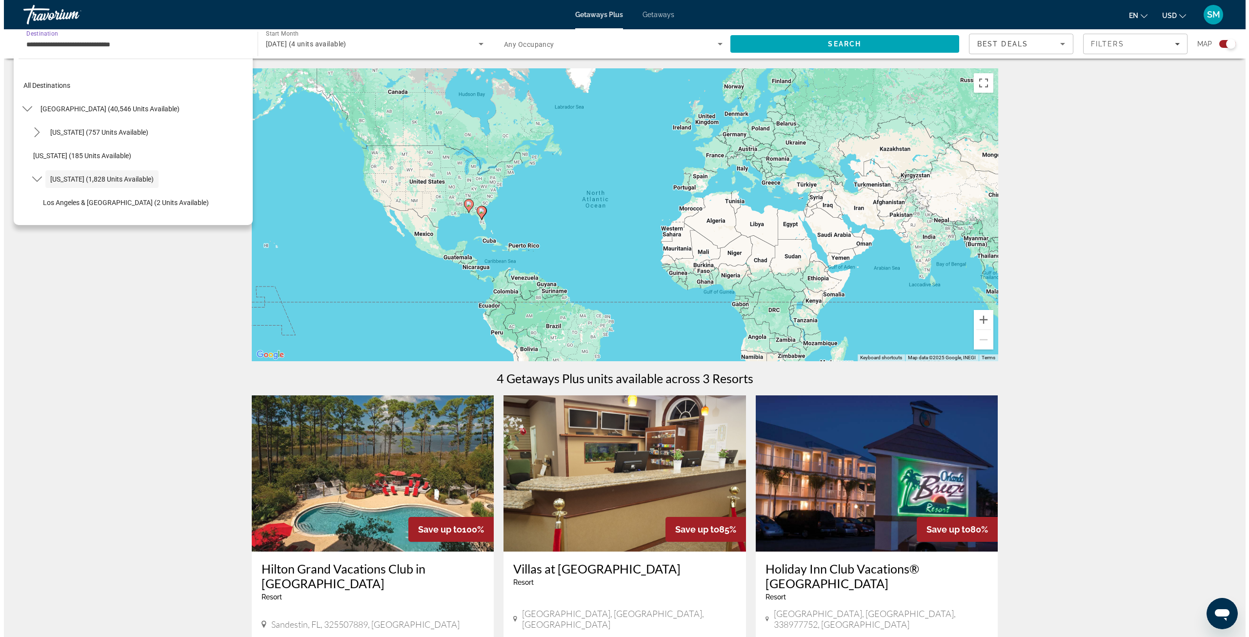
scroll to position [35, 0]
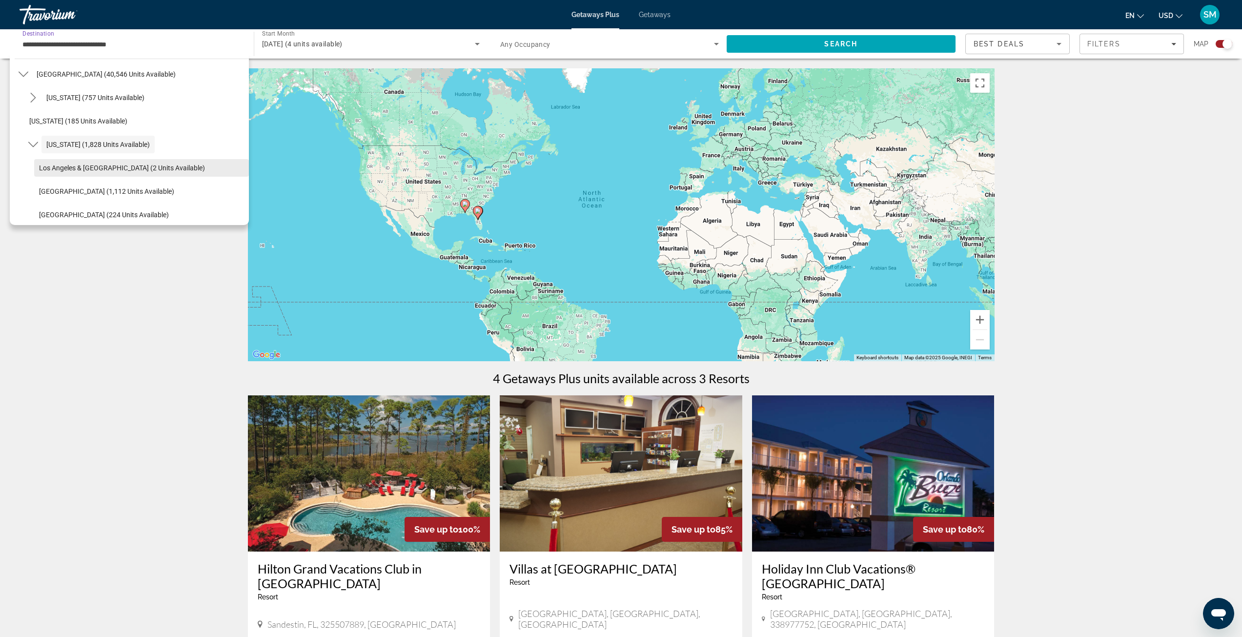
click at [111, 171] on span "Los Angeles & [GEOGRAPHIC_DATA] (2 units available)" at bounding box center [122, 168] width 166 height 8
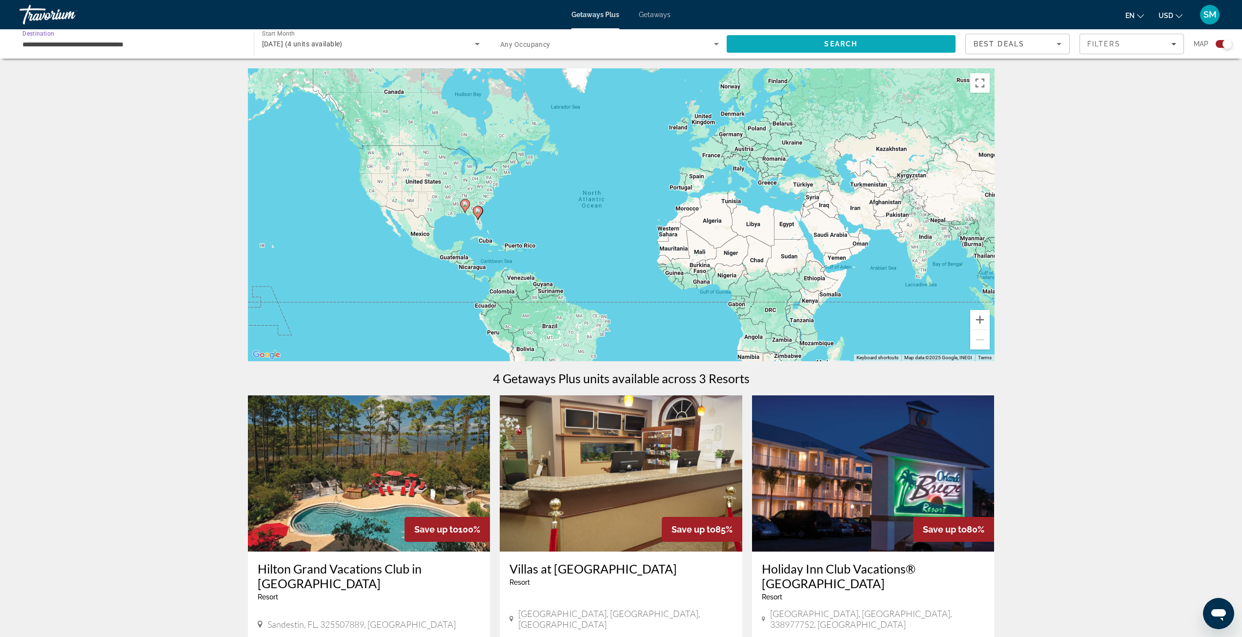
click at [828, 41] on span "Search" at bounding box center [840, 44] width 33 height 8
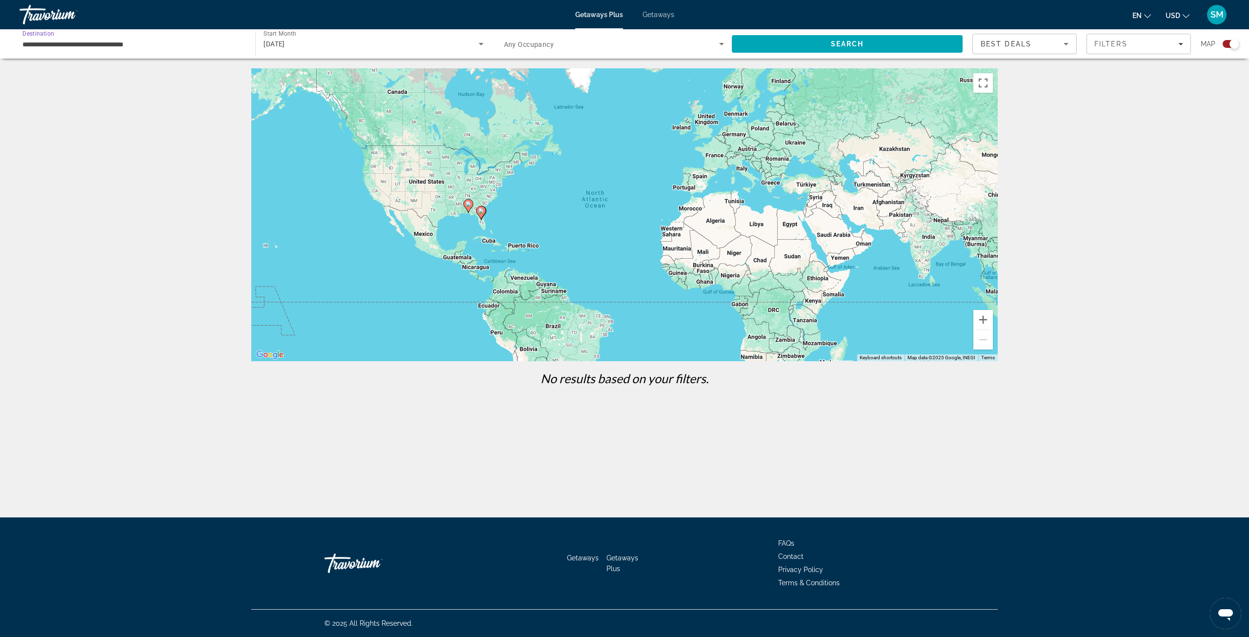
click at [160, 45] on input "**********" at bounding box center [132, 45] width 220 height 12
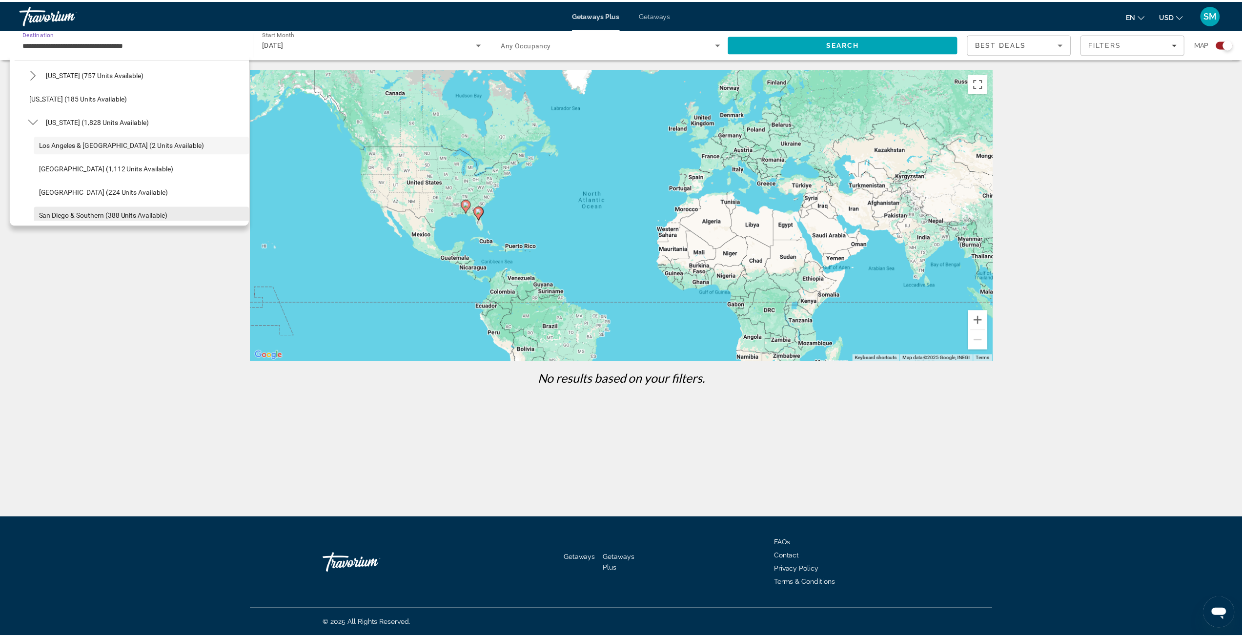
scroll to position [107, 0]
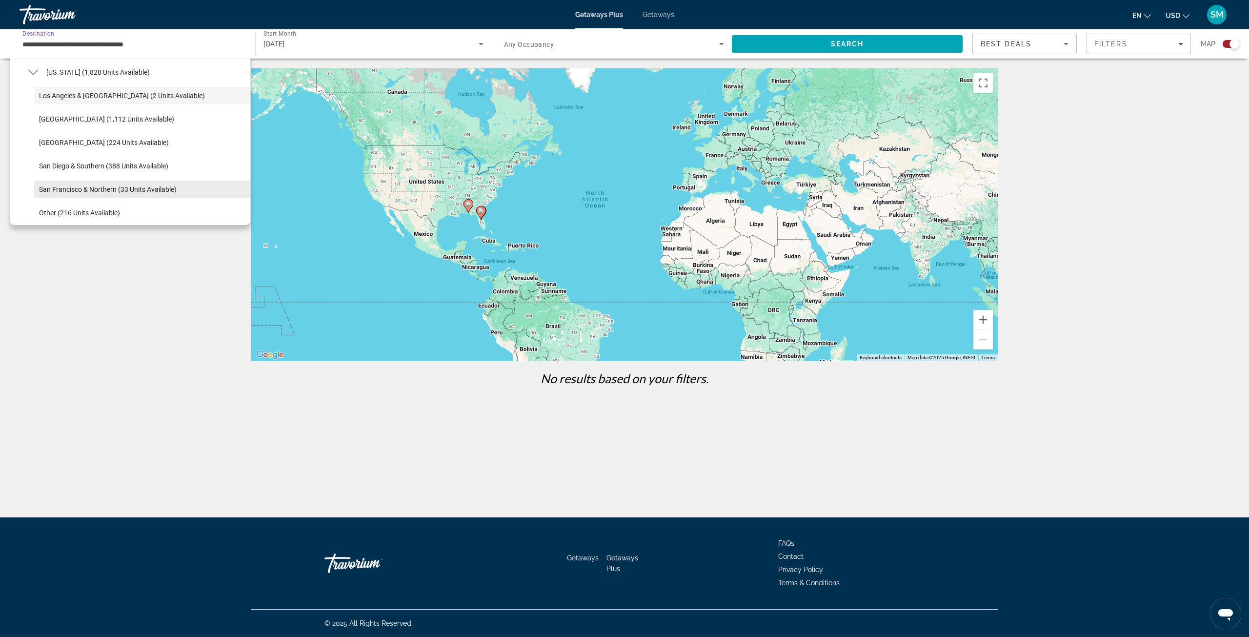
click at [94, 194] on span "Select destination: San Francisco & Northern (33 units available)" at bounding box center [142, 189] width 216 height 23
type input "**********"
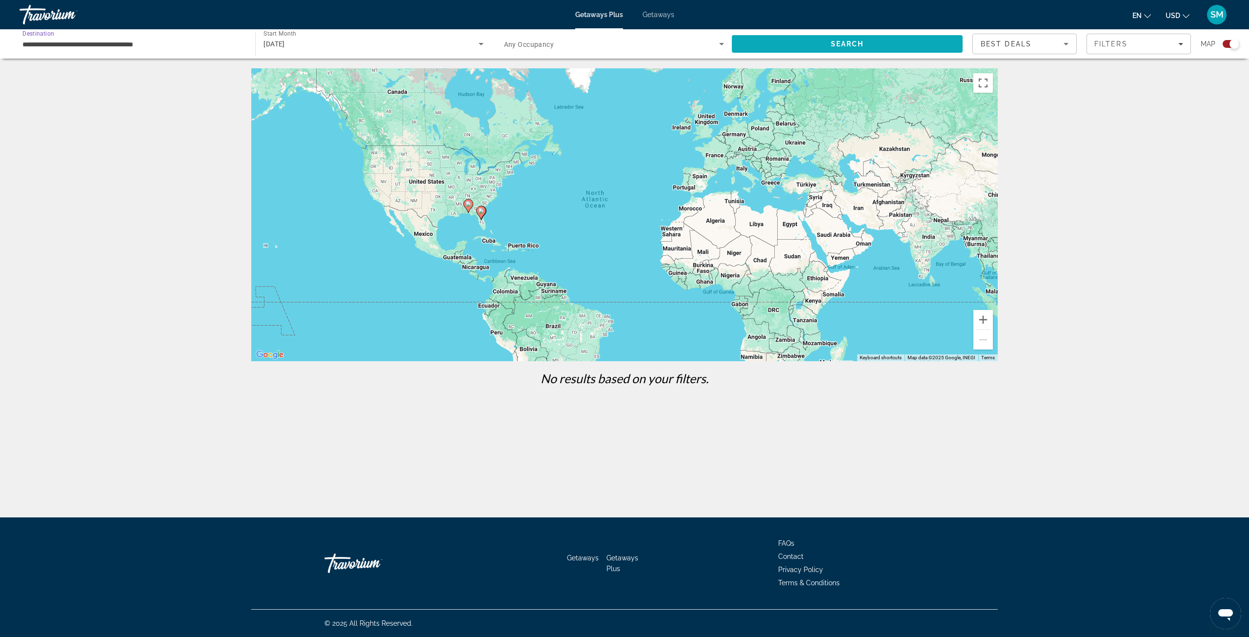
click at [857, 46] on span "Search" at bounding box center [847, 44] width 33 height 8
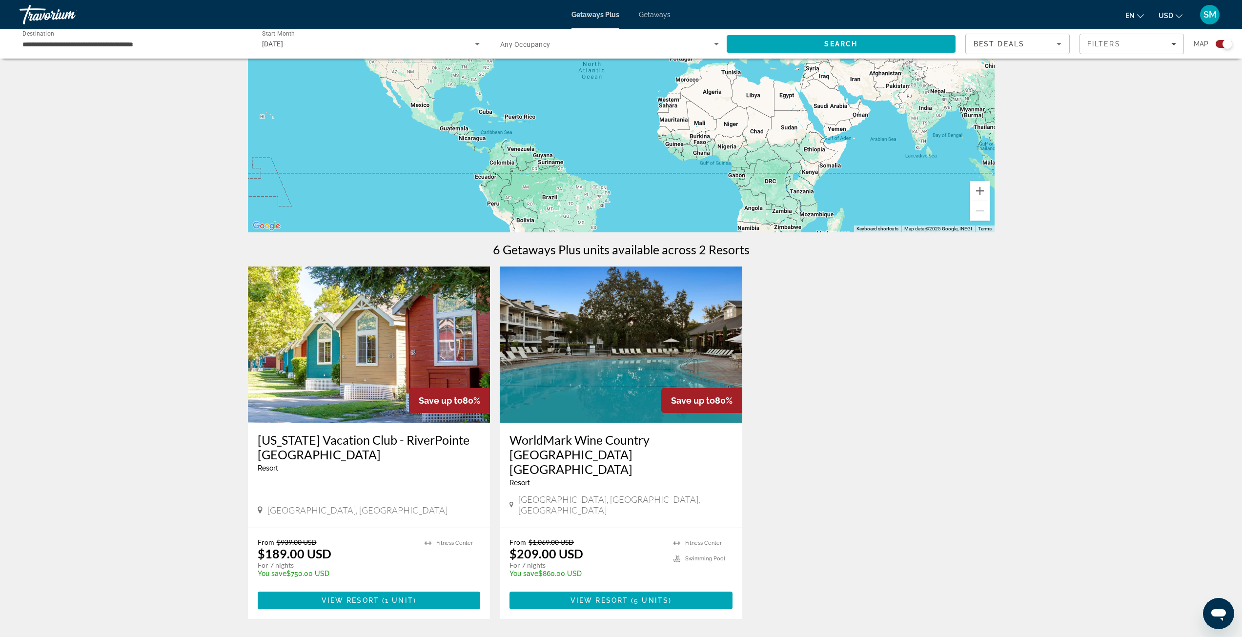
scroll to position [146, 0]
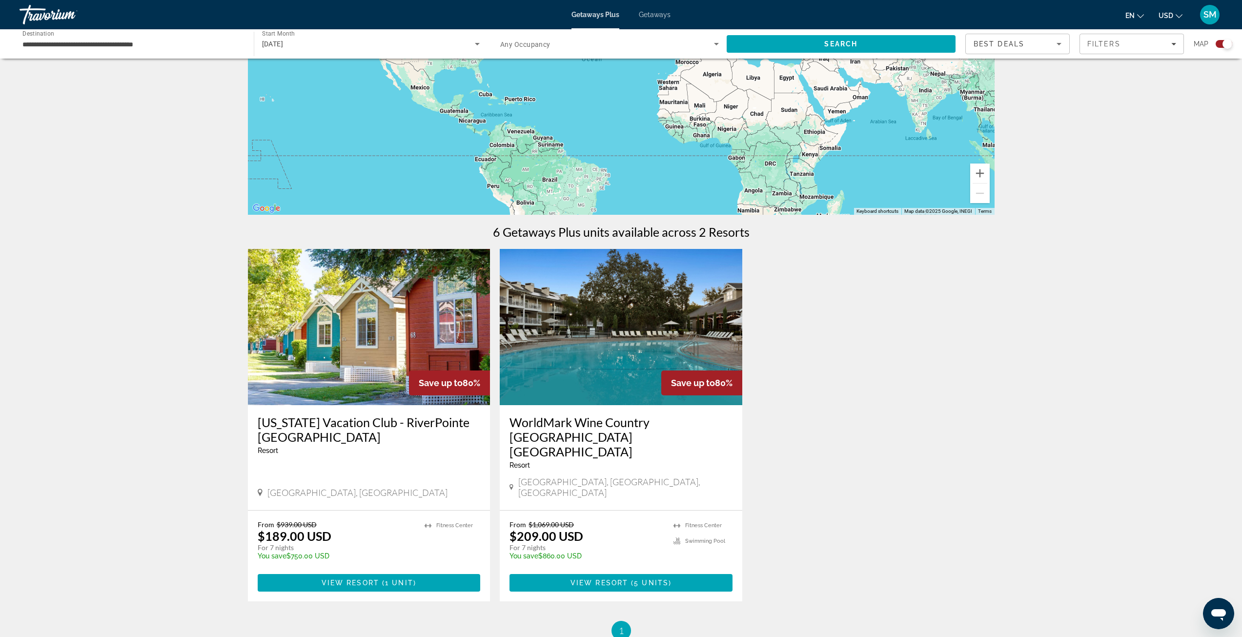
click at [361, 440] on h3 "[US_STATE] Vacation Club - RiverPointe [GEOGRAPHIC_DATA]" at bounding box center [369, 429] width 223 height 29
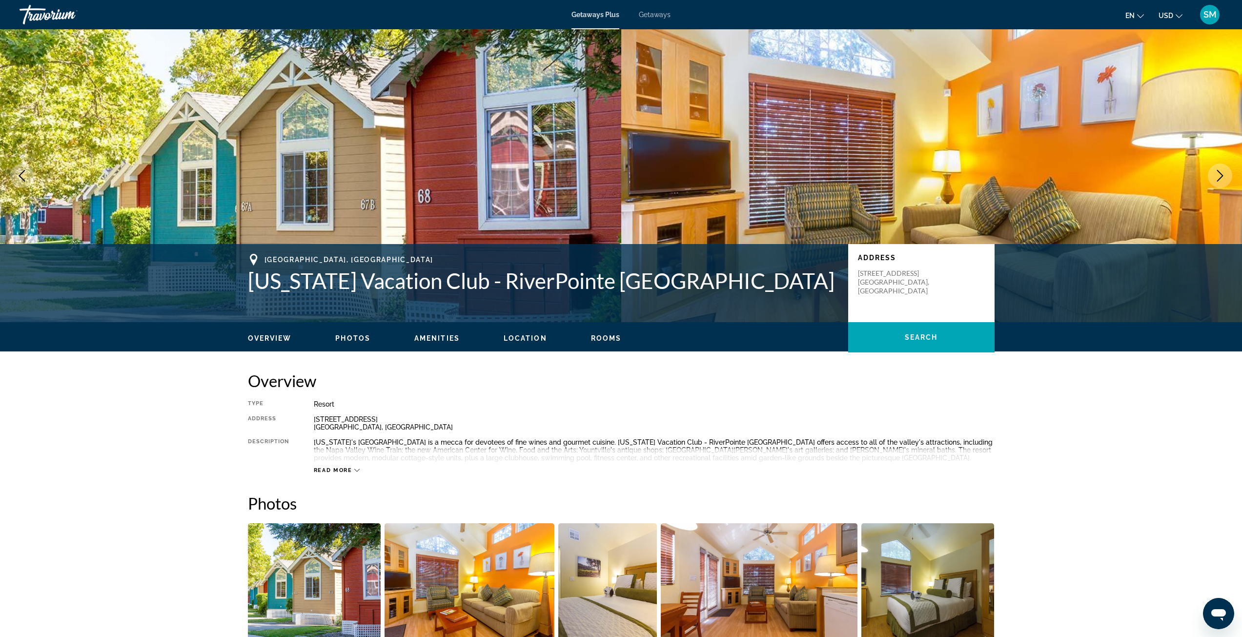
click at [659, 14] on span "Getaways" at bounding box center [655, 15] width 32 height 8
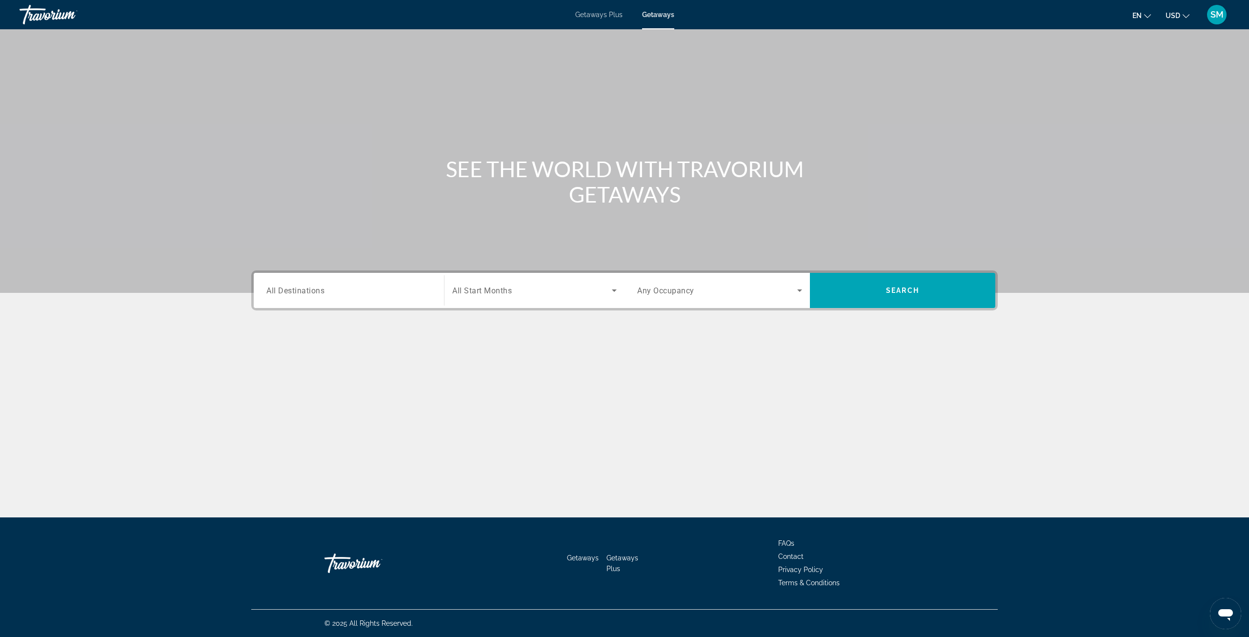
click at [290, 289] on span "All Destinations" at bounding box center [295, 289] width 58 height 9
click at [290, 289] on input "Destination All Destinations" at bounding box center [348, 291] width 165 height 12
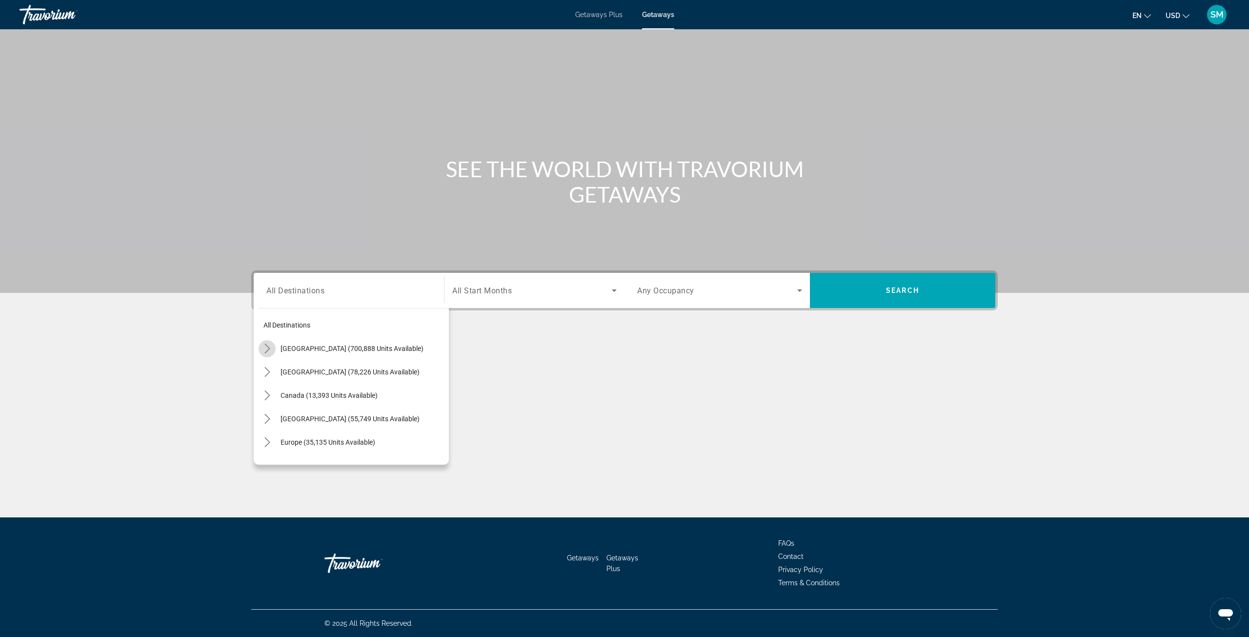
click at [263, 351] on icon "Toggle United States (700,888 units available) submenu" at bounding box center [268, 349] width 10 height 10
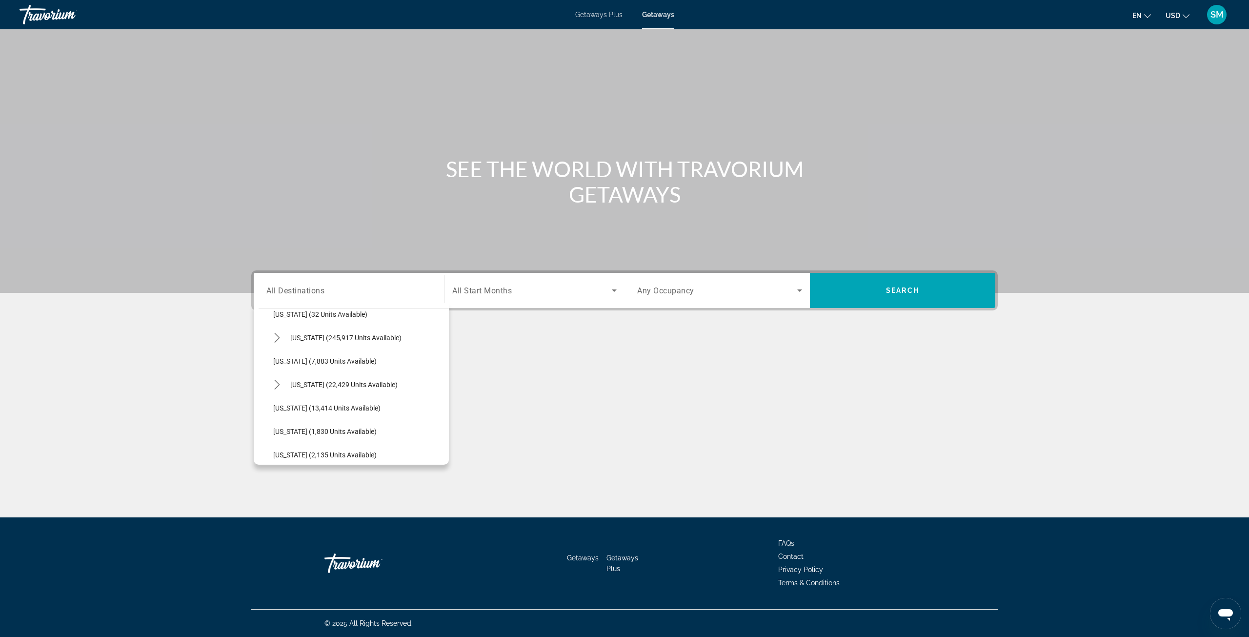
scroll to position [126, 0]
click at [305, 382] on span "Select destination: Florida (245,917 units available)" at bounding box center [366, 386] width 163 height 23
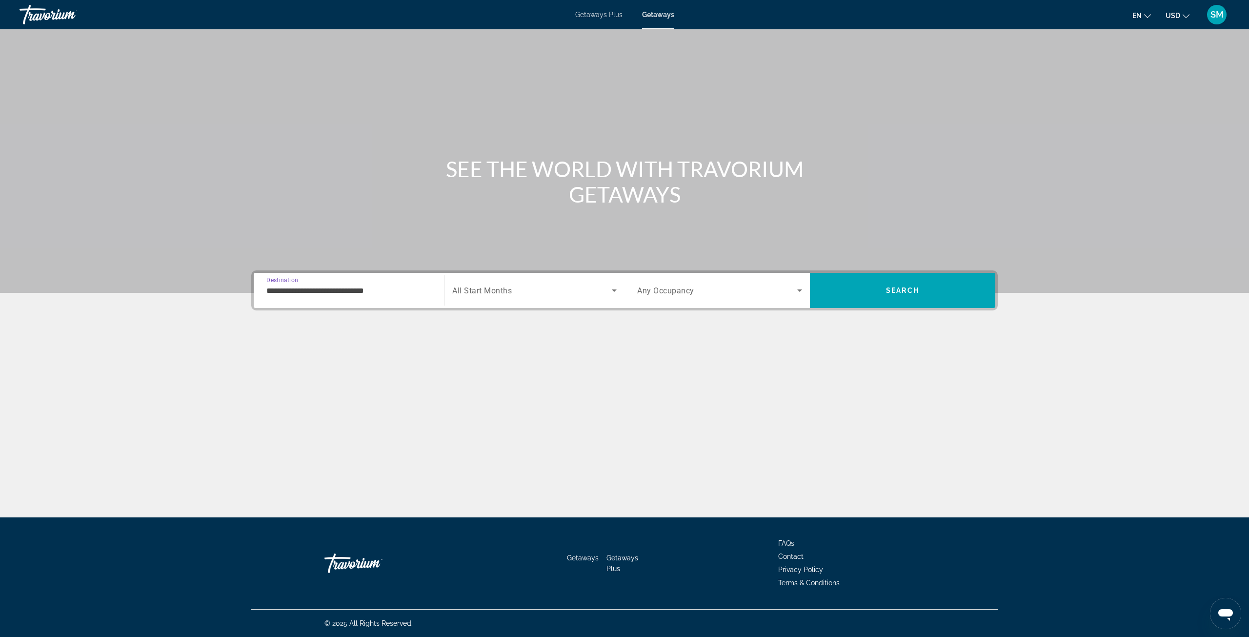
click at [377, 290] on input "**********" at bounding box center [348, 291] width 165 height 12
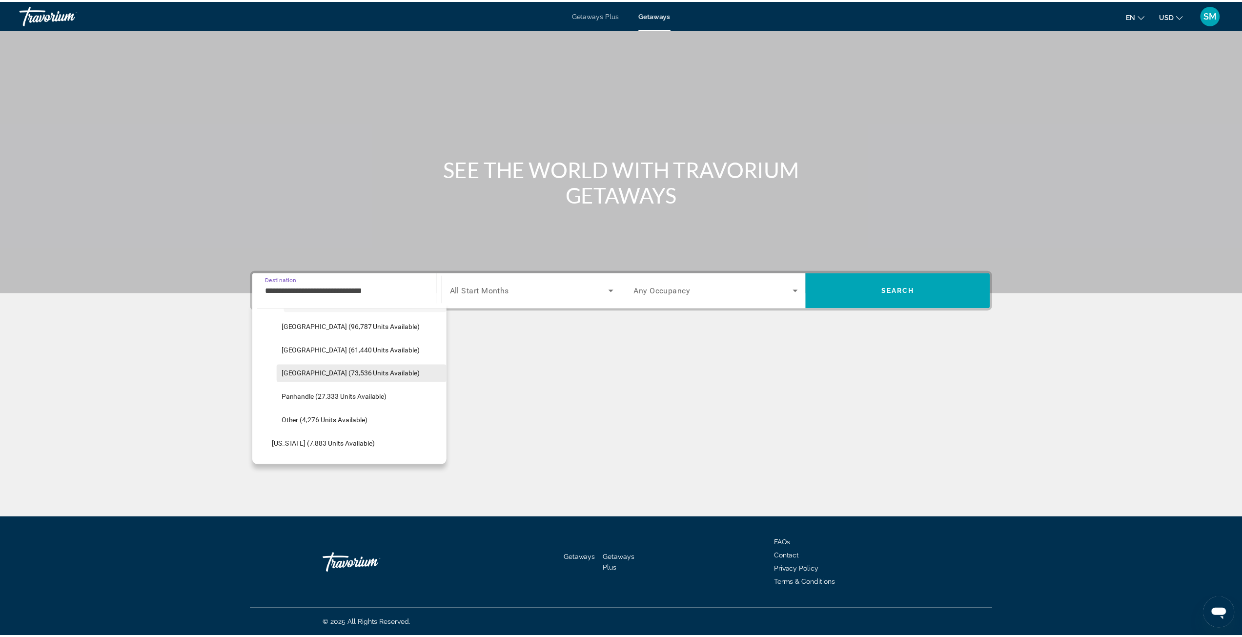
scroll to position [226, 0]
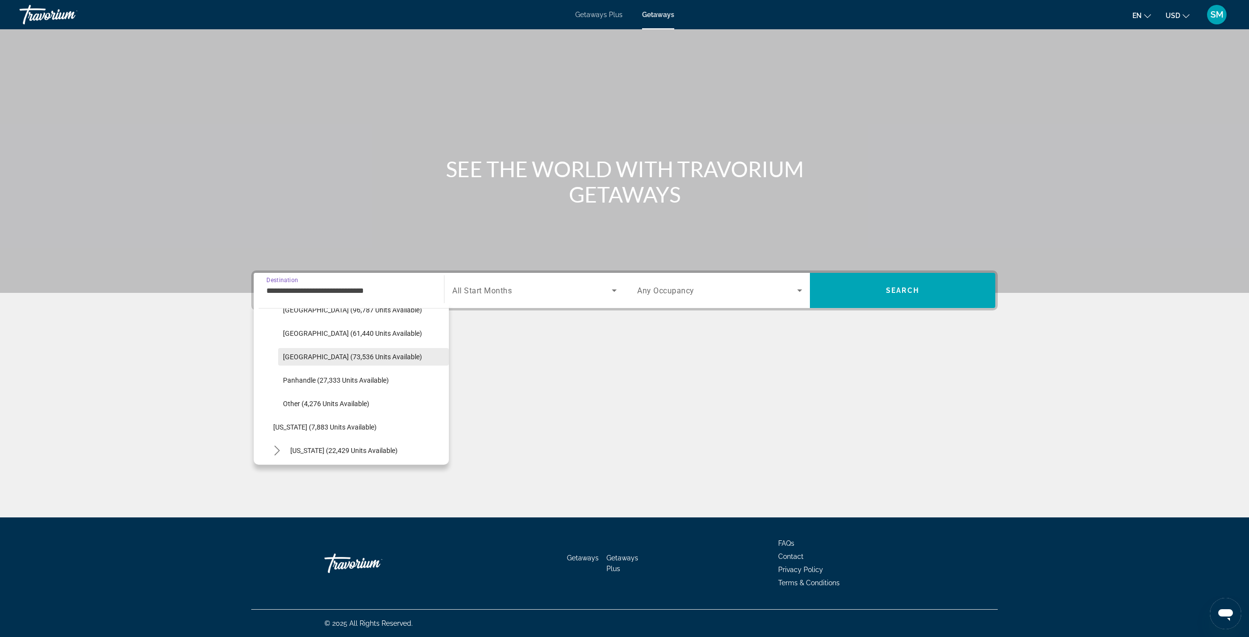
click at [323, 359] on span "[GEOGRAPHIC_DATA] (73,536 units available)" at bounding box center [352, 357] width 139 height 8
type input "**********"
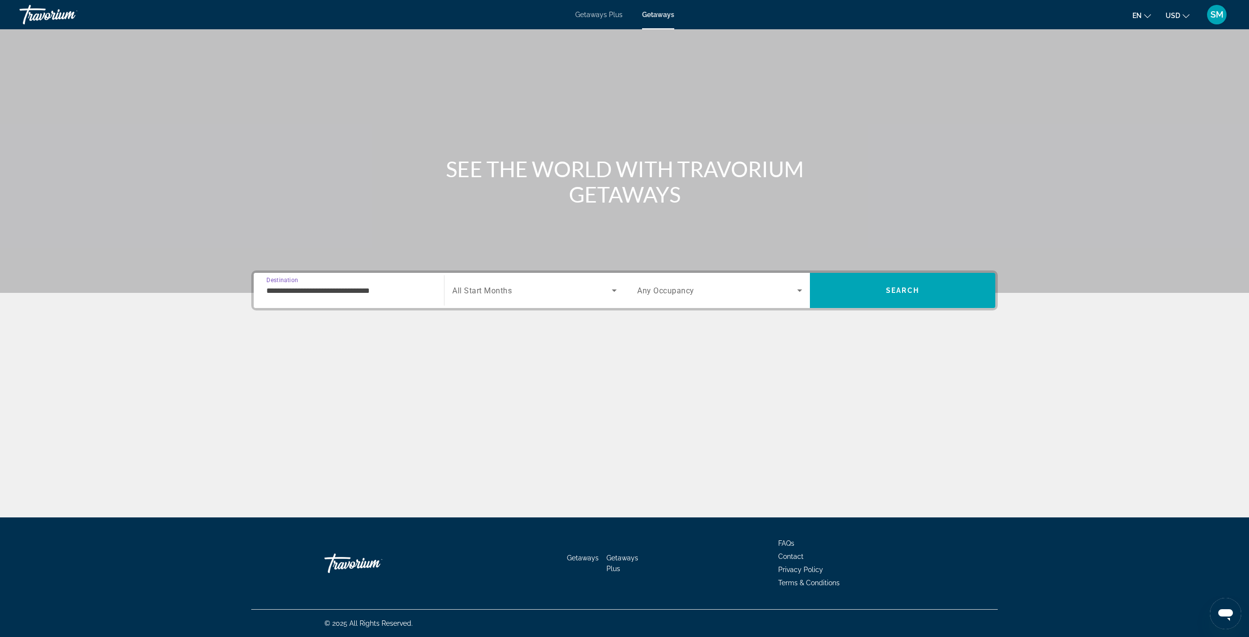
click at [518, 294] on span "Search widget" at bounding box center [532, 290] width 160 height 12
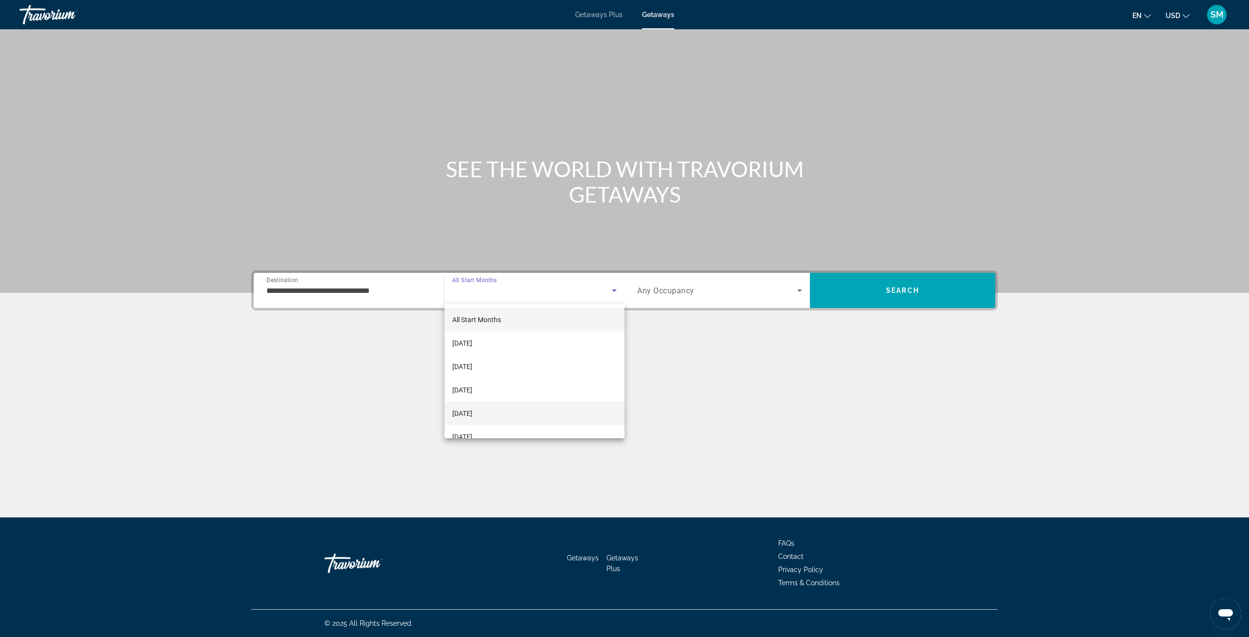
click at [472, 410] on span "[DATE]" at bounding box center [462, 413] width 20 height 12
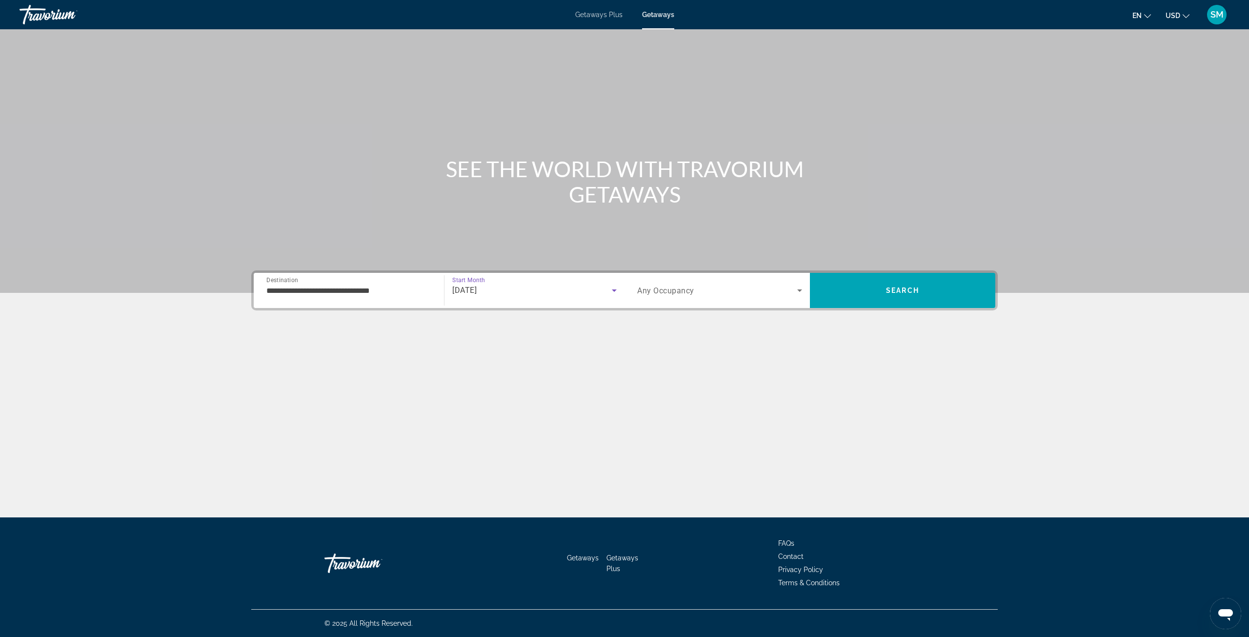
click at [787, 289] on span "Search widget" at bounding box center [717, 290] width 160 height 12
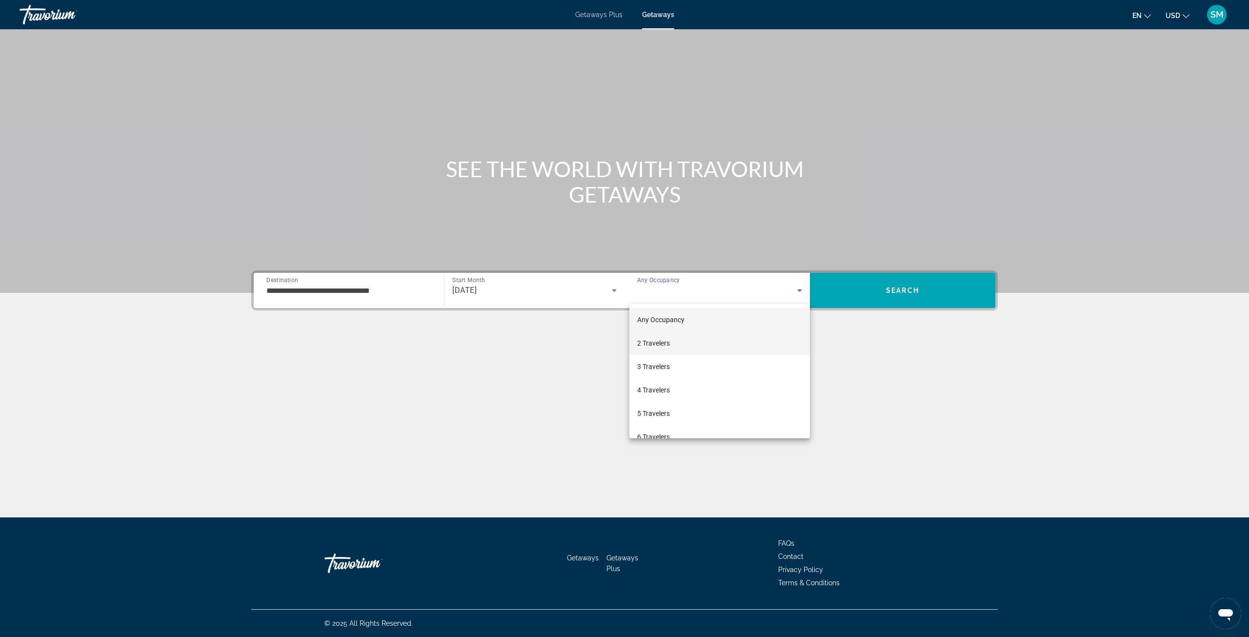
click at [685, 339] on mat-option "2 Travelers" at bounding box center [719, 342] width 181 height 23
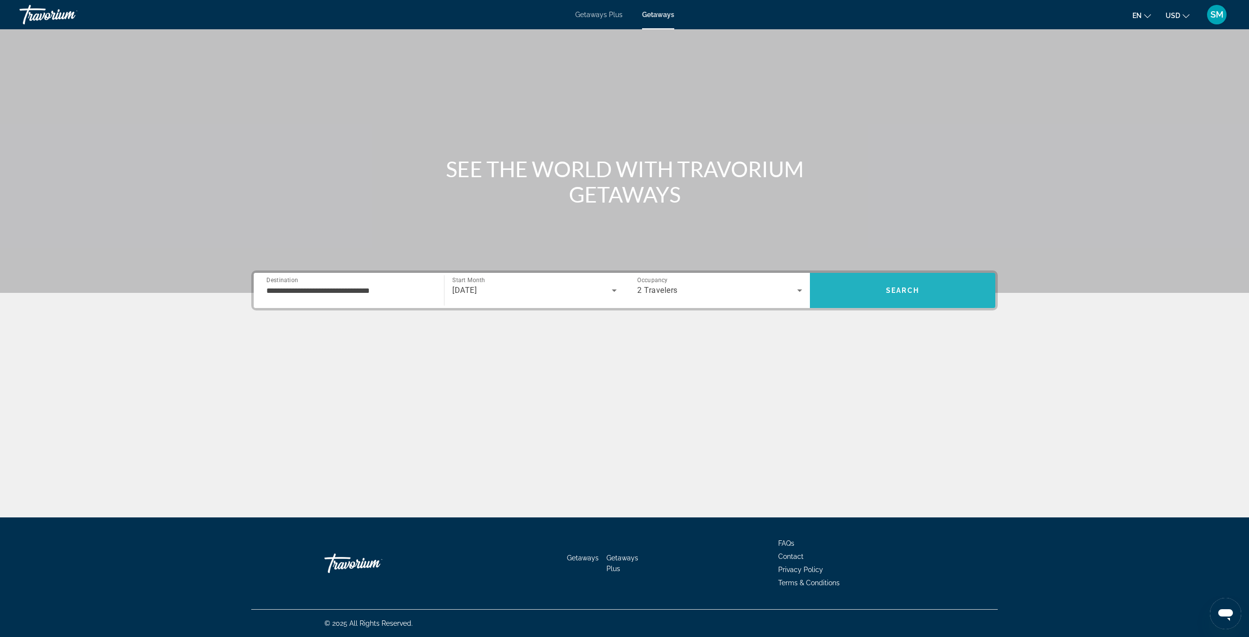
click at [908, 293] on span "Search" at bounding box center [902, 290] width 33 height 8
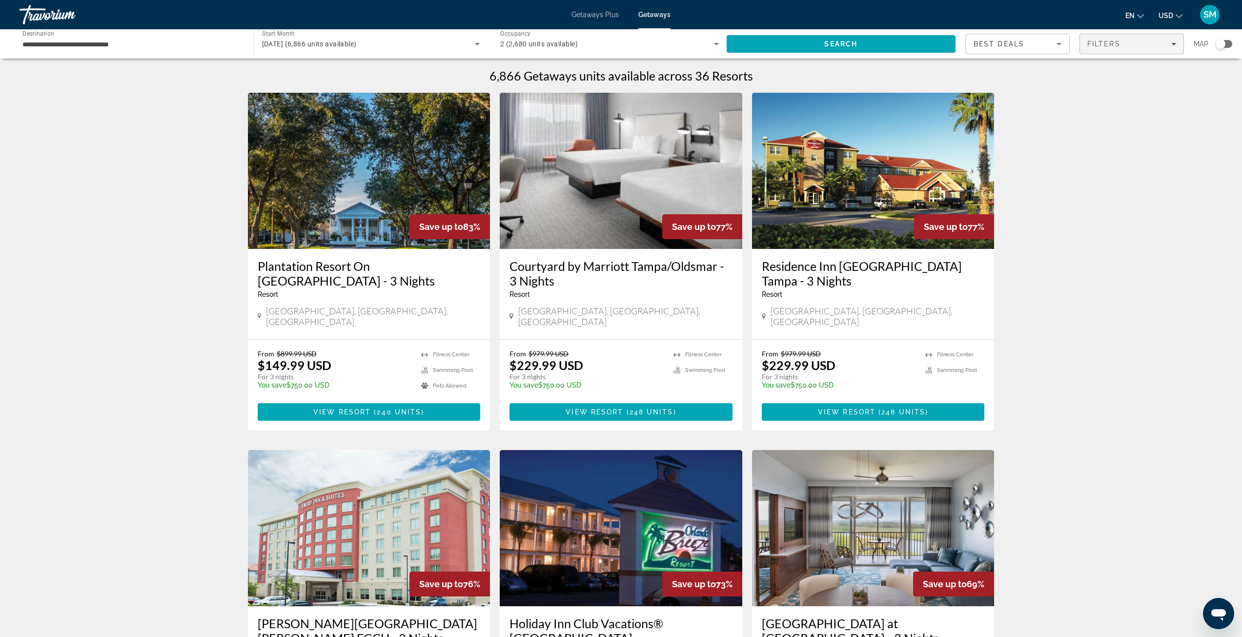
click at [1137, 44] on div "Filters" at bounding box center [1131, 44] width 89 height 8
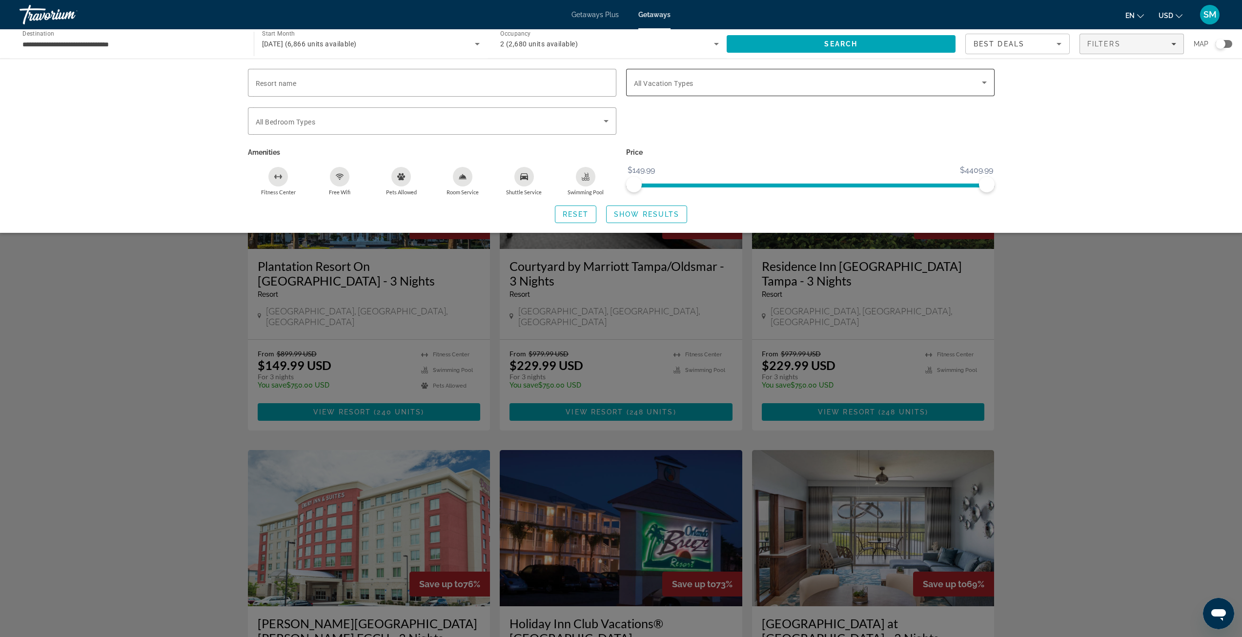
click at [713, 84] on span "Search widget" at bounding box center [808, 83] width 348 height 12
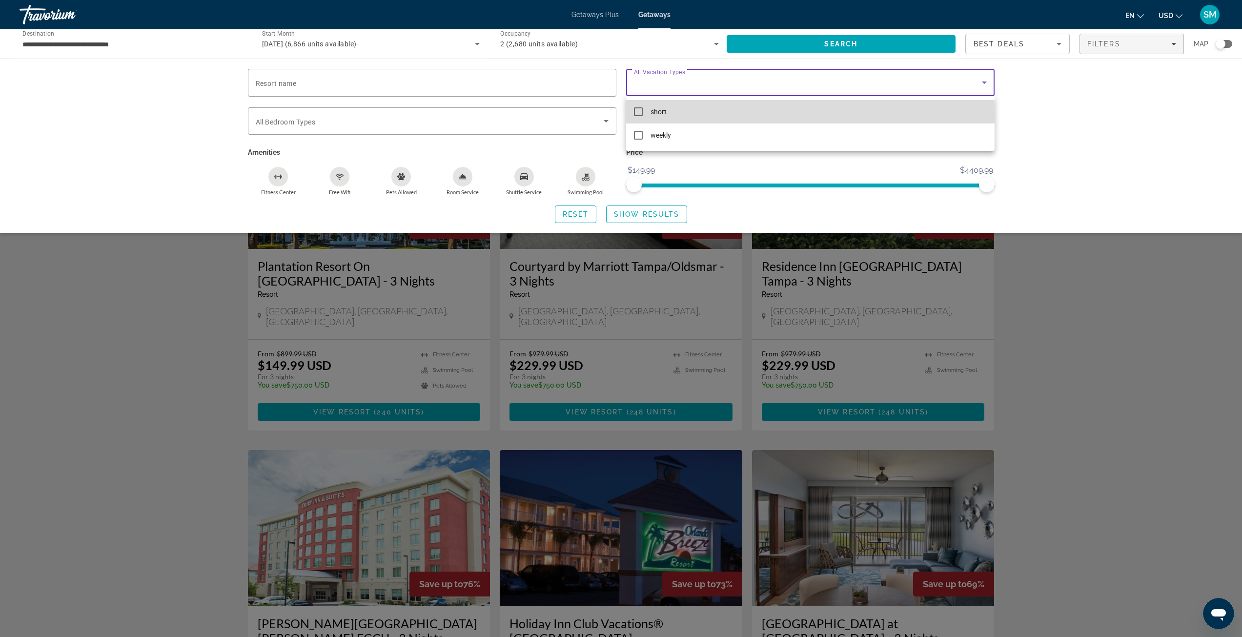
click at [640, 113] on mat-pseudo-checkbox at bounding box center [638, 111] width 9 height 9
click at [644, 216] on div at bounding box center [621, 318] width 1242 height 637
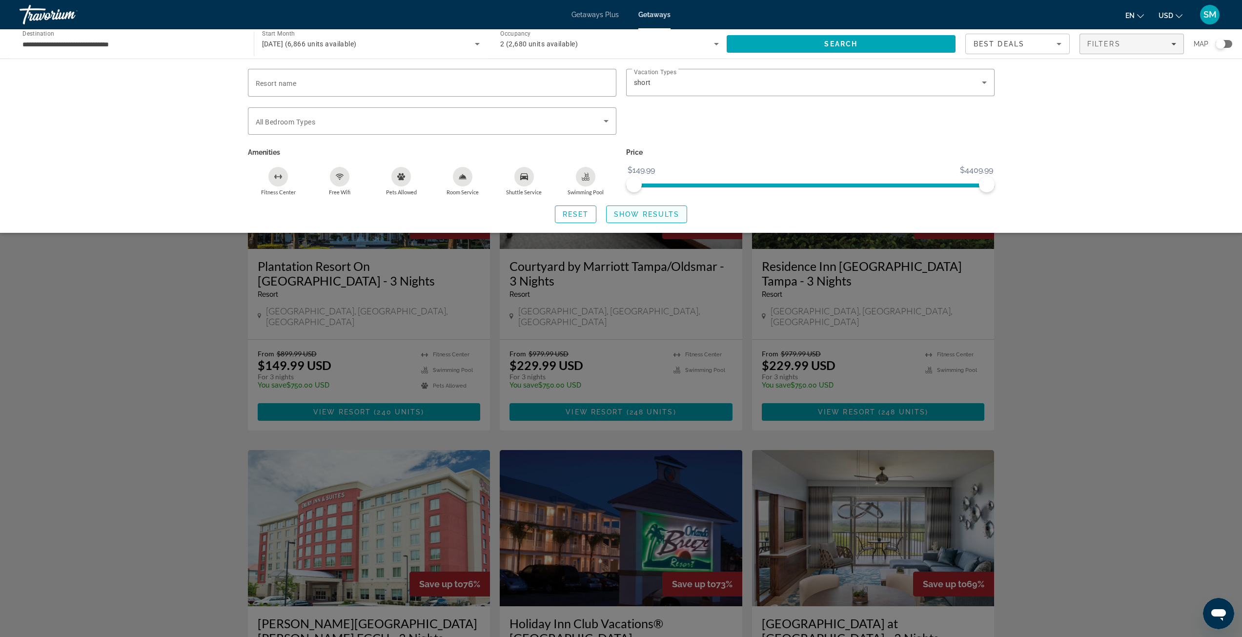
click at [632, 216] on span "Show Results" at bounding box center [646, 214] width 65 height 8
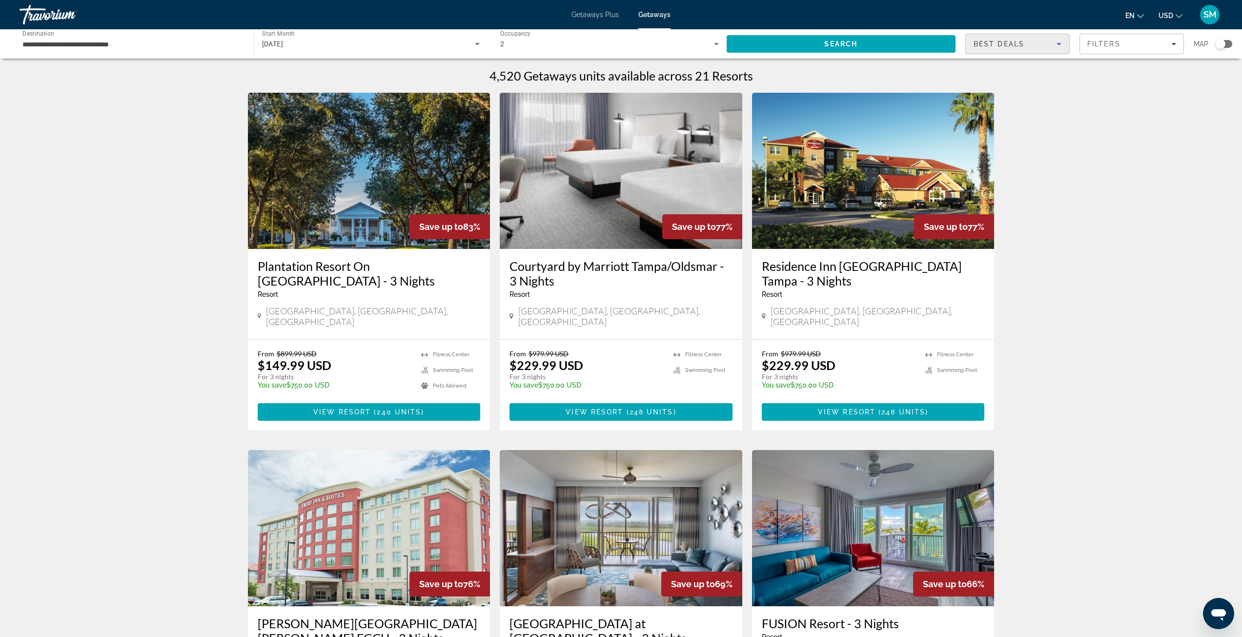
click at [1062, 44] on icon "Sort by" at bounding box center [1059, 44] width 12 height 12
click at [988, 89] on span "Lowest Price" at bounding box center [993, 93] width 39 height 8
click at [373, 277] on h3 "Plantation Resort On [GEOGRAPHIC_DATA] - 3 Nights" at bounding box center [369, 273] width 223 height 29
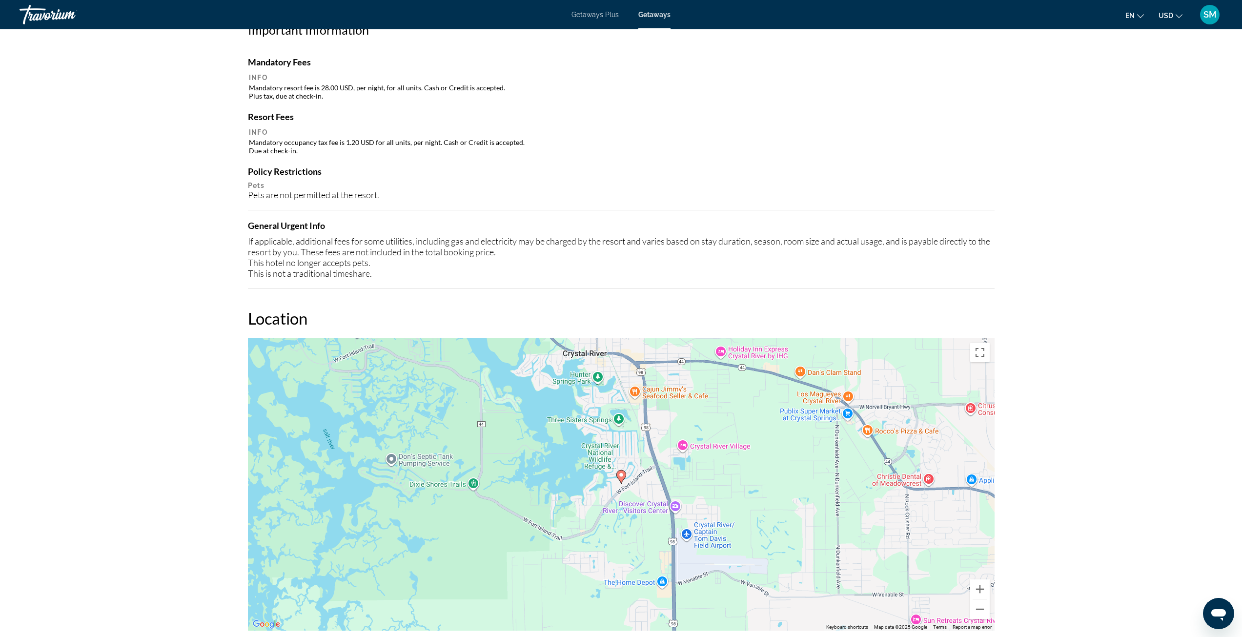
scroll to position [1025, 0]
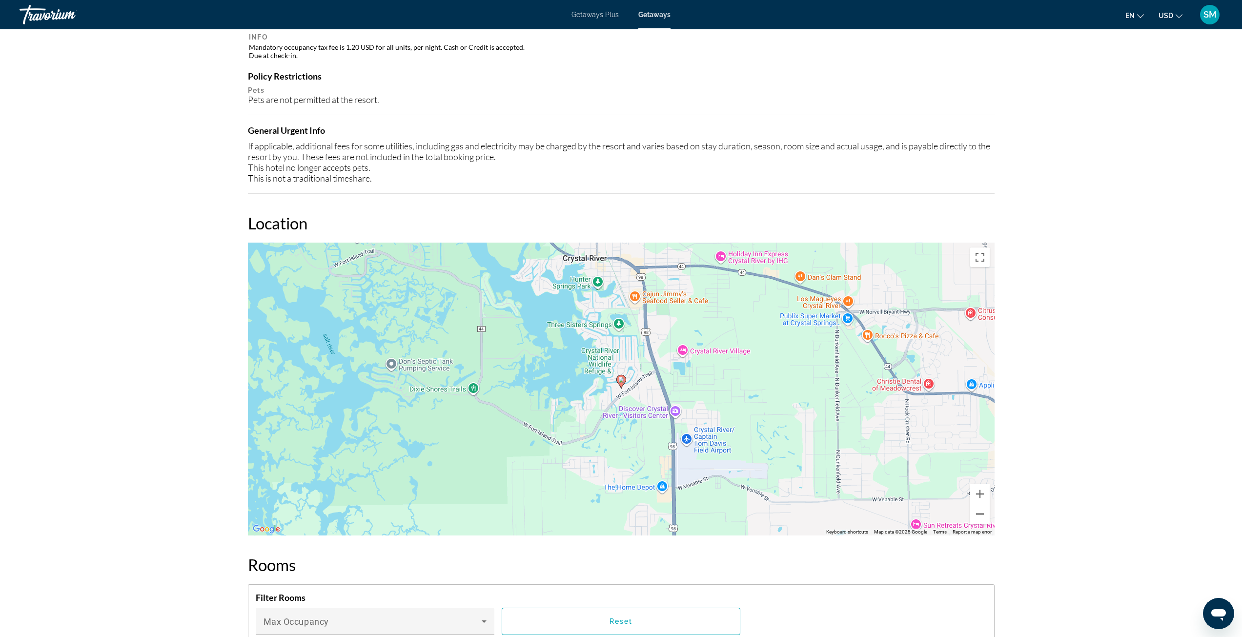
click at [977, 517] on button "Zoom out" at bounding box center [980, 514] width 20 height 20
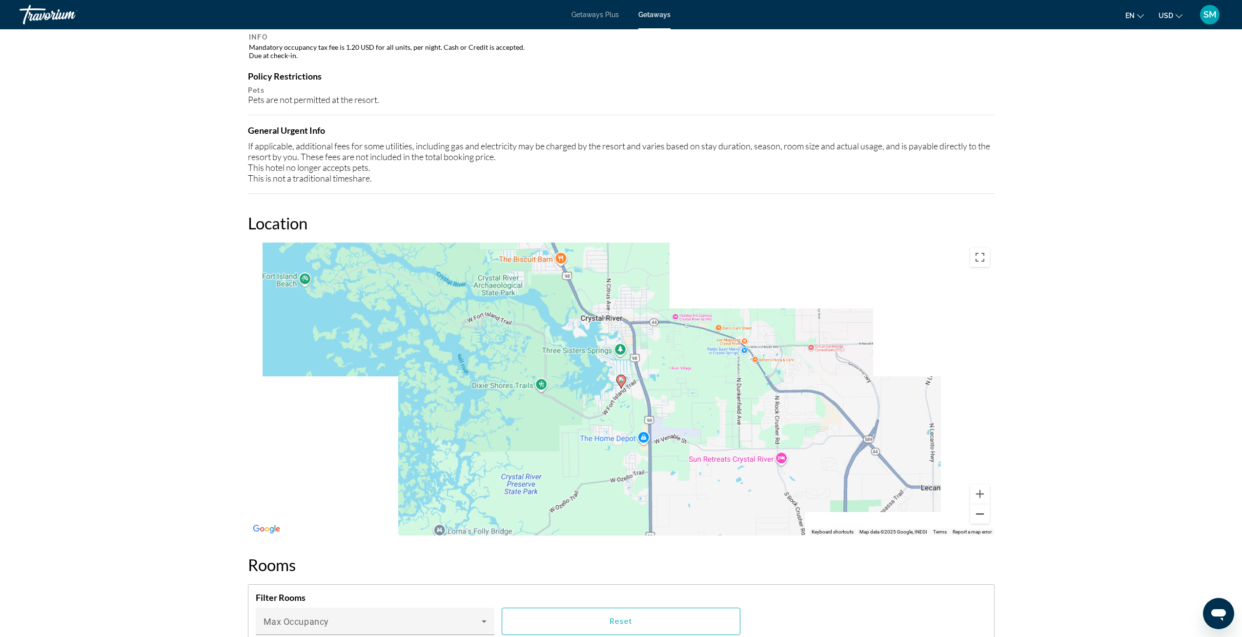
click at [977, 517] on button "Zoom out" at bounding box center [980, 514] width 20 height 20
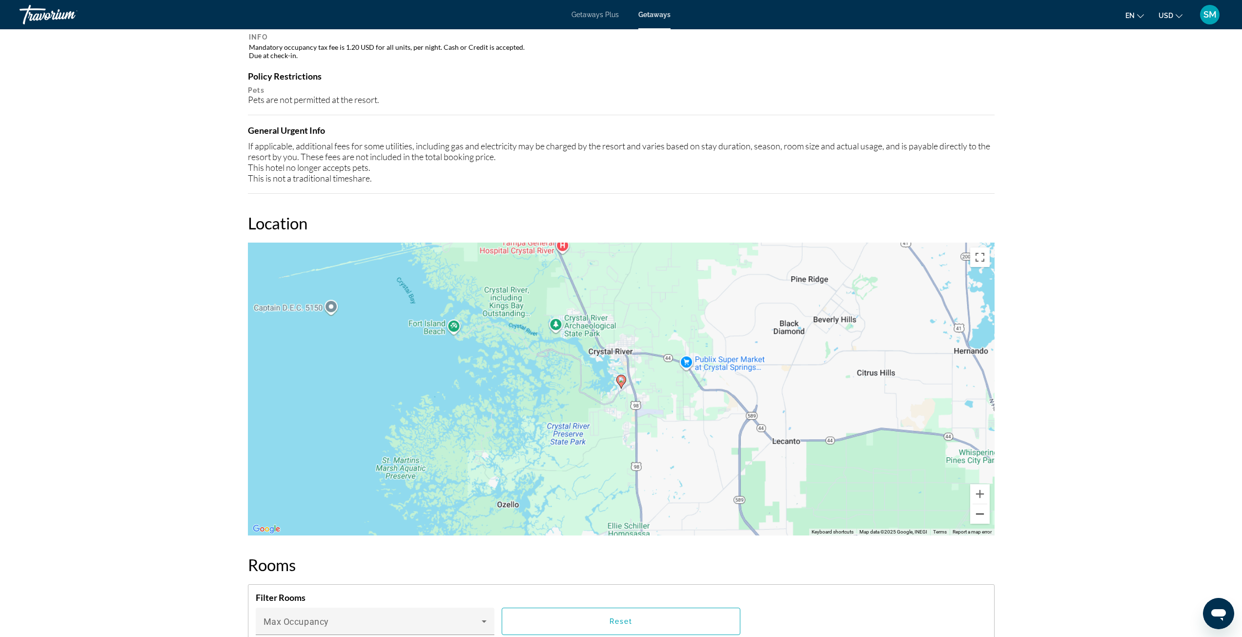
click at [977, 517] on button "Zoom out" at bounding box center [980, 514] width 20 height 20
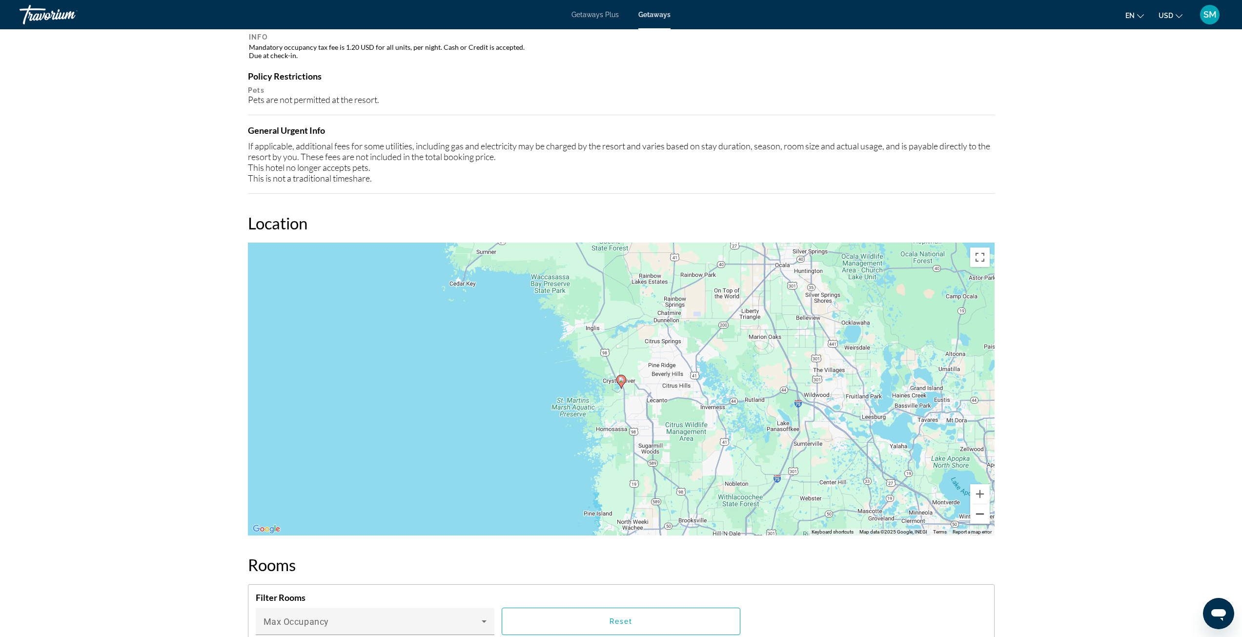
click at [977, 517] on button "Zoom out" at bounding box center [980, 514] width 20 height 20
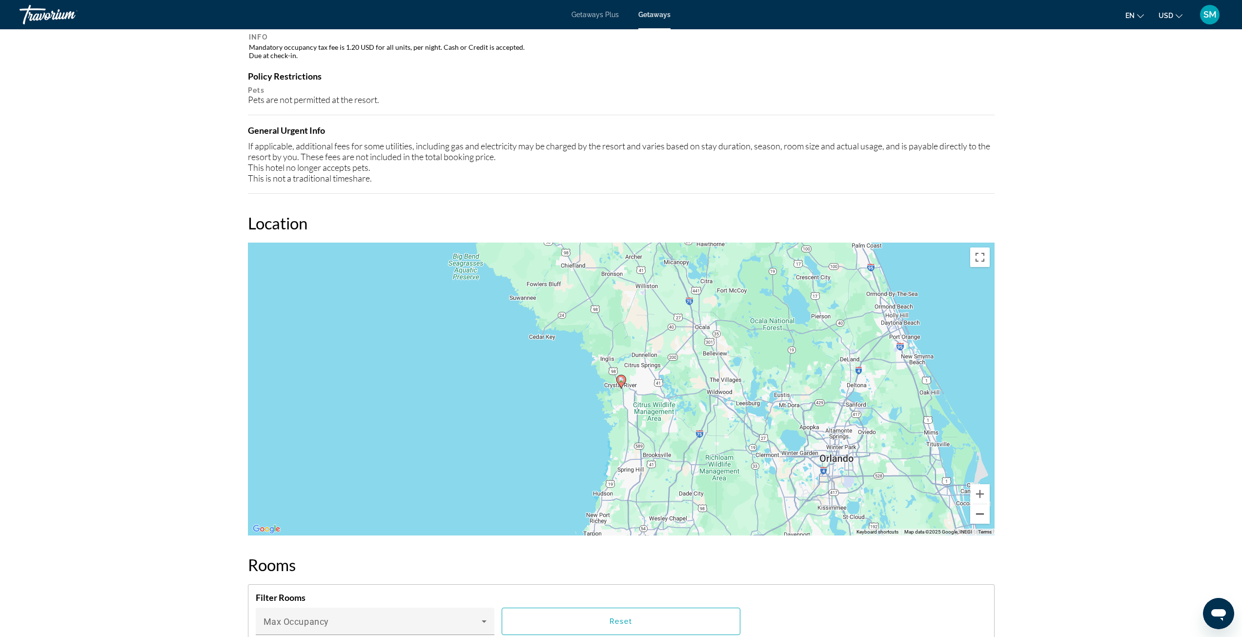
click at [977, 517] on button "Zoom out" at bounding box center [980, 514] width 20 height 20
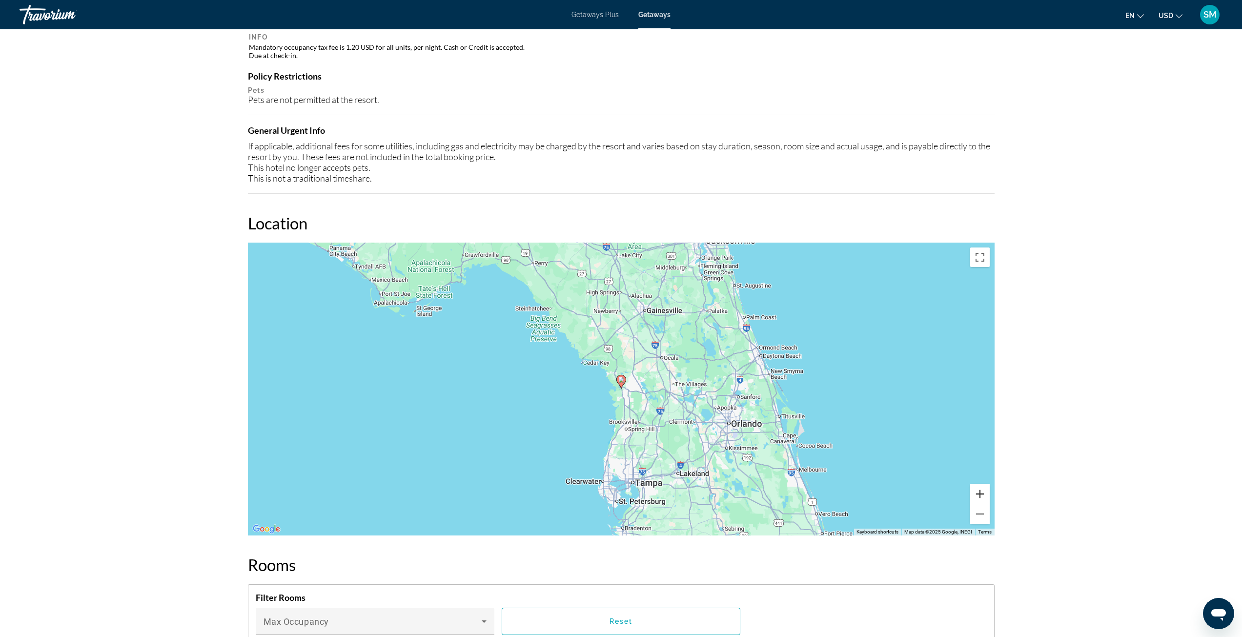
click at [980, 486] on button "Zoom in" at bounding box center [980, 494] width 20 height 20
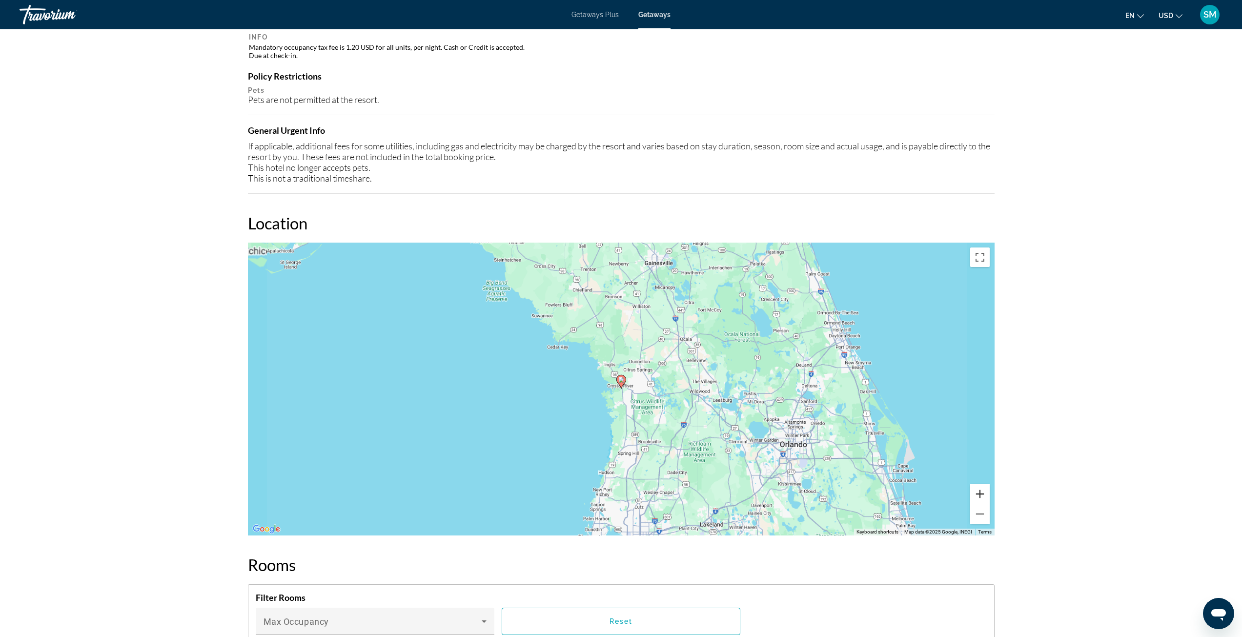
click at [980, 486] on button "Zoom in" at bounding box center [980, 494] width 20 height 20
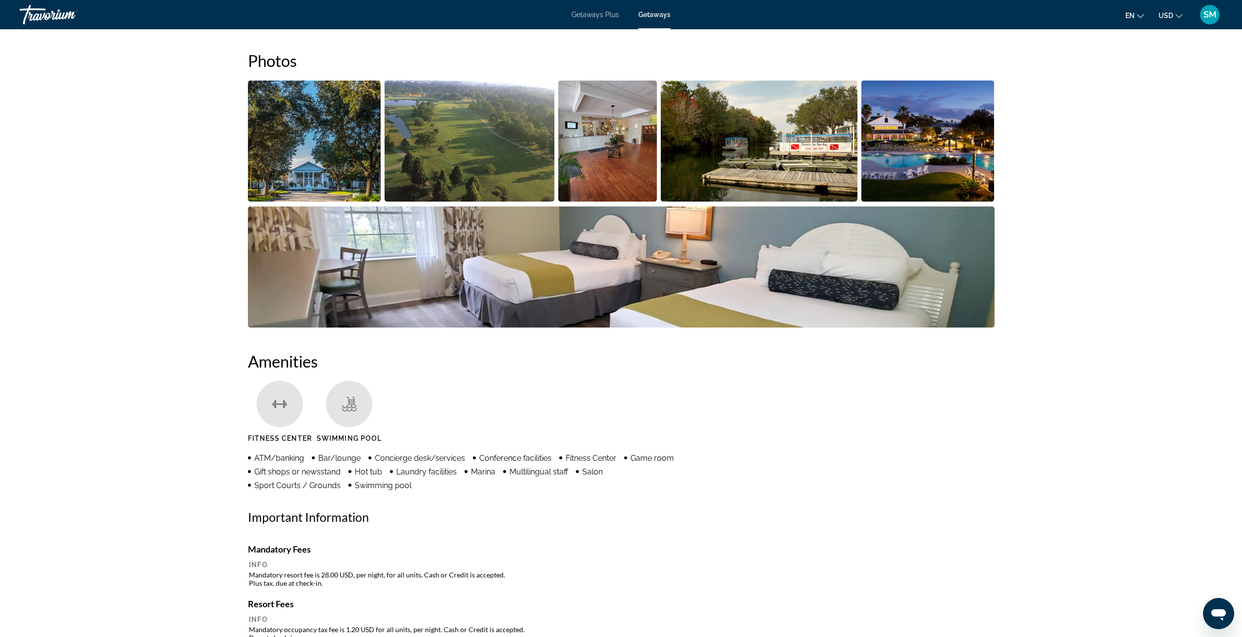
scroll to position [342, 0]
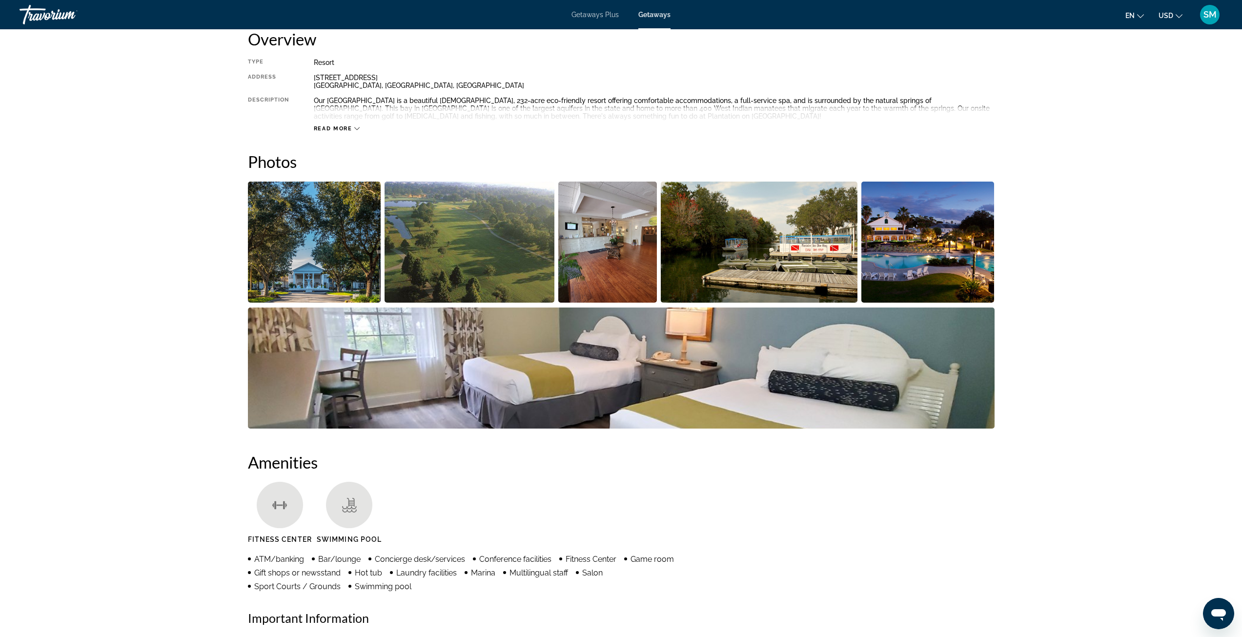
click at [310, 266] on img "Open full-screen image slider" at bounding box center [314, 242] width 133 height 121
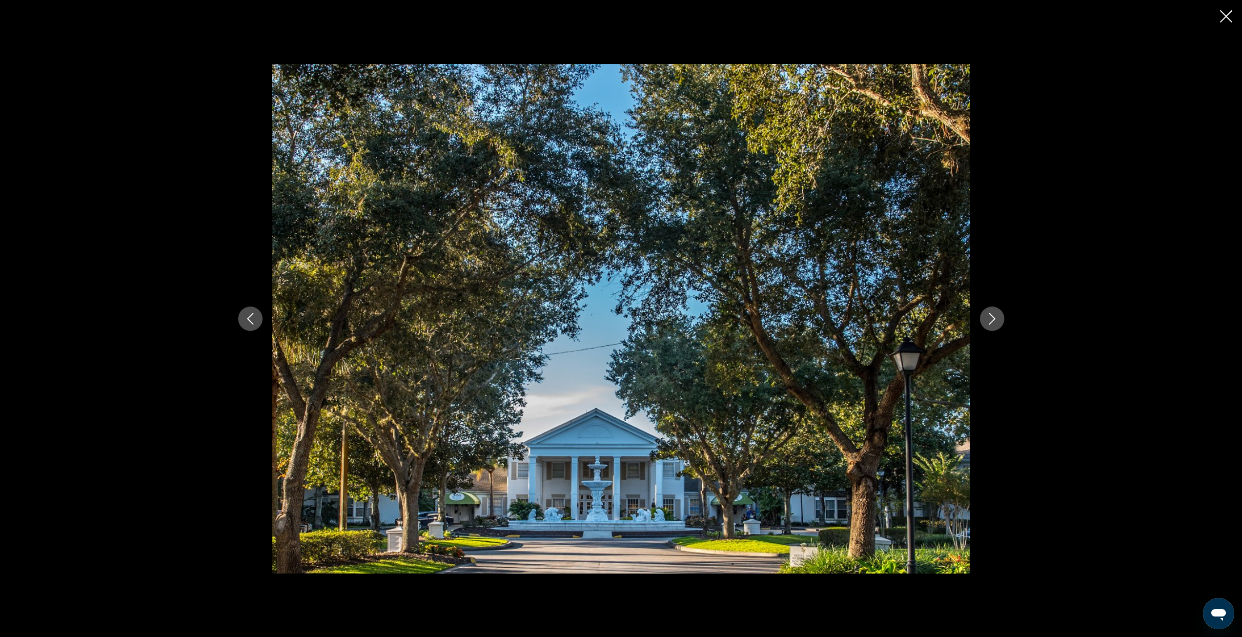
click at [1002, 323] on button "Next image" at bounding box center [992, 318] width 24 height 24
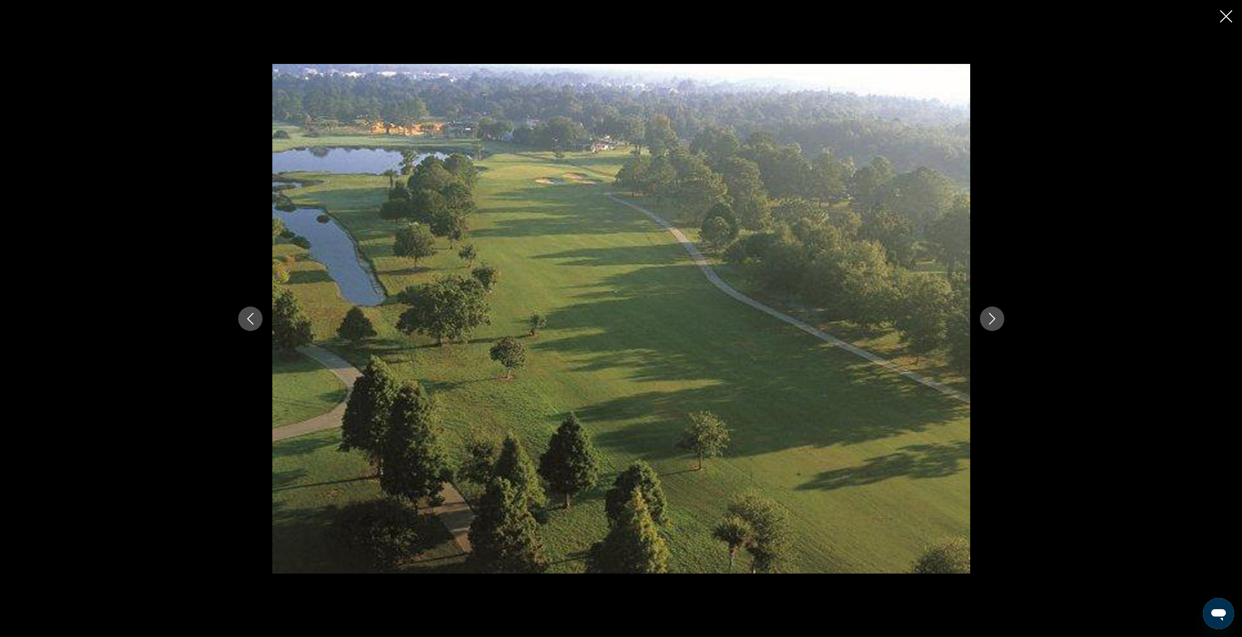
click at [1002, 323] on button "Next image" at bounding box center [992, 318] width 24 height 24
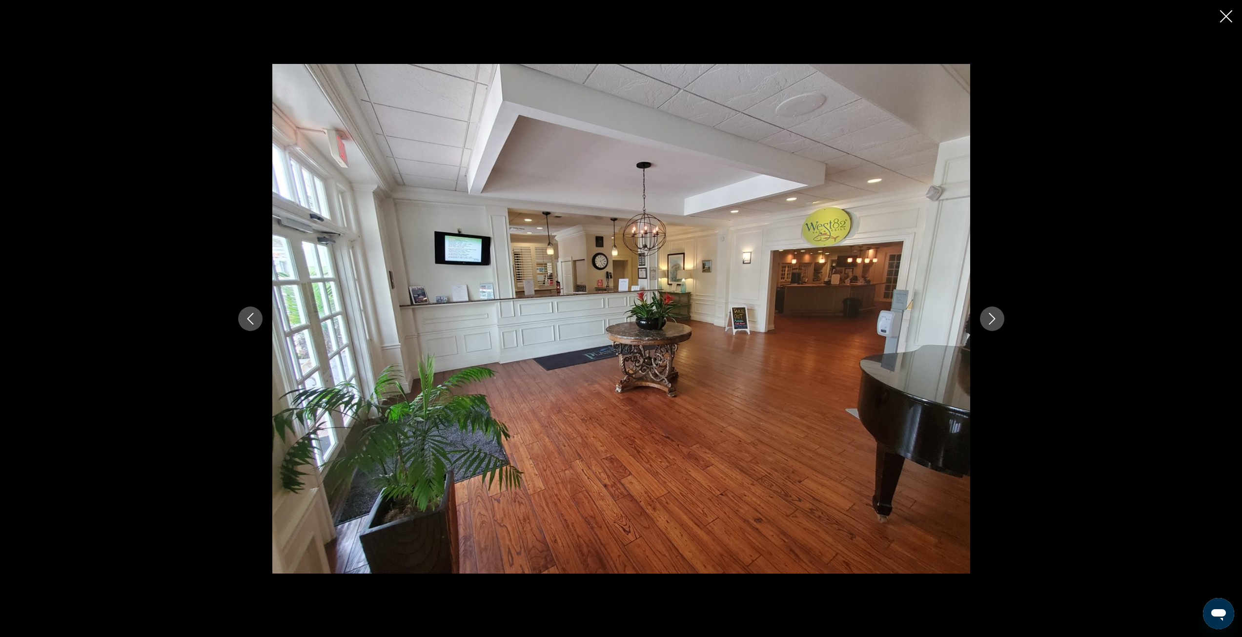
click at [1002, 323] on button "Next image" at bounding box center [992, 318] width 24 height 24
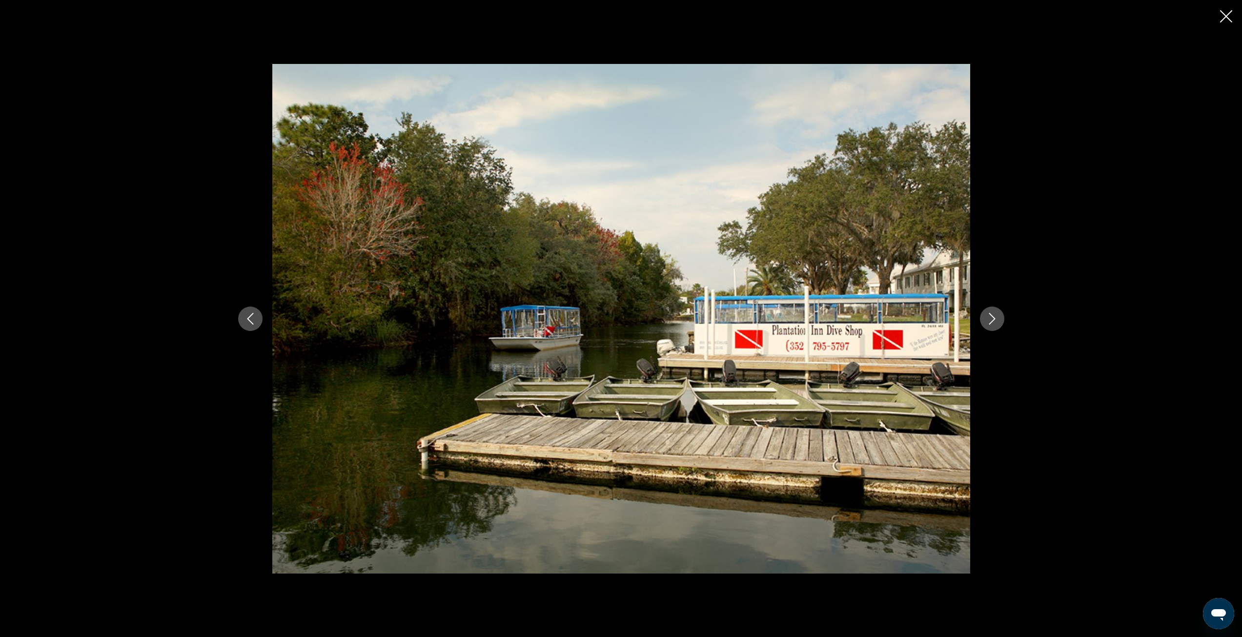
click at [1002, 323] on button "Next image" at bounding box center [992, 318] width 24 height 24
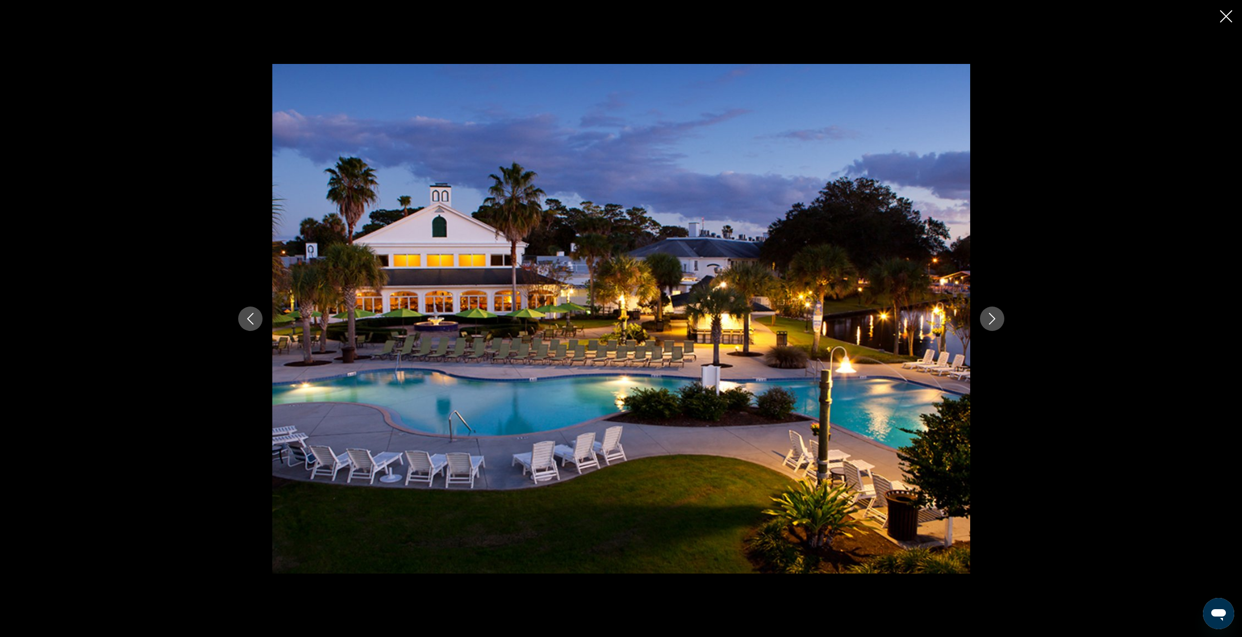
click at [1002, 323] on button "Next image" at bounding box center [992, 318] width 24 height 24
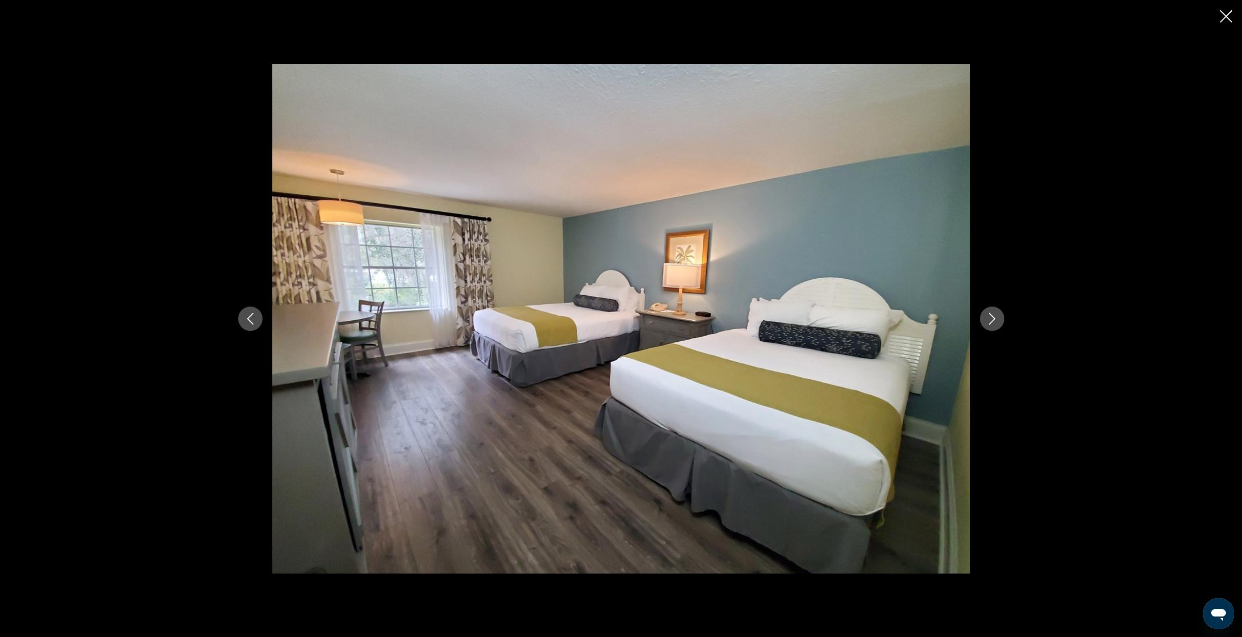
click at [1002, 323] on button "Next image" at bounding box center [992, 318] width 24 height 24
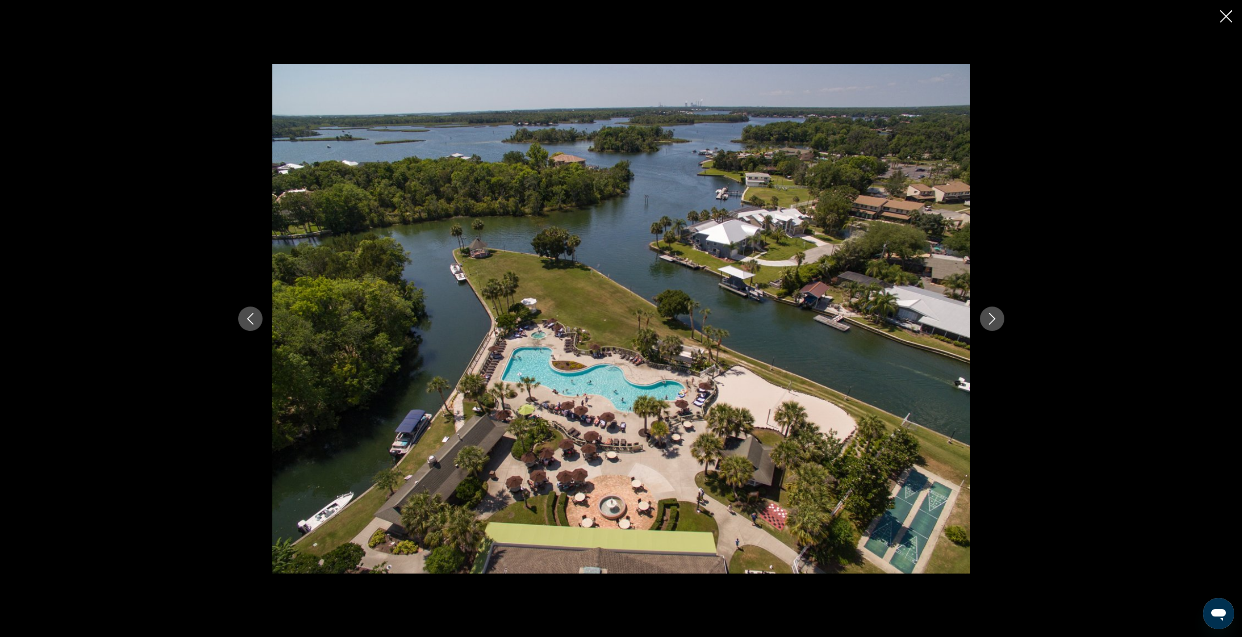
click at [1002, 323] on button "Next image" at bounding box center [992, 318] width 24 height 24
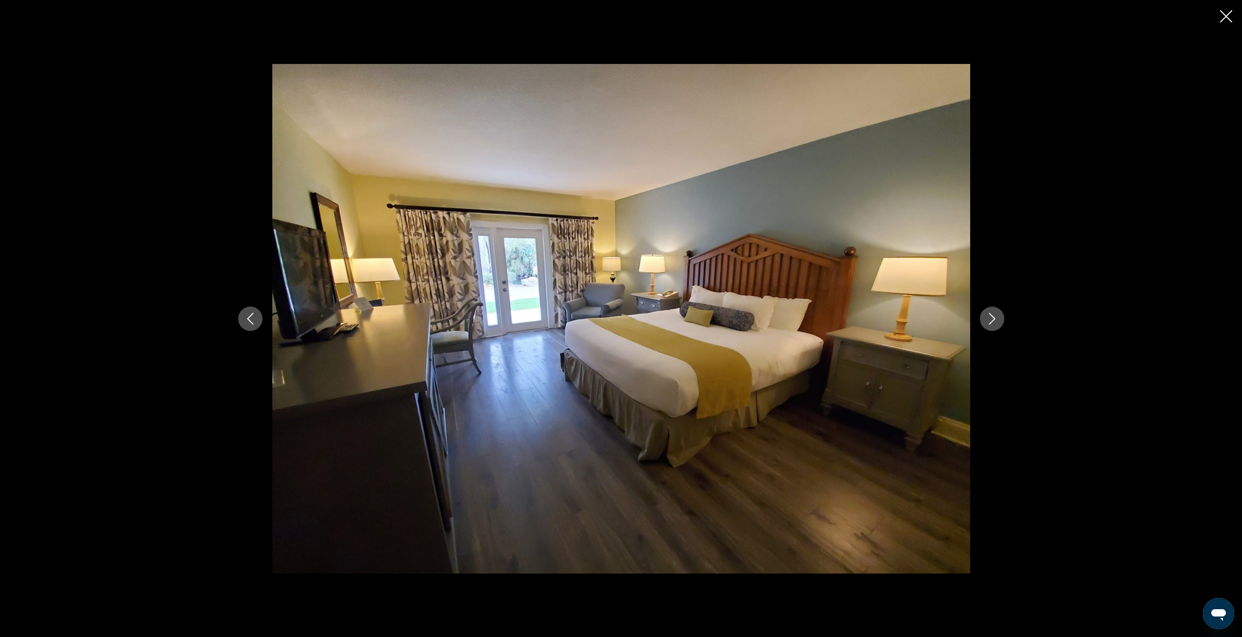
click at [1002, 323] on button "Next image" at bounding box center [992, 318] width 24 height 24
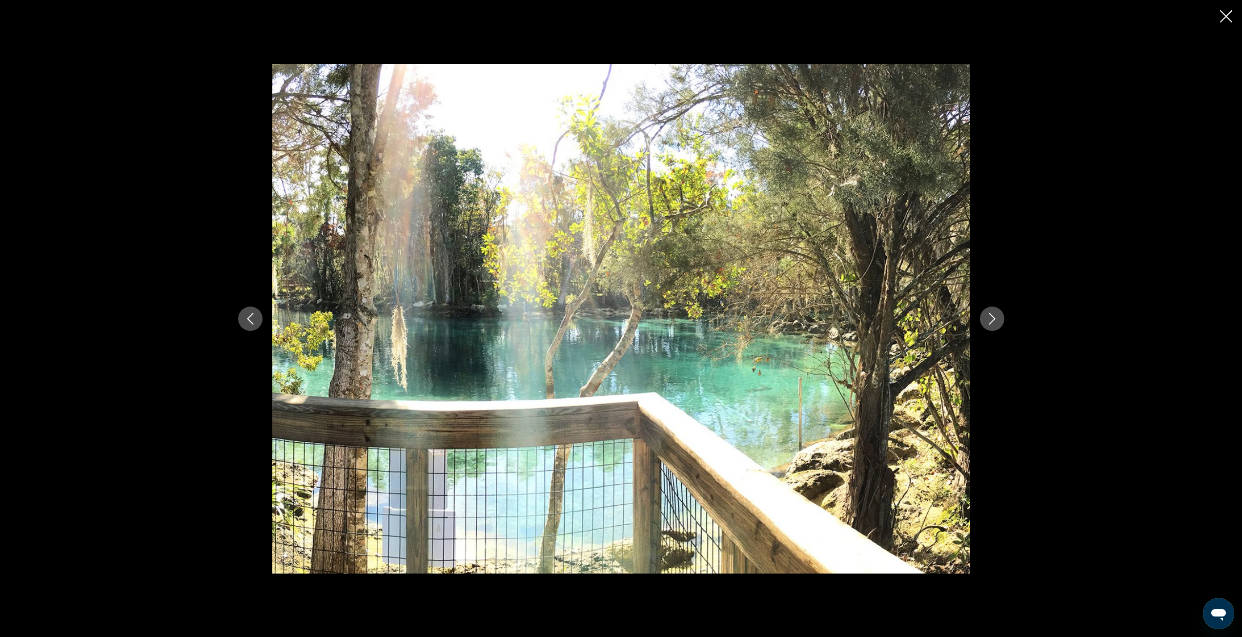
click at [1002, 323] on button "Next image" at bounding box center [992, 318] width 24 height 24
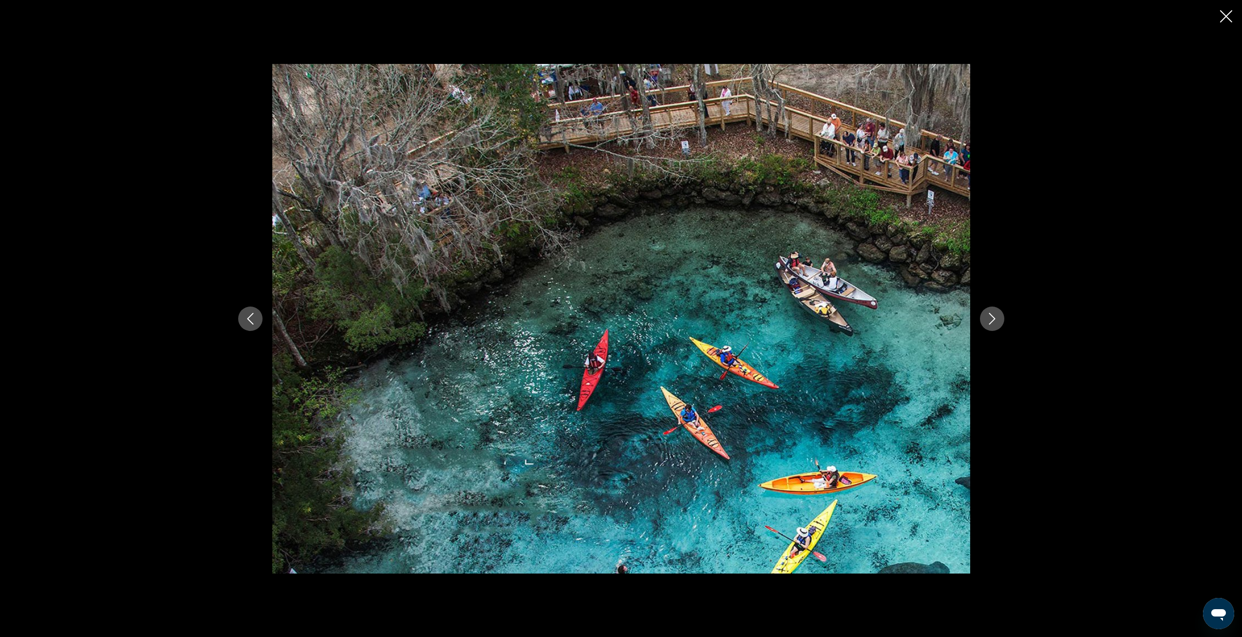
click at [1002, 323] on button "Next image" at bounding box center [992, 318] width 24 height 24
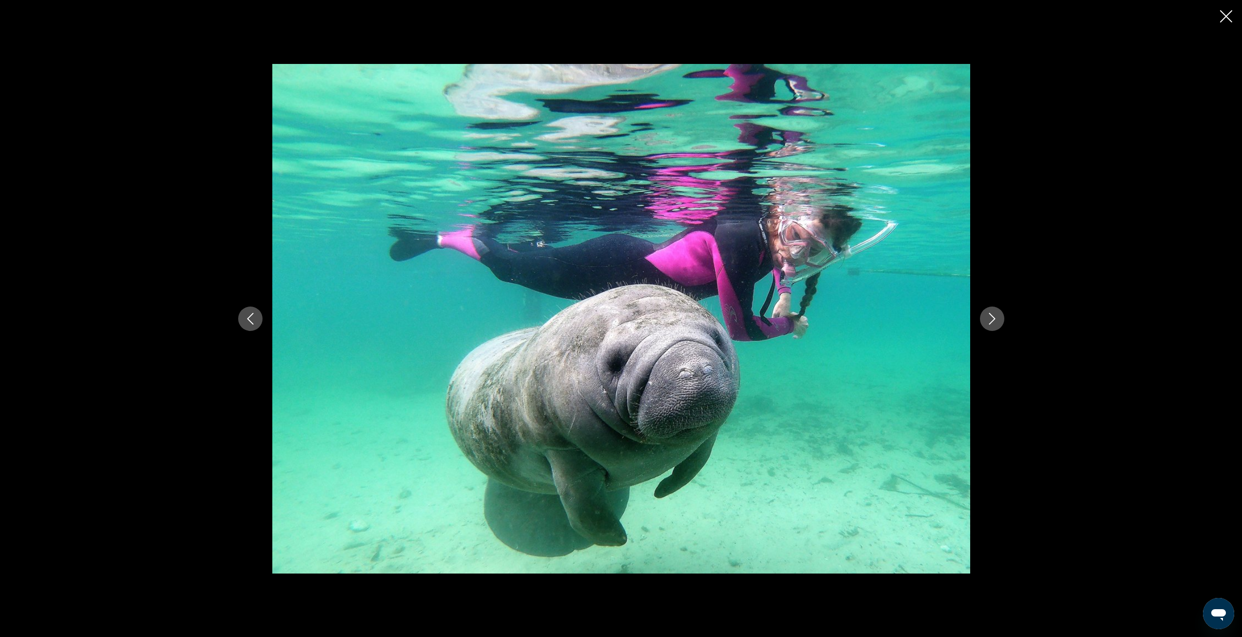
click at [1002, 323] on button "Next image" at bounding box center [992, 318] width 24 height 24
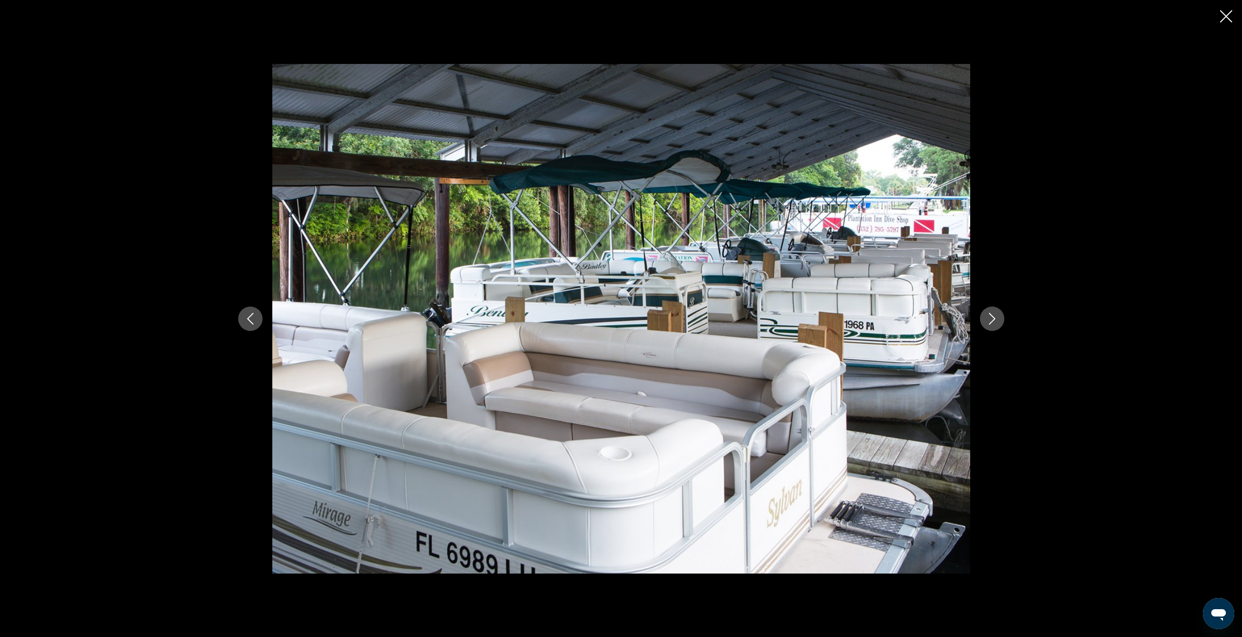
click at [1002, 323] on button "Next image" at bounding box center [992, 318] width 24 height 24
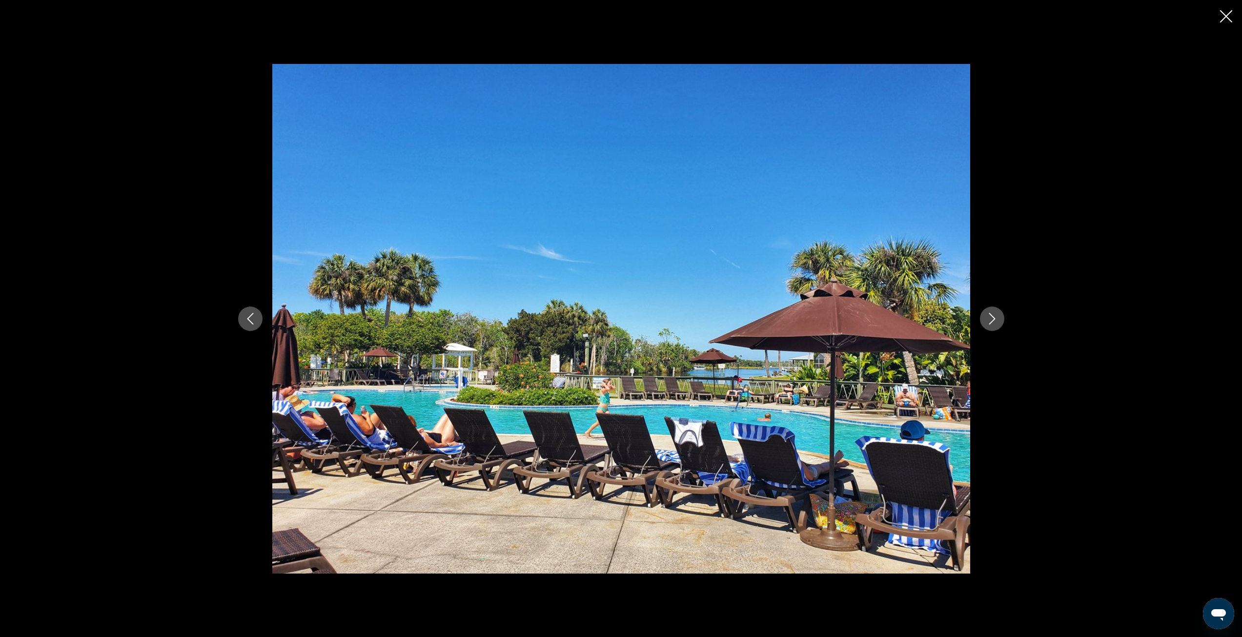
click at [1002, 323] on button "Next image" at bounding box center [992, 318] width 24 height 24
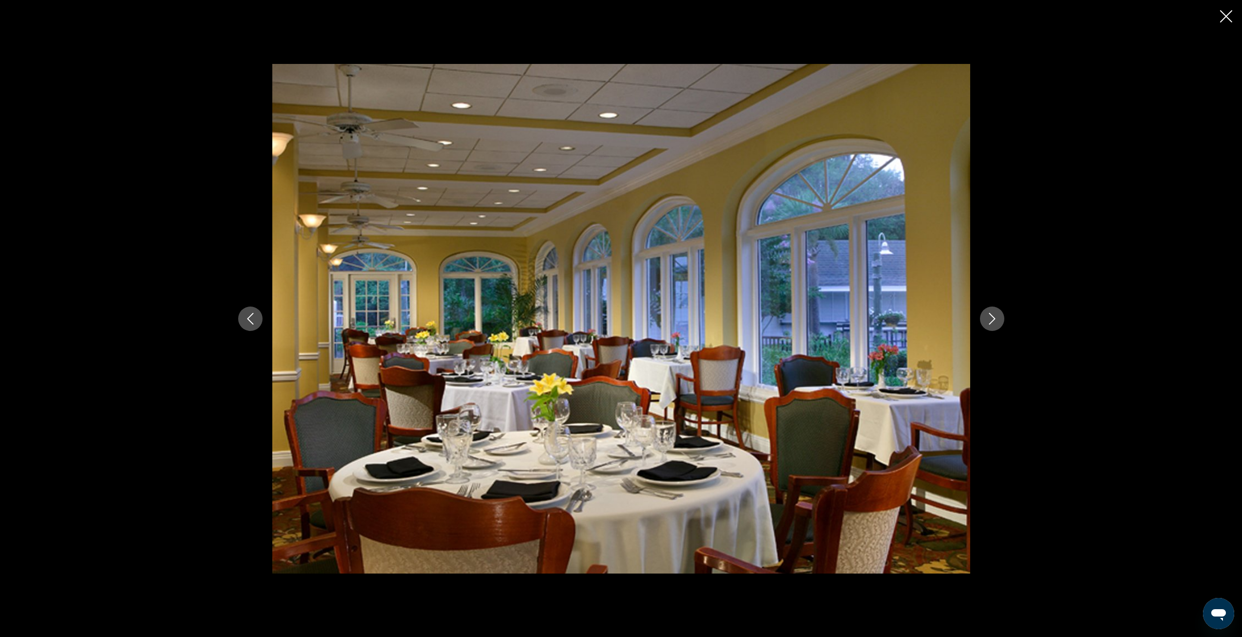
click at [1002, 323] on button "Next image" at bounding box center [992, 318] width 24 height 24
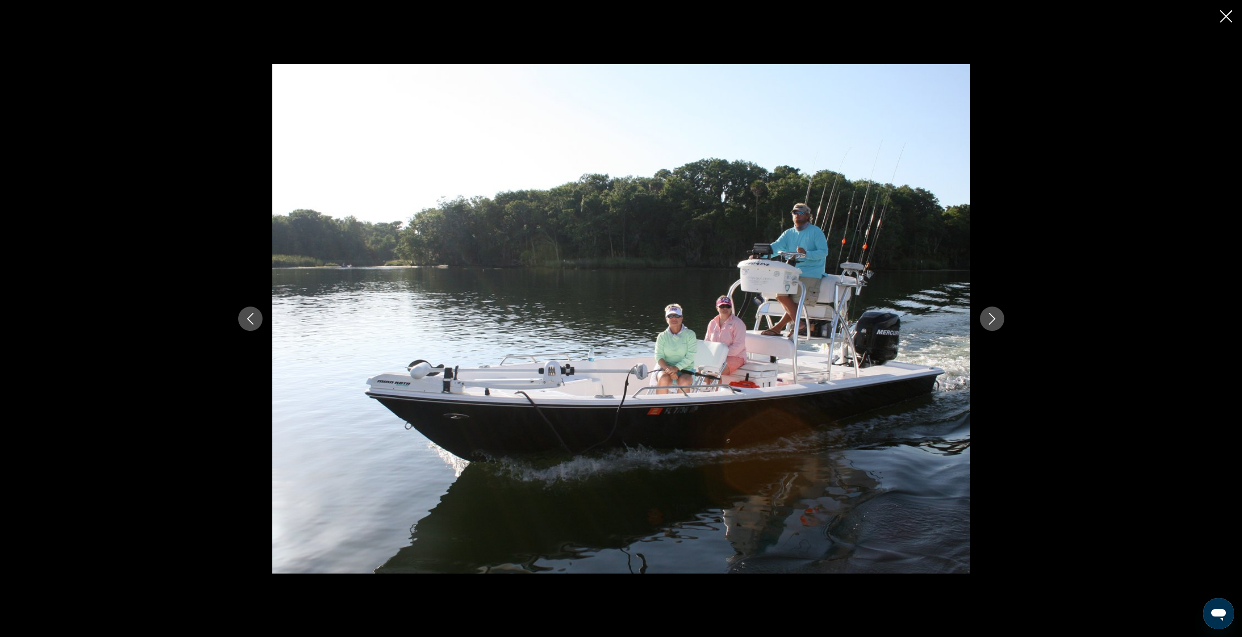
click at [1002, 323] on button "Next image" at bounding box center [992, 318] width 24 height 24
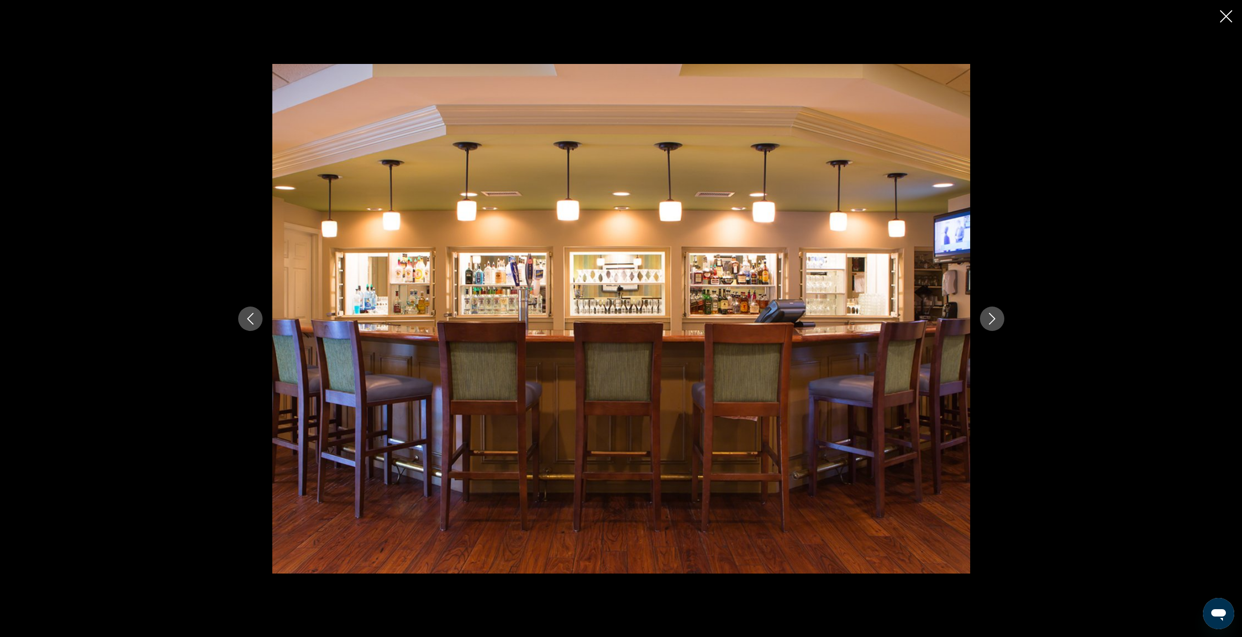
click at [1002, 323] on button "Next image" at bounding box center [992, 318] width 24 height 24
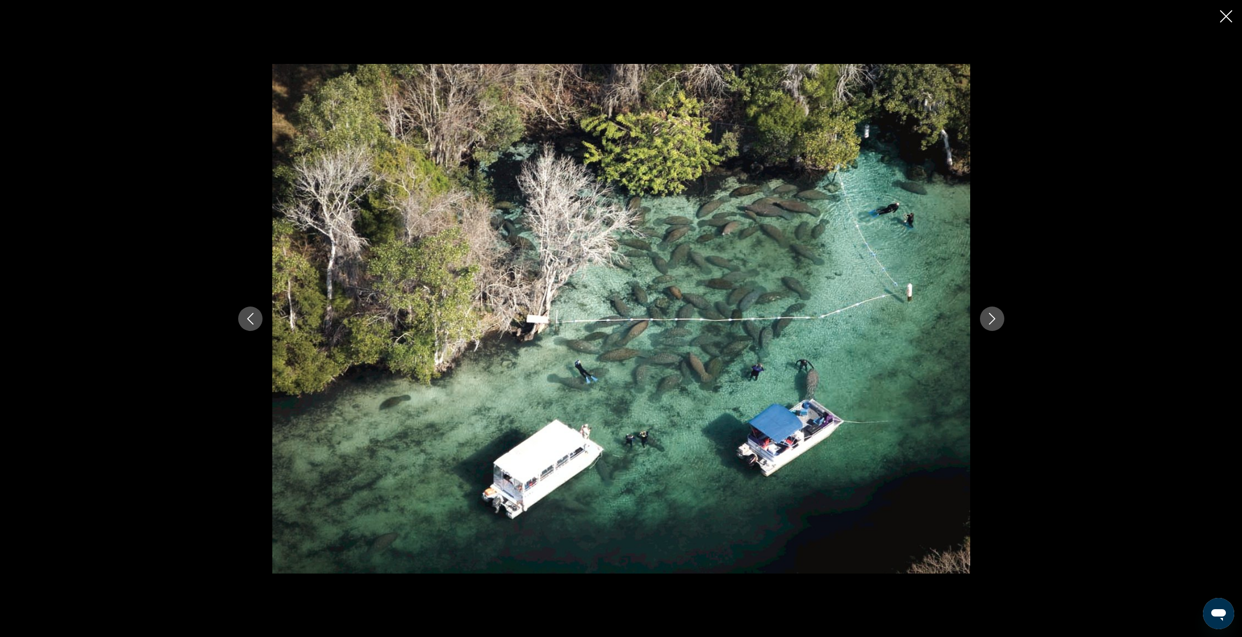
click at [1002, 323] on button "Next image" at bounding box center [992, 318] width 24 height 24
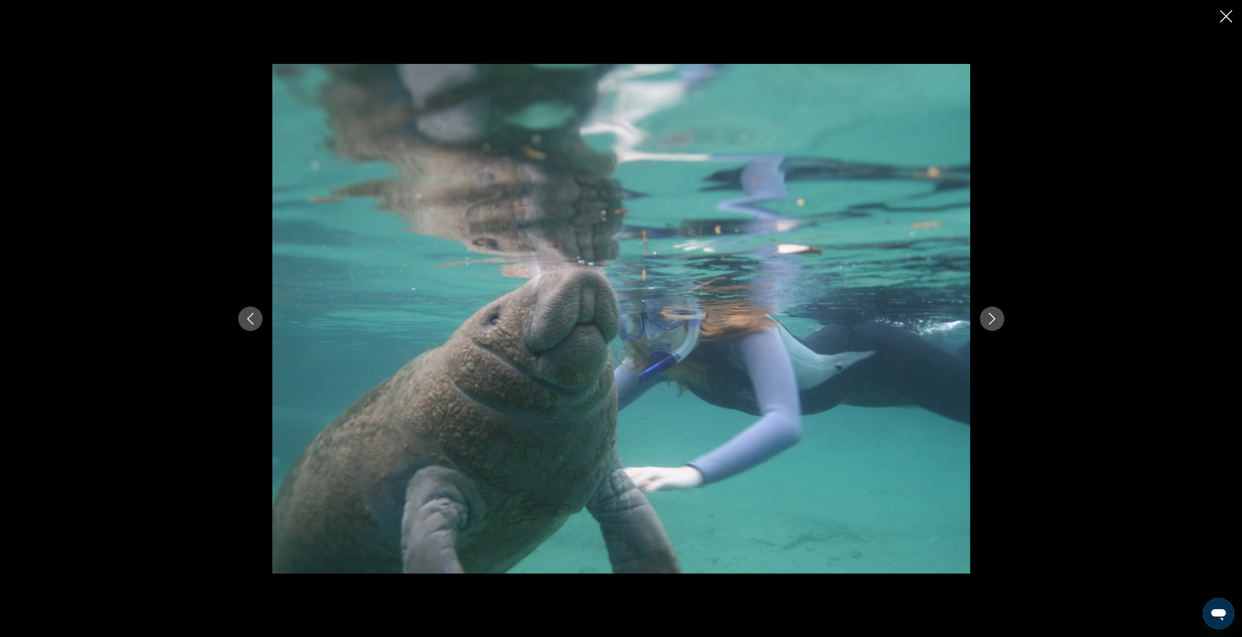
click at [1002, 323] on button "Next image" at bounding box center [992, 318] width 24 height 24
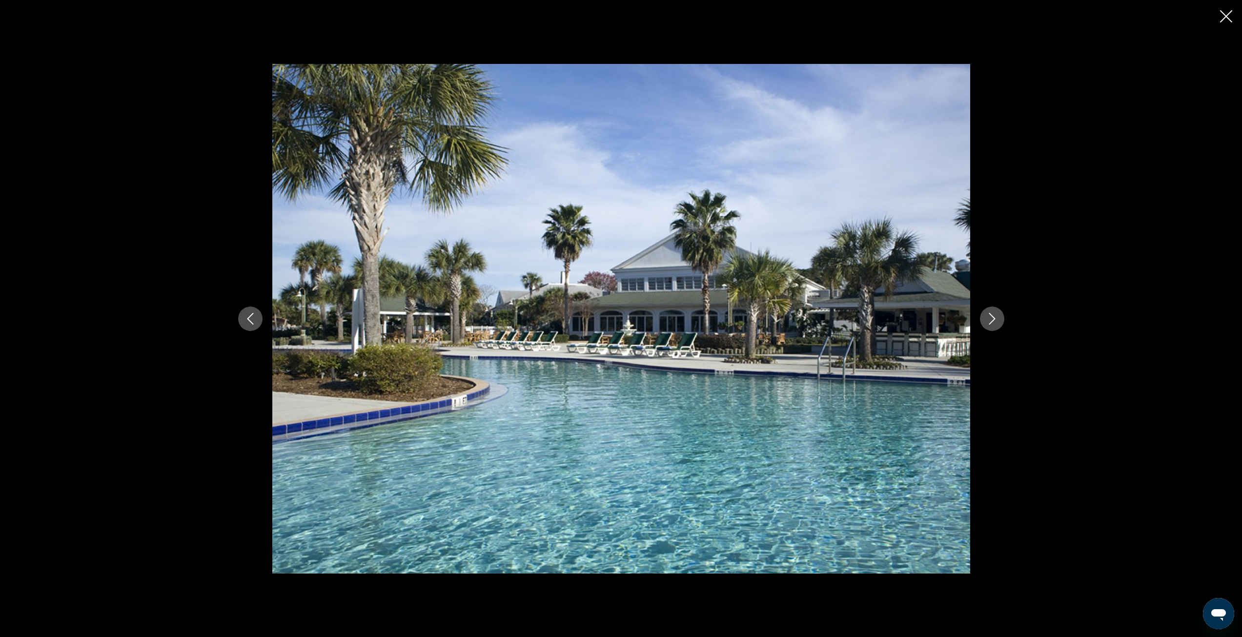
click at [1002, 323] on button "Next image" at bounding box center [992, 318] width 24 height 24
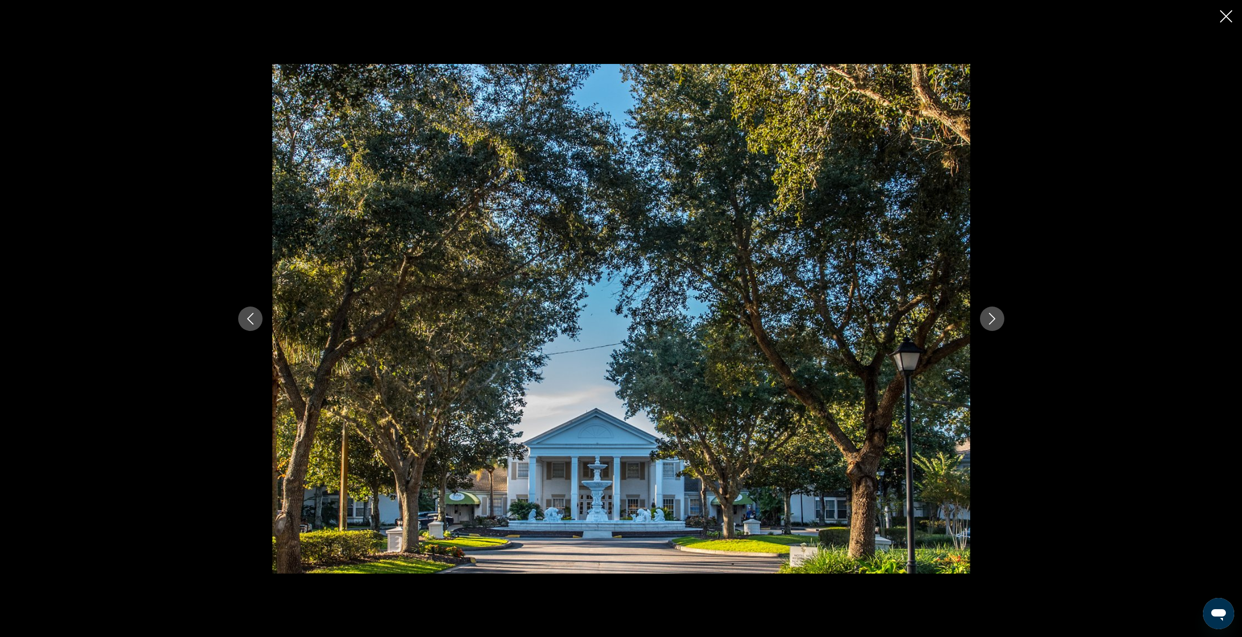
click at [1002, 323] on button "Next image" at bounding box center [992, 318] width 24 height 24
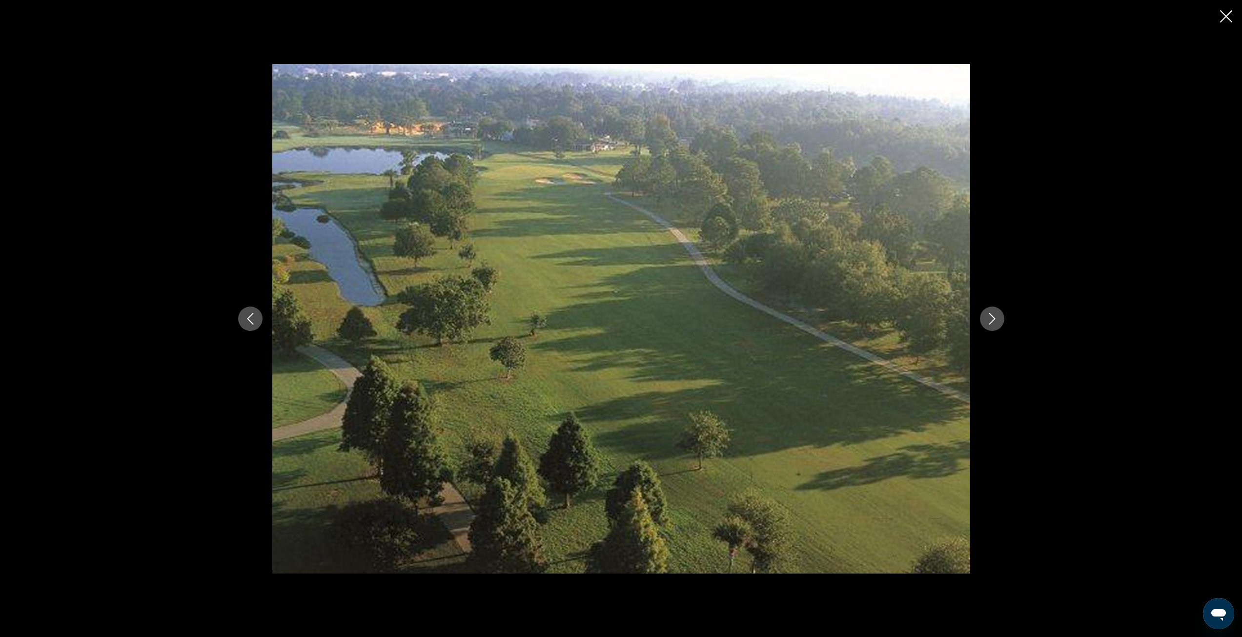
click at [1223, 17] on icon "Close slideshow" at bounding box center [1226, 16] width 12 height 12
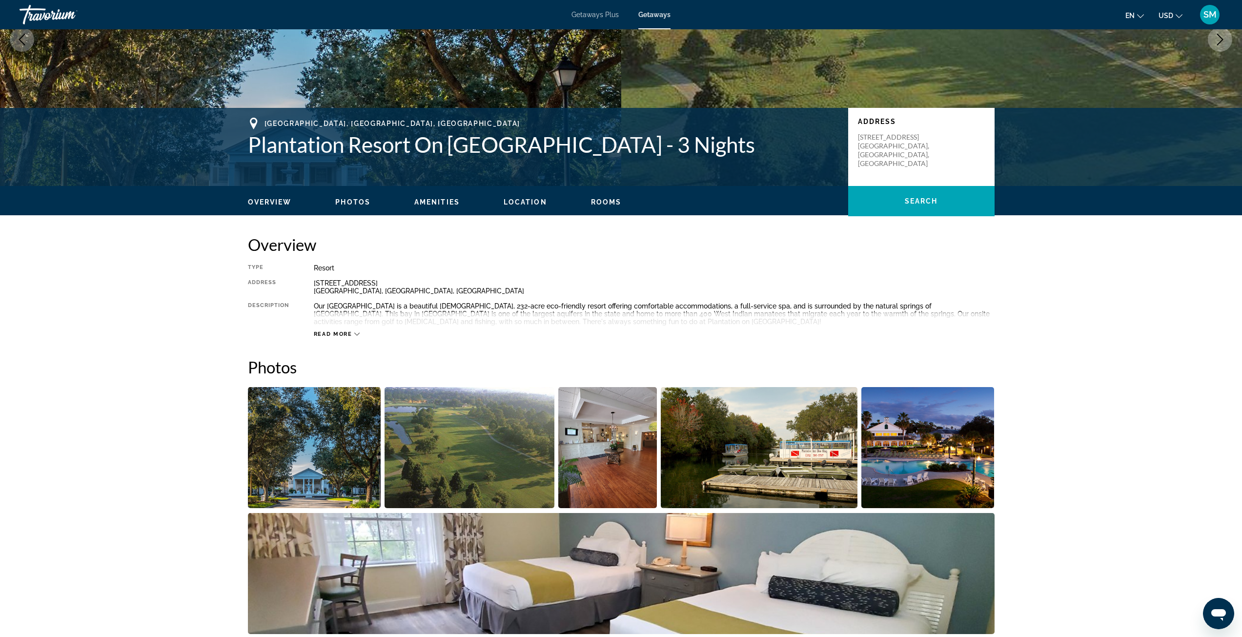
scroll to position [49, 0]
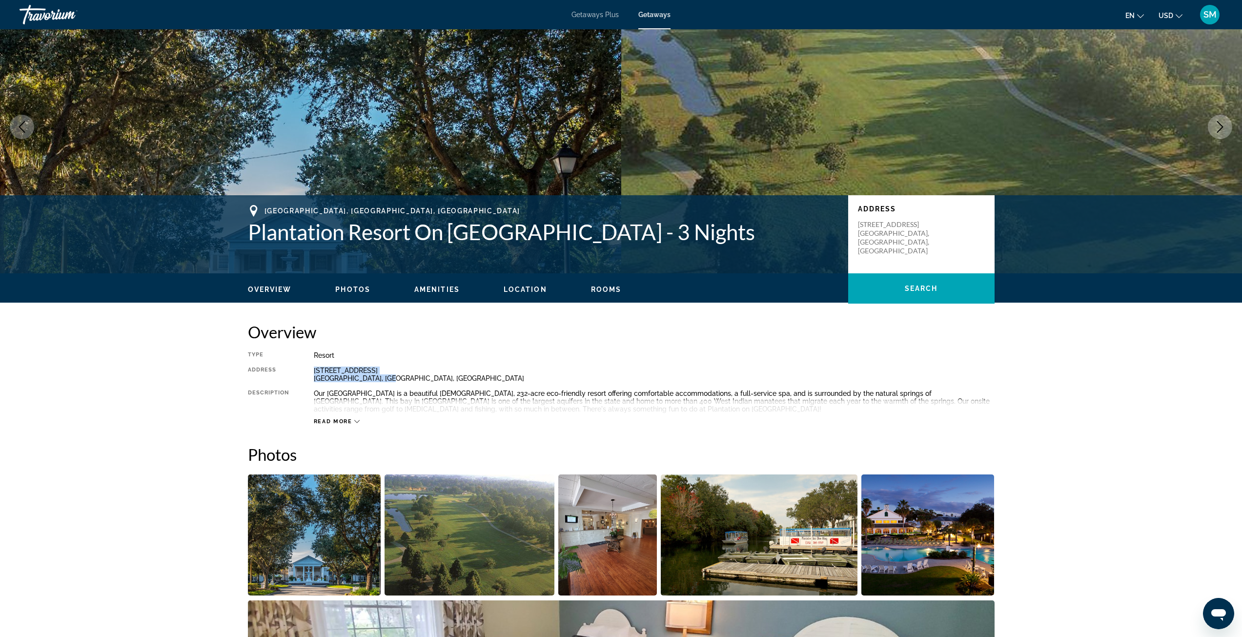
drag, startPoint x: 314, startPoint y: 370, endPoint x: 387, endPoint y: 377, distance: 73.0
click at [387, 377] on div "[STREET_ADDRESS]" at bounding box center [654, 374] width 681 height 16
copy div "[STREET_ADDRESS]"
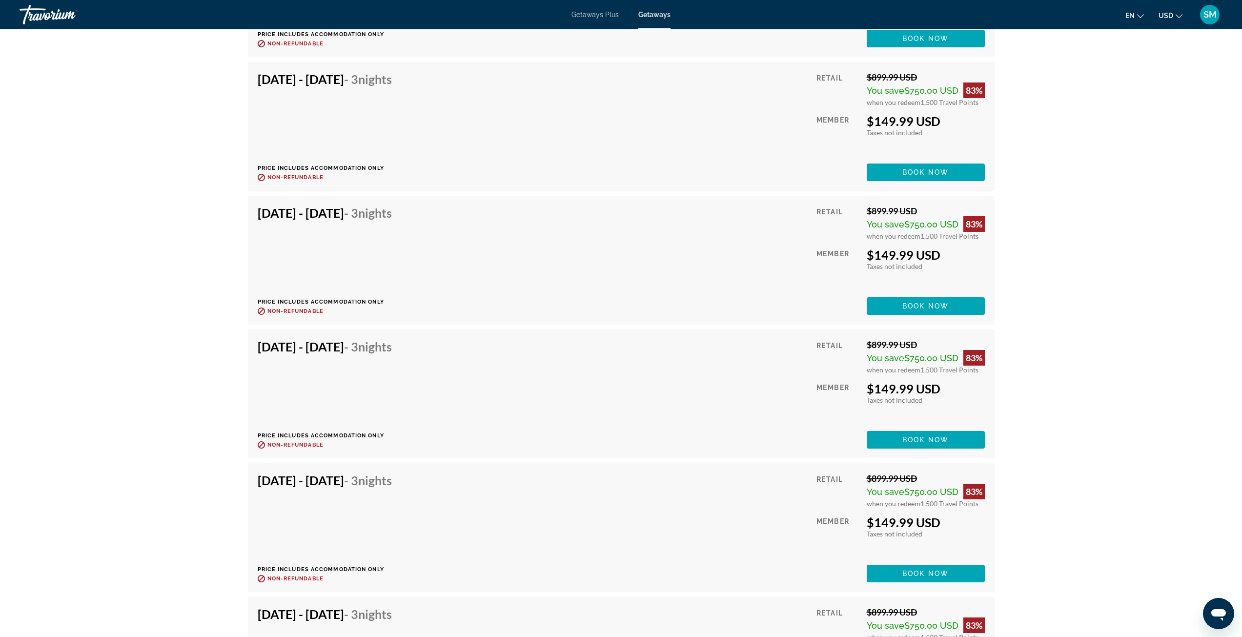
scroll to position [3465, 0]
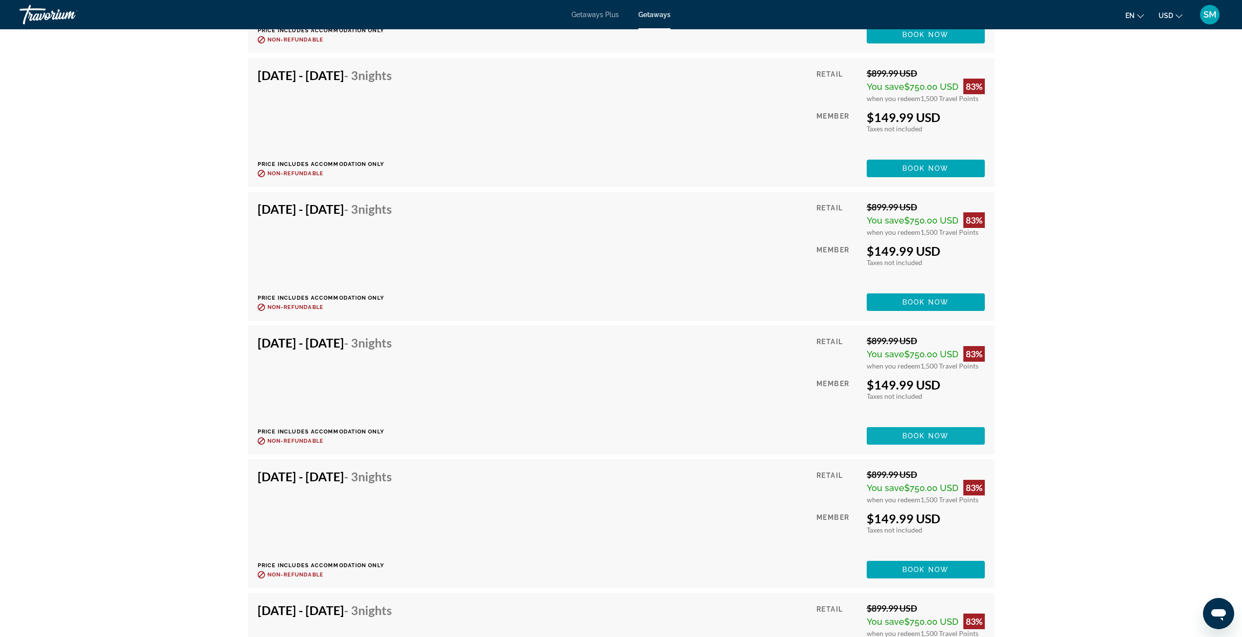
click at [974, 438] on span "Main content" at bounding box center [926, 435] width 118 height 23
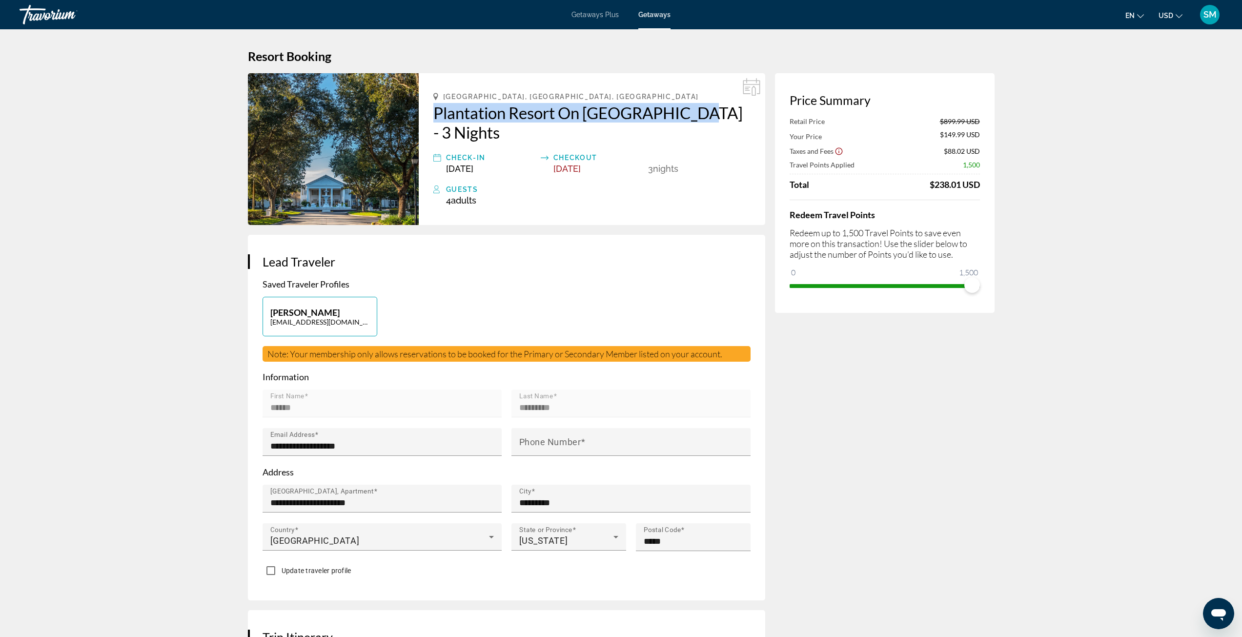
drag, startPoint x: 429, startPoint y: 114, endPoint x: 680, endPoint y: 121, distance: 250.4
click at [680, 121] on div "[GEOGRAPHIC_DATA], [GEOGRAPHIC_DATA], [GEOGRAPHIC_DATA] Plantation Resort On [G…" at bounding box center [592, 149] width 346 height 152
copy h2 "Plantation Resort On [GEOGRAPHIC_DATA]"
drag, startPoint x: 443, startPoint y: 96, endPoint x: 552, endPoint y: 99, distance: 109.3
click at [552, 99] on div "[GEOGRAPHIC_DATA], [GEOGRAPHIC_DATA], [GEOGRAPHIC_DATA]" at bounding box center [591, 97] width 317 height 8
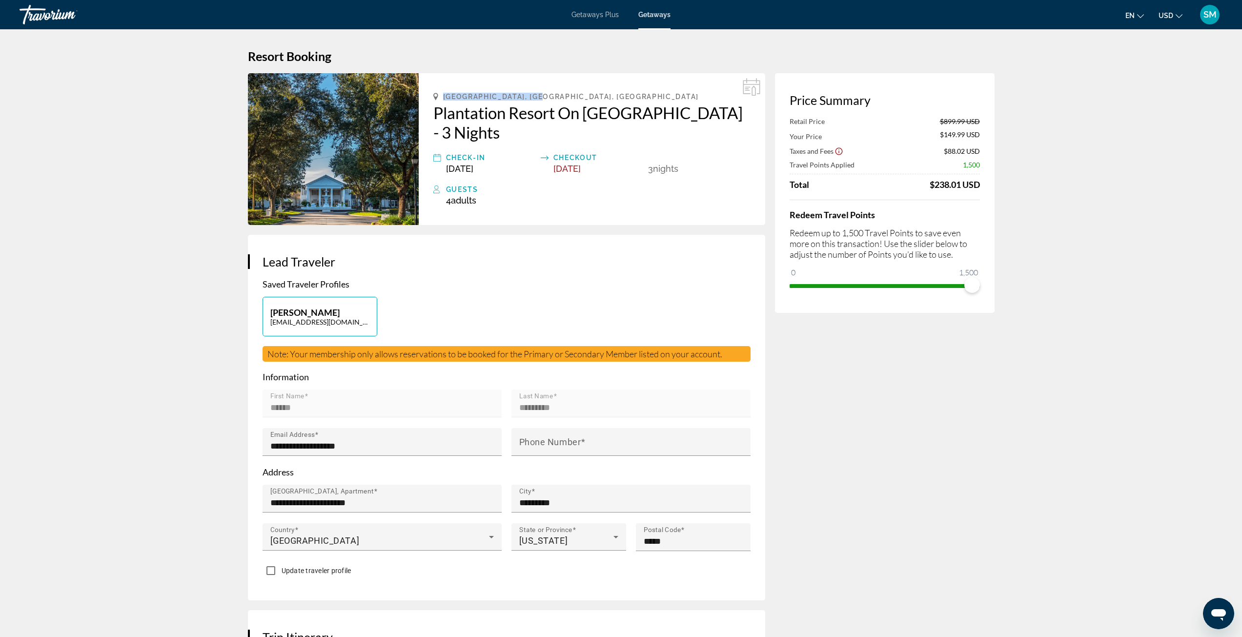
copy span "[GEOGRAPHIC_DATA], [GEOGRAPHIC_DATA], [GEOGRAPHIC_DATA]"
click at [340, 124] on img "Main content" at bounding box center [333, 149] width 171 height 152
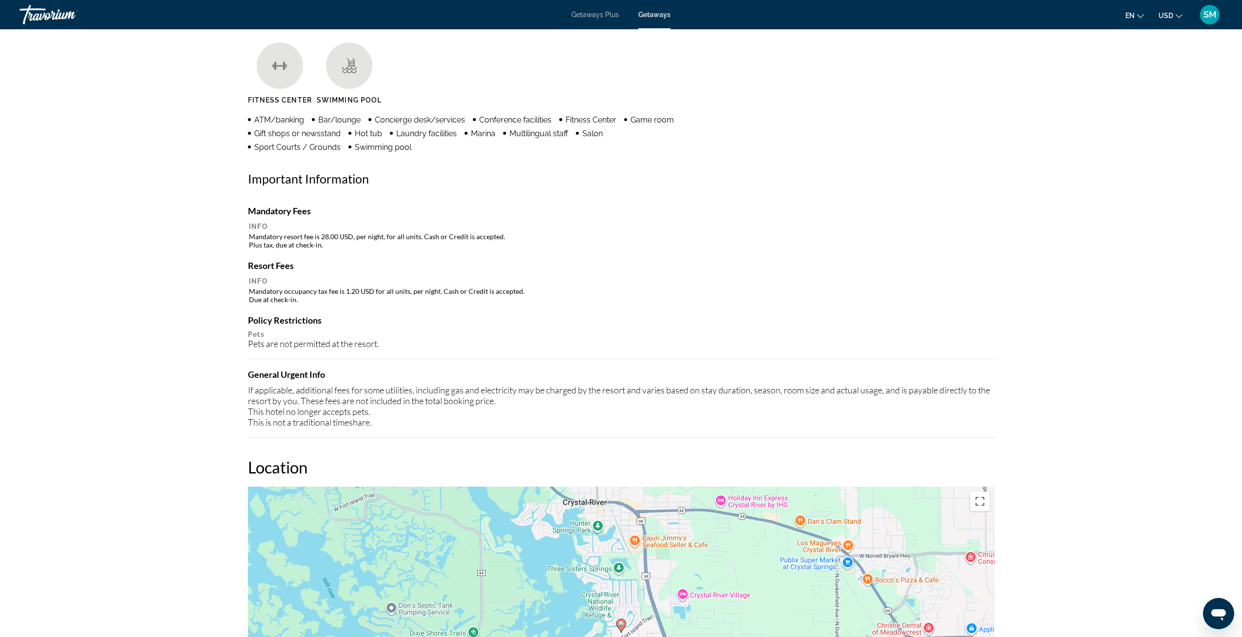
scroll to position [1025, 0]
